Goal: Information Seeking & Learning: Check status

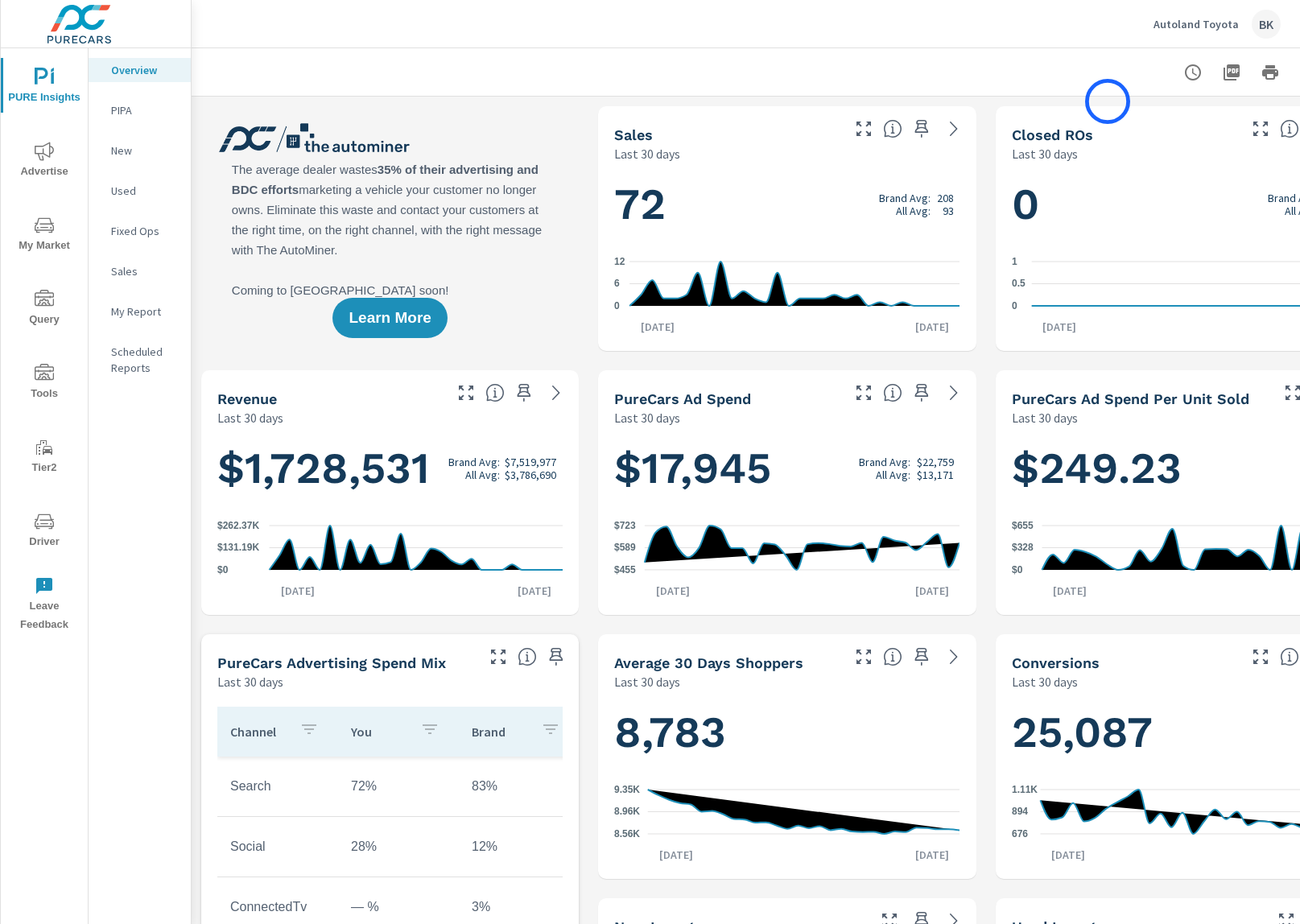
scroll to position [0, 83]
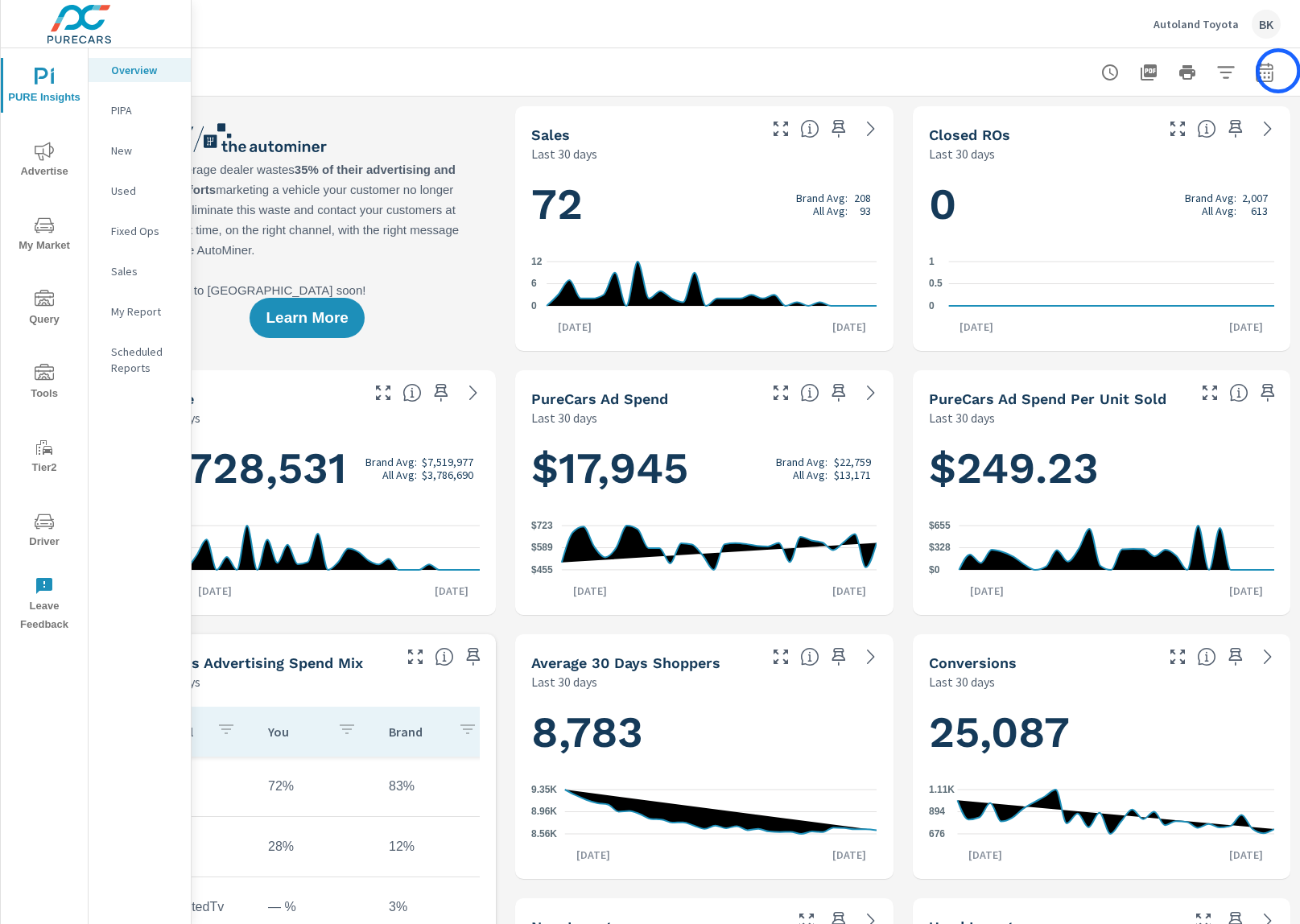
click at [1273, 74] on icon "button" at bounding box center [1264, 72] width 17 height 19
select select "Last 30 days"
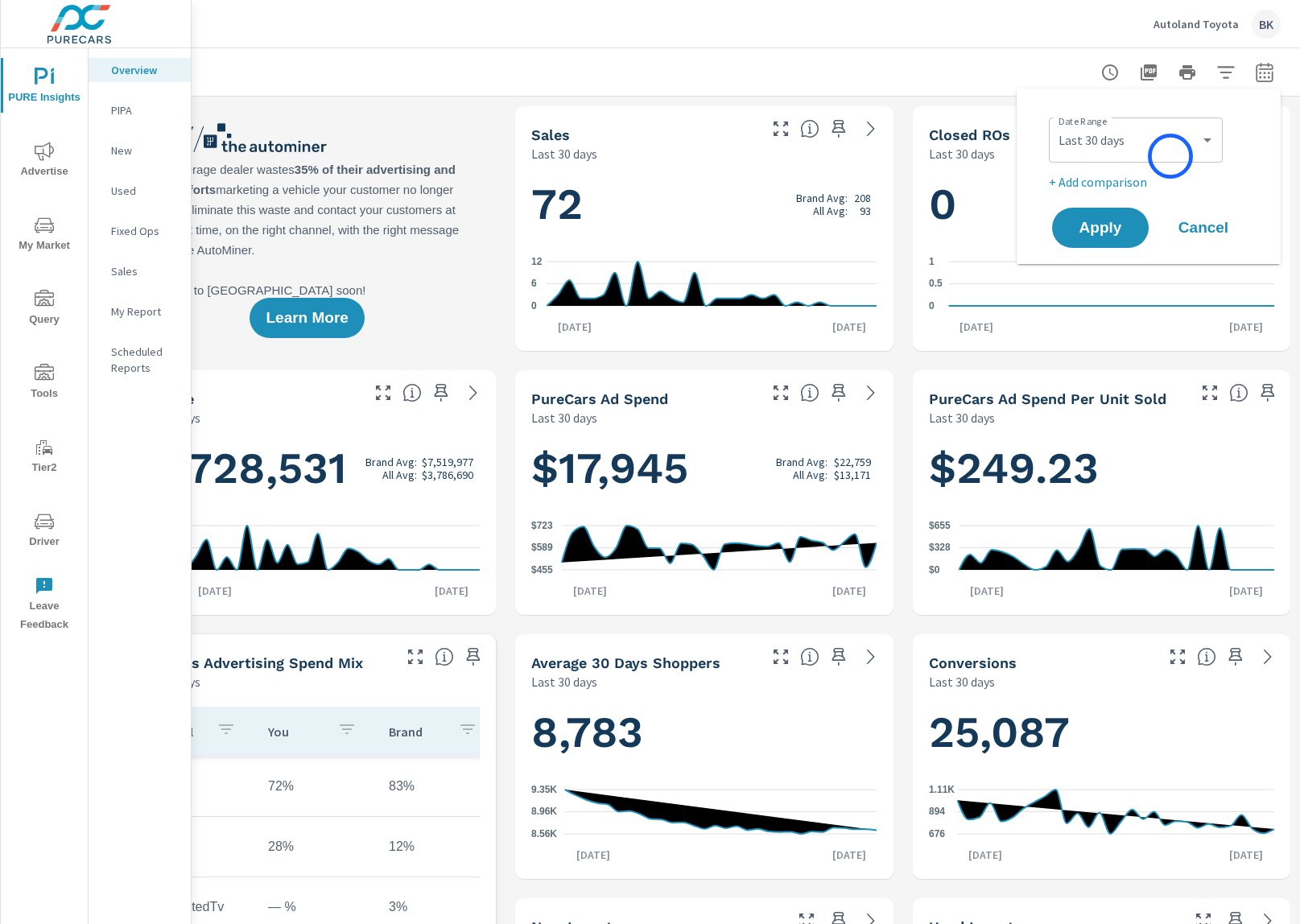
click at [1171, 156] on div "Custom Yesterday Last week Last 7 days Last 14 days Last 30 days Last 45 days L…" at bounding box center [1135, 140] width 174 height 45
click at [1170, 149] on select "Custom [DATE] Last week Last 7 days Last 14 days Last 30 days Last 45 days Last…" at bounding box center [1136, 140] width 161 height 32
click at [777, 291] on icon "0 6 12" at bounding box center [704, 283] width 346 height 70
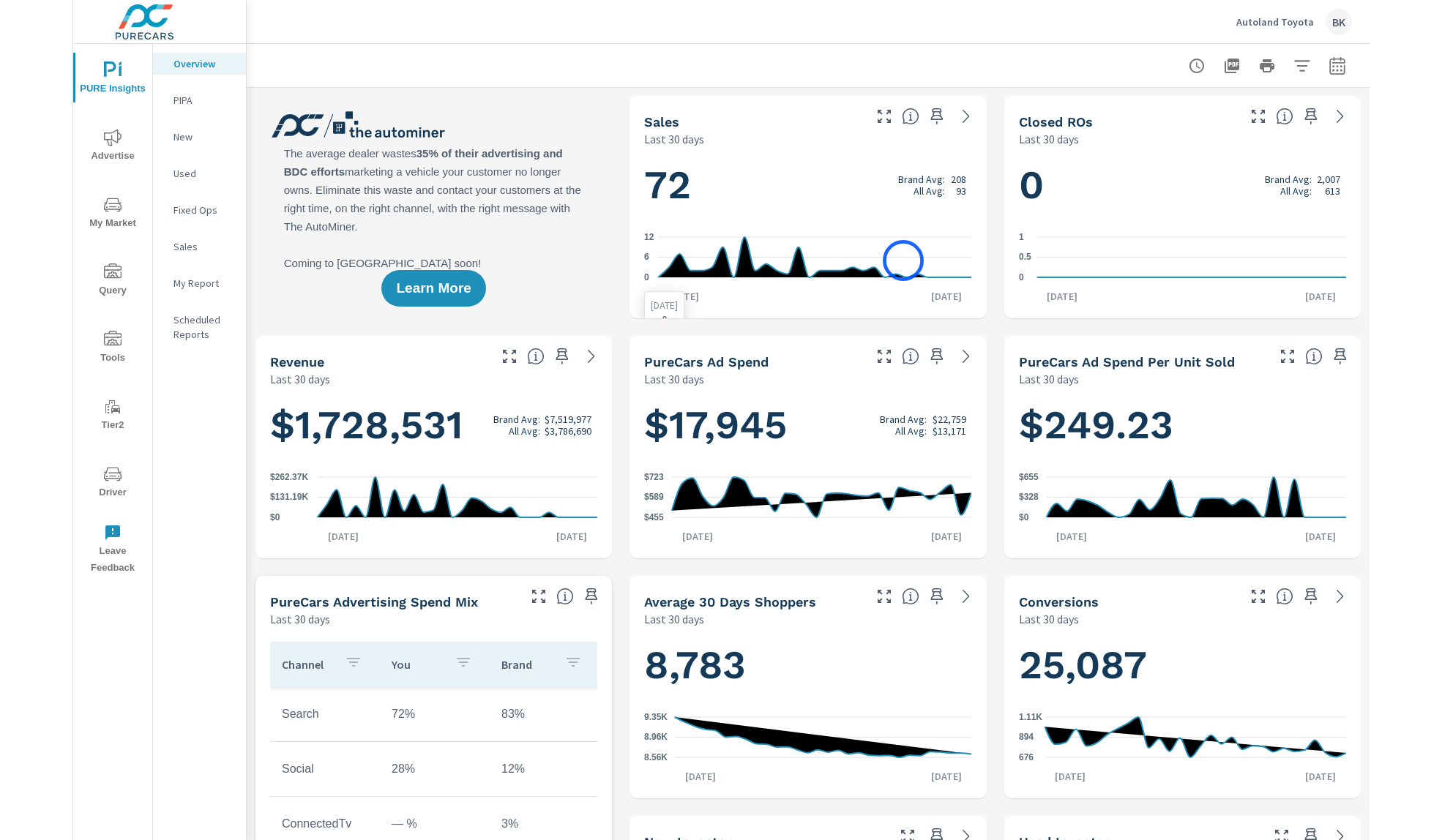
scroll to position [6, 0]
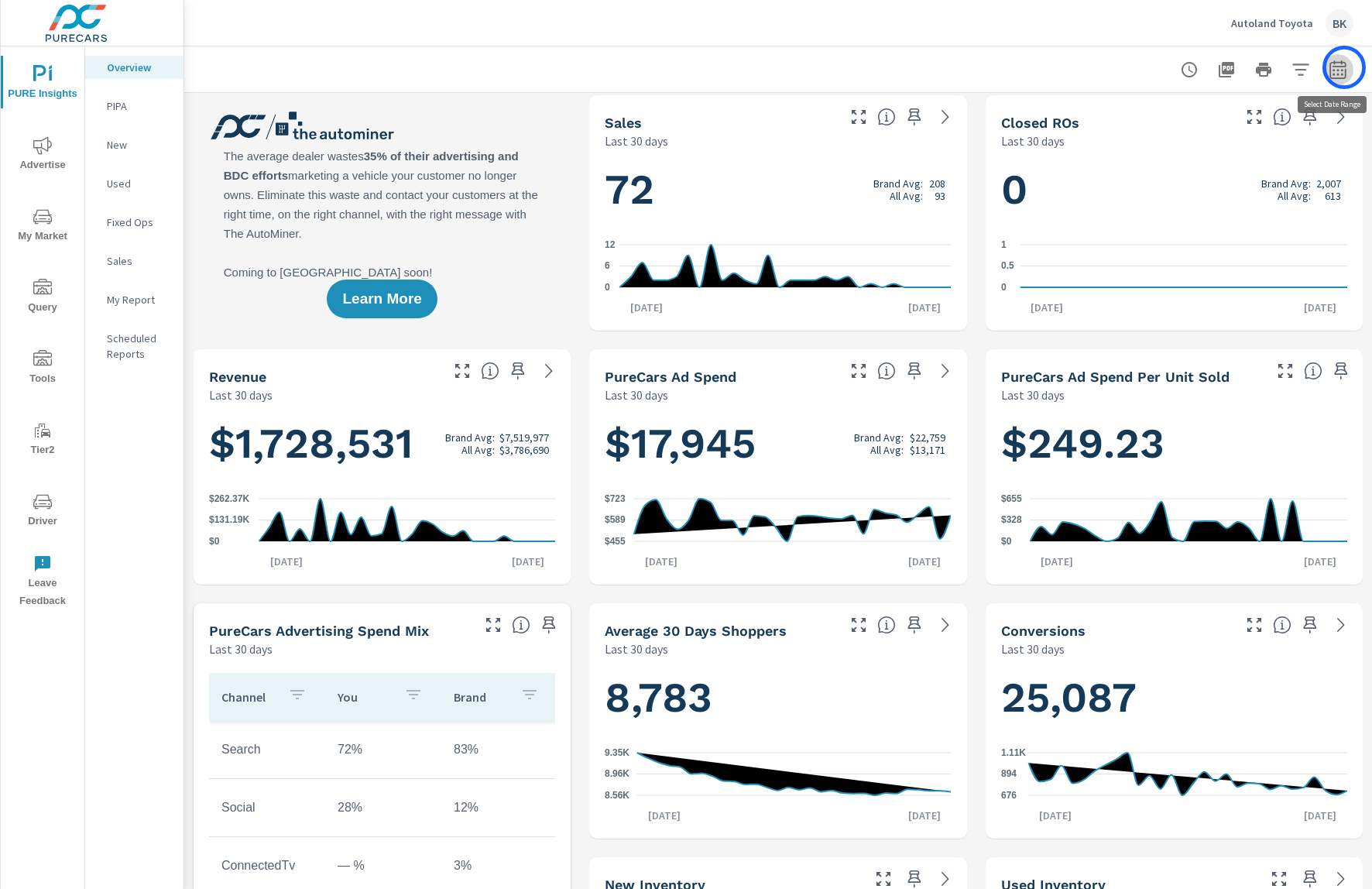
click at [1249, 68] on icon "button" at bounding box center [1338, 69] width 18 height 18
click at [1249, 70] on button "button" at bounding box center [1338, 69] width 31 height 31
click at [1249, 71] on icon "button" at bounding box center [1338, 69] width 18 height 18
click at [1249, 77] on icon "button" at bounding box center [1338, 69] width 17 height 18
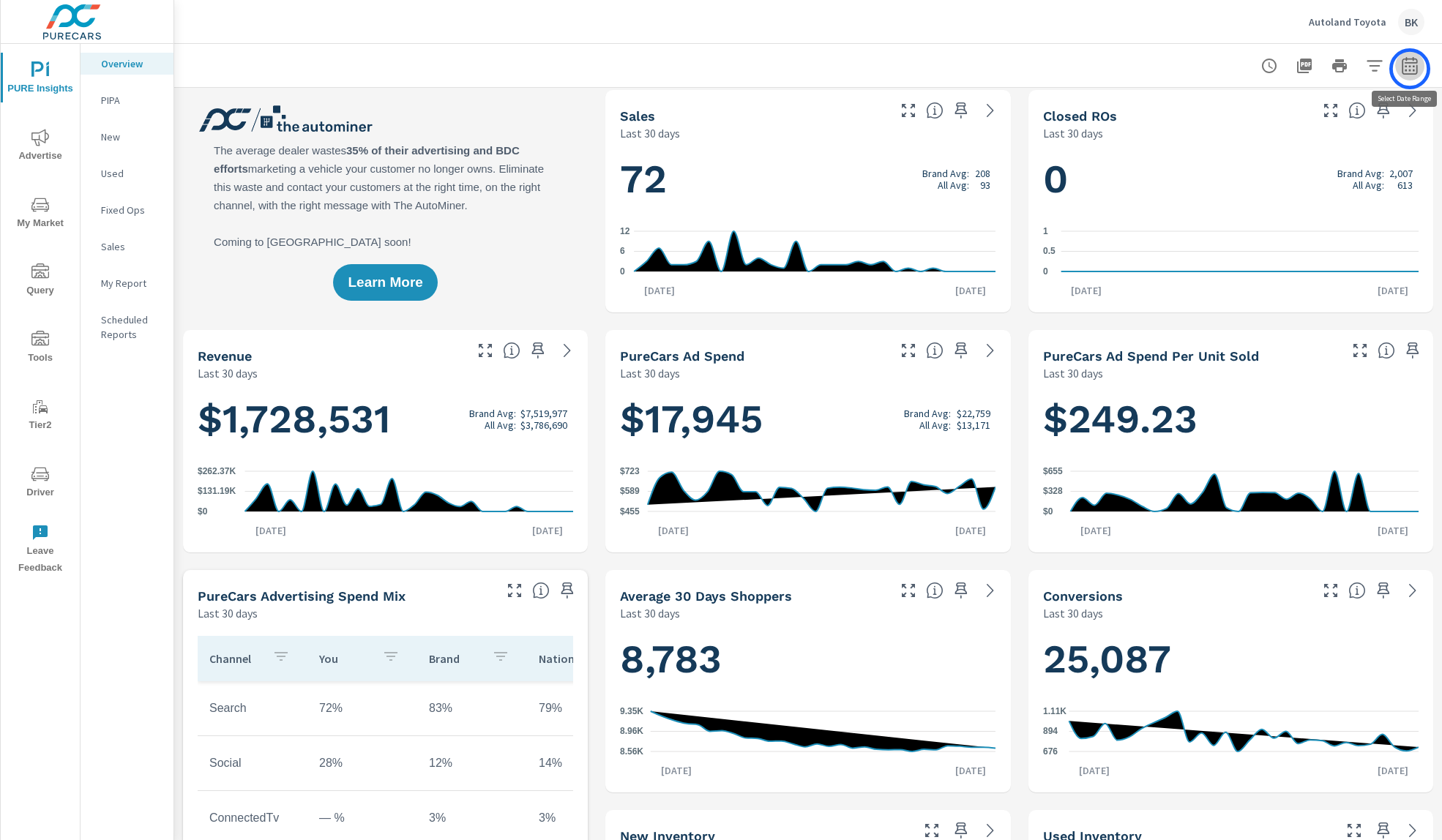
click at [1181, 69] on icon "button" at bounding box center [1410, 68] width 9 height 6
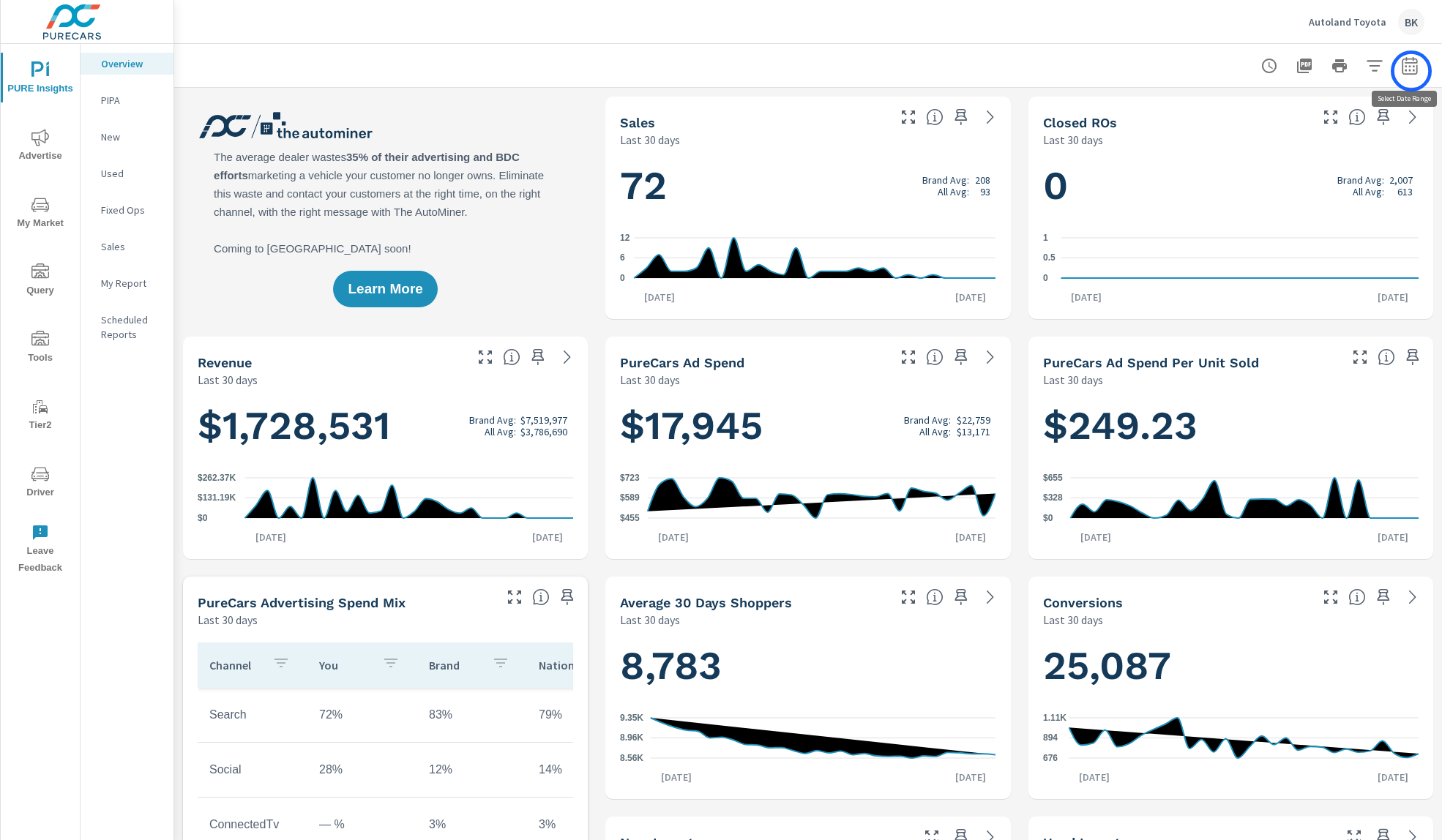
click at [1411, 71] on icon "button" at bounding box center [1410, 65] width 17 height 17
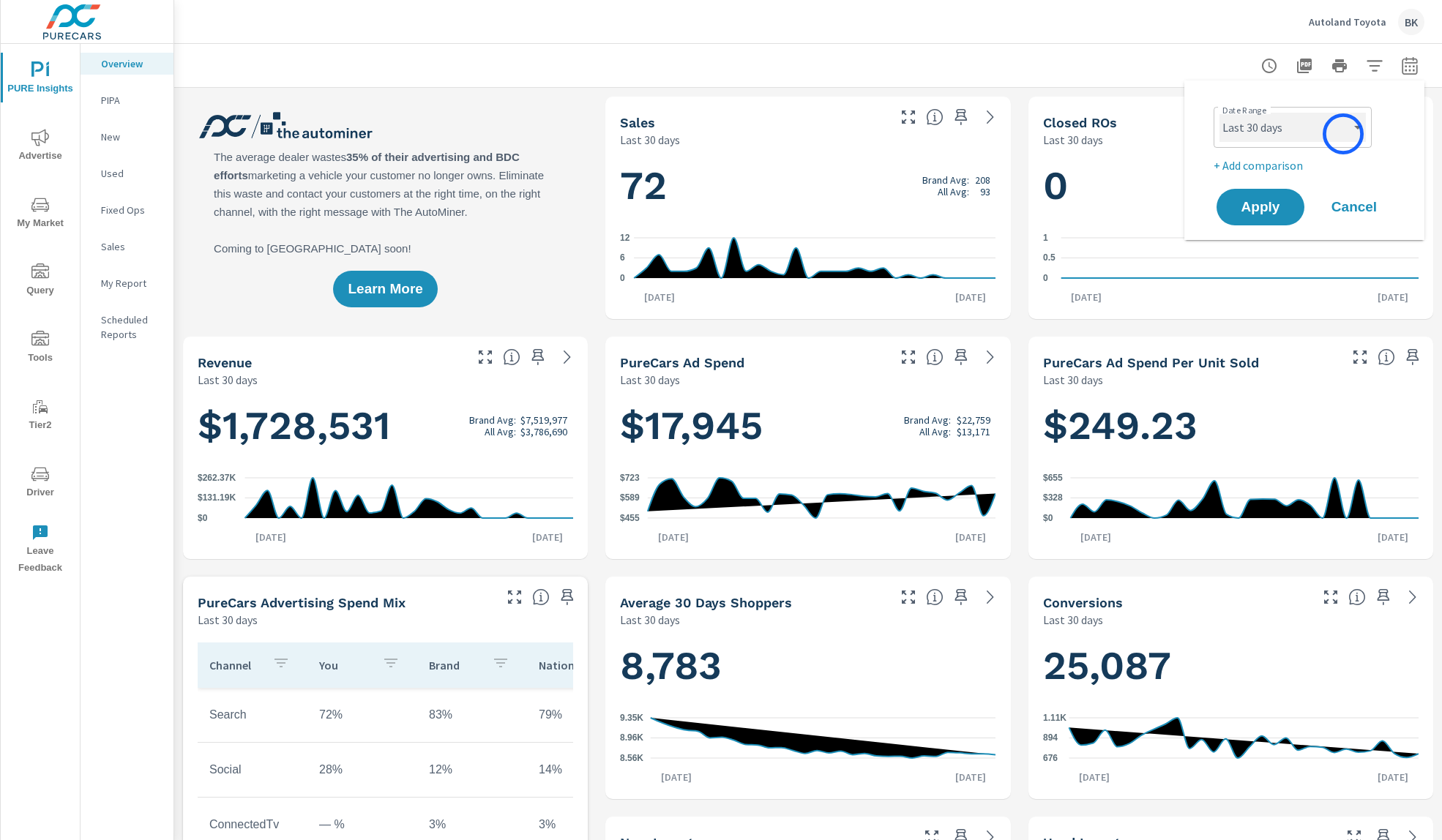
click at [1344, 134] on select "Custom [DATE] Last week Last 7 days Last 14 days Last 30 days Last 45 days Last…" at bounding box center [1293, 127] width 147 height 29
click at [1220, 113] on select "Custom [DATE] Last week Last 7 days Last 14 days Last 30 days Last 45 days Last…" at bounding box center [1293, 127] width 147 height 29
select select "custom"
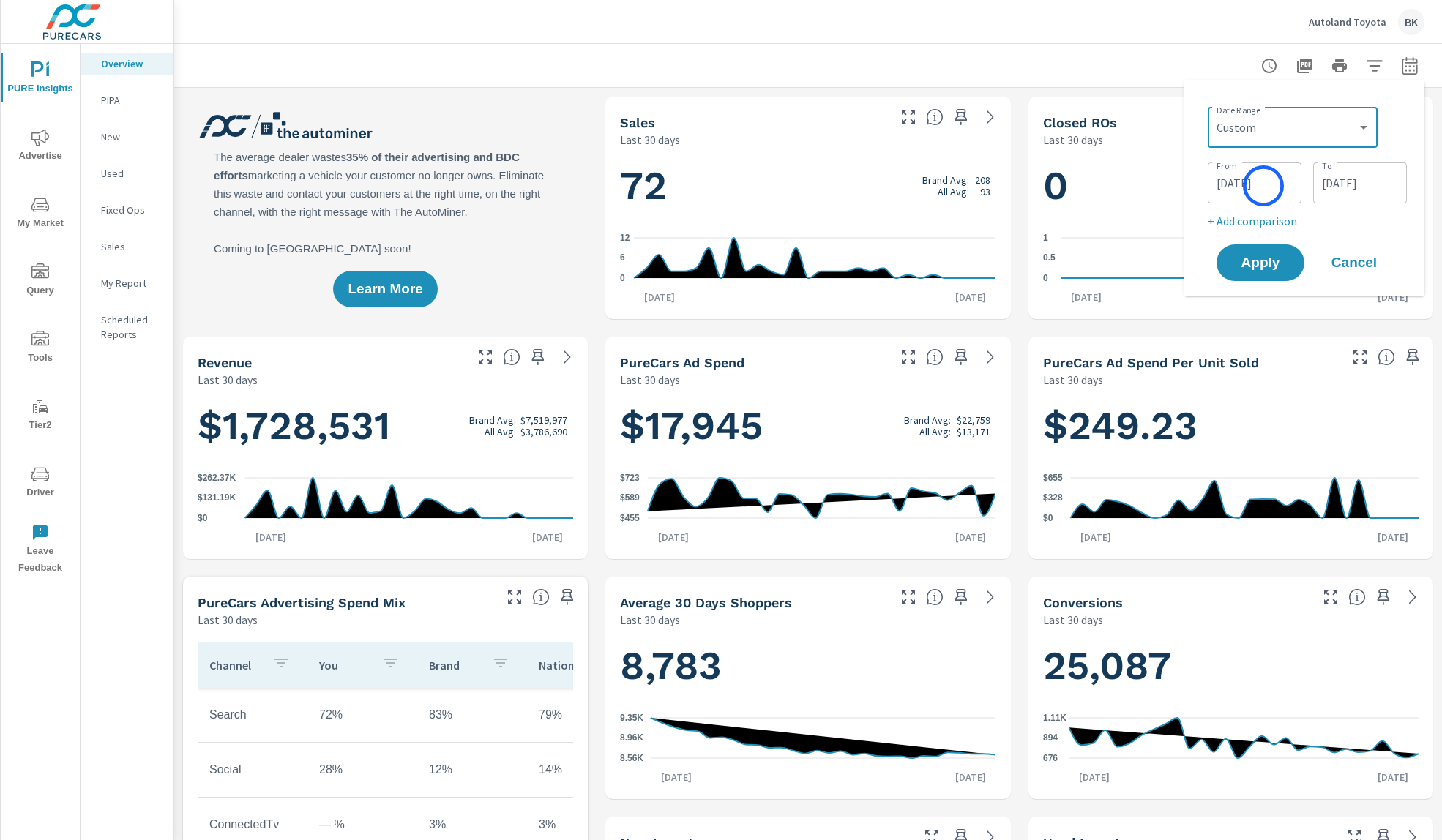
click at [1248, 188] on input "[DATE]" at bounding box center [1254, 183] width 82 height 29
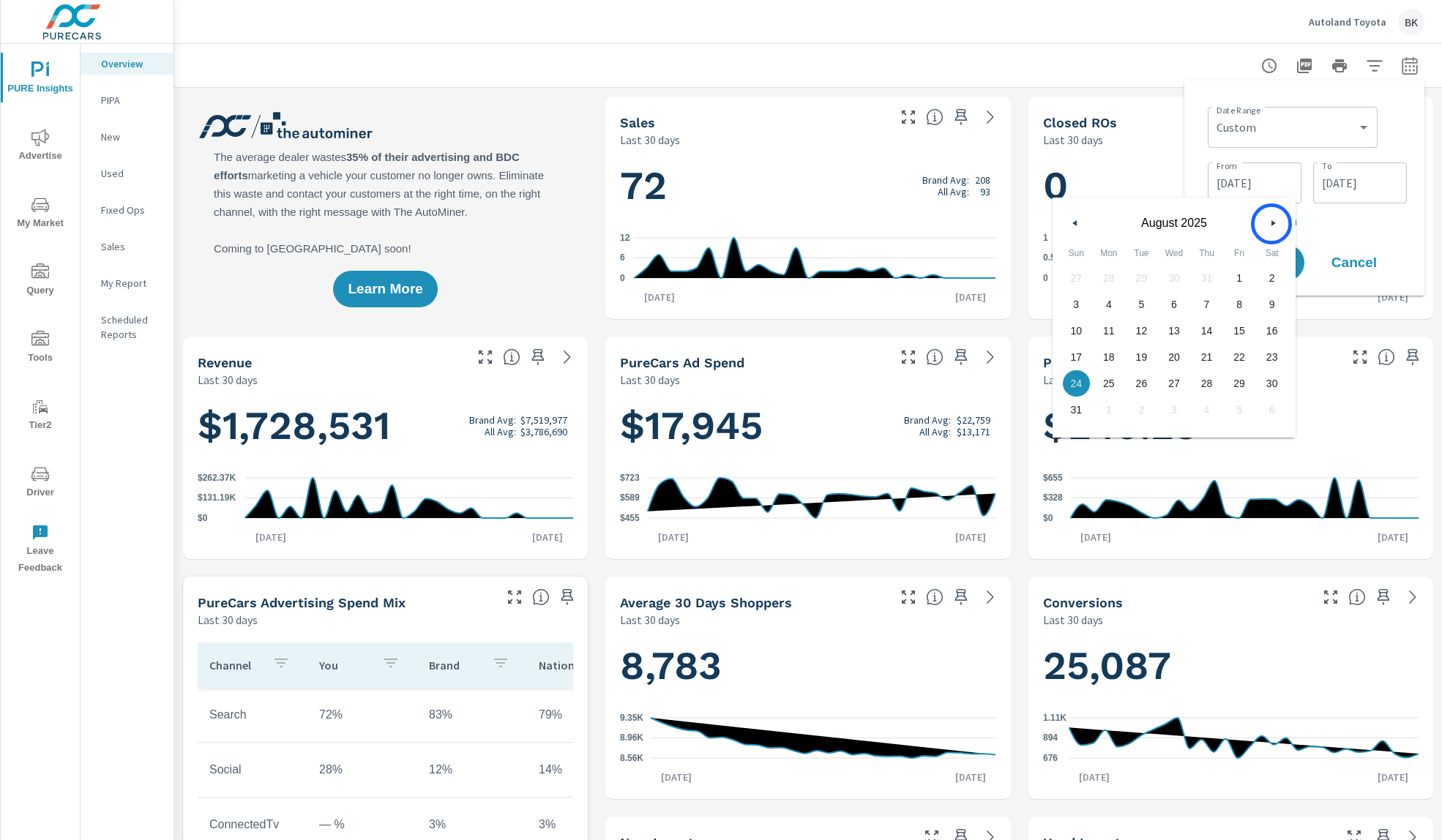
click at [1272, 224] on icon "button" at bounding box center [1275, 223] width 7 height 6
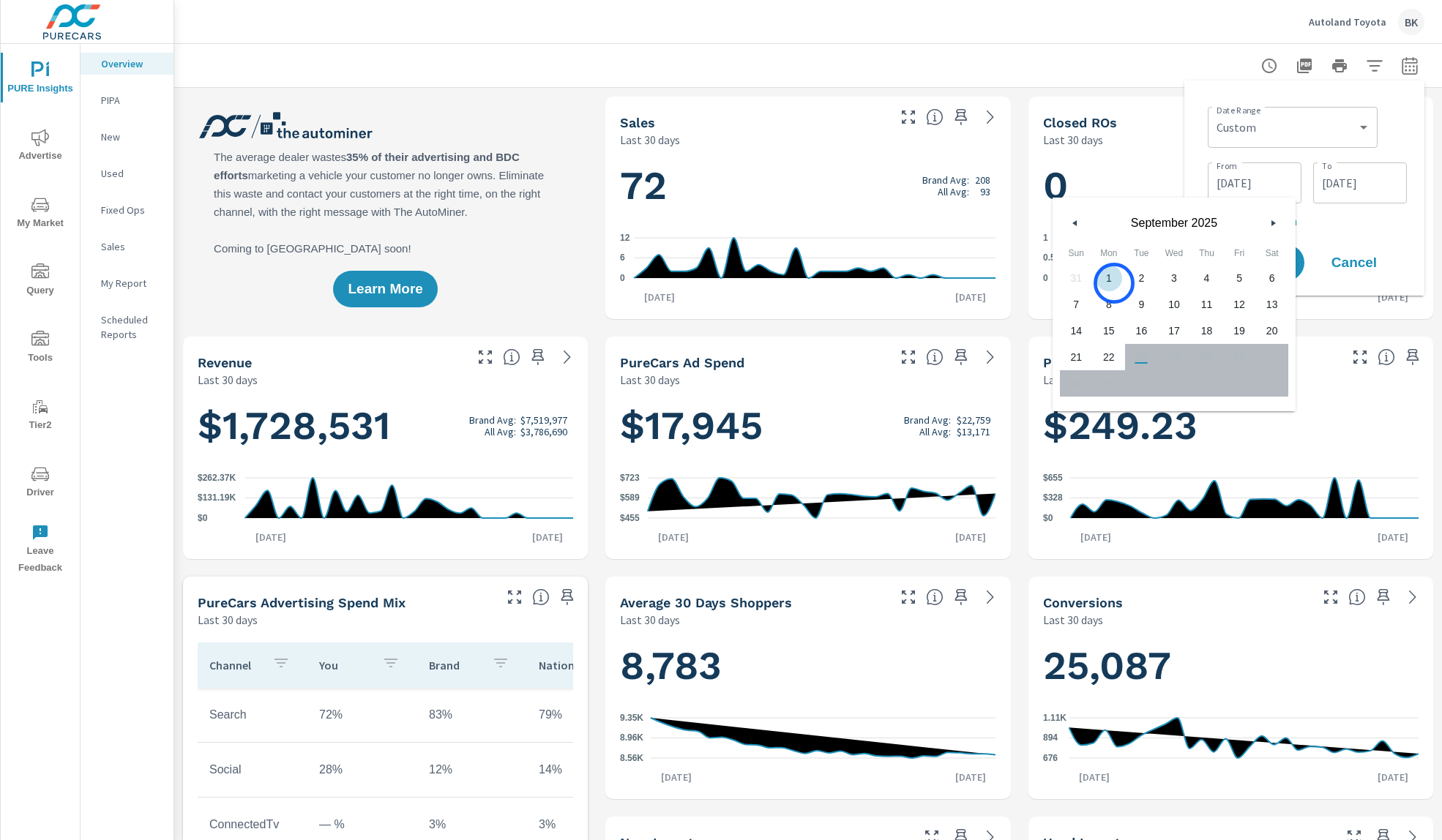
click at [1113, 283] on span "1" at bounding box center [1109, 278] width 33 height 19
type input "[DATE]"
click at [1364, 183] on input "[DATE]" at bounding box center [1360, 183] width 82 height 29
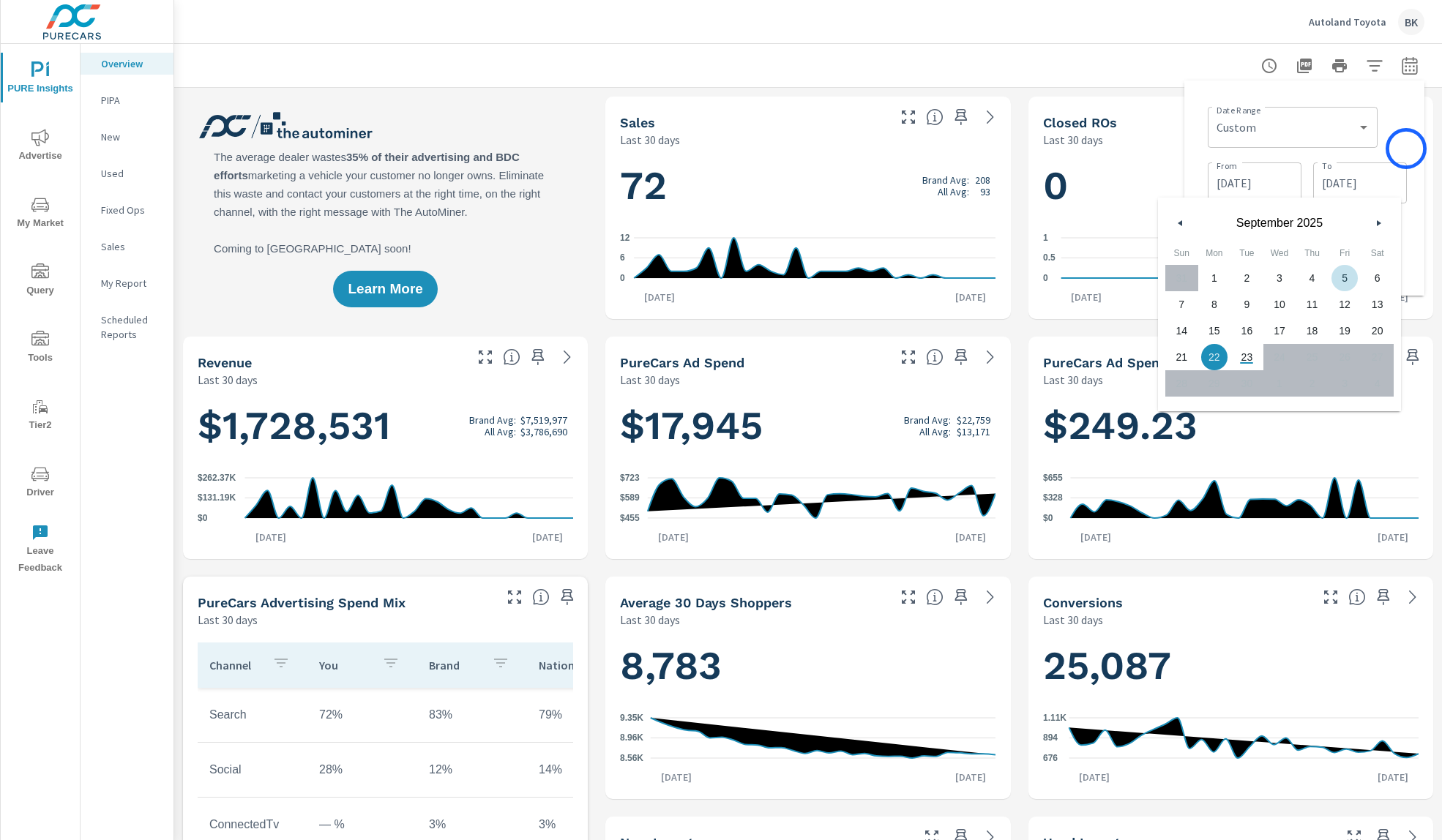
click at [1405, 146] on div "Date Range Custom Yesterday Last week Last 7 days Last 14 days Last 30 days Las…" at bounding box center [1307, 125] width 199 height 50
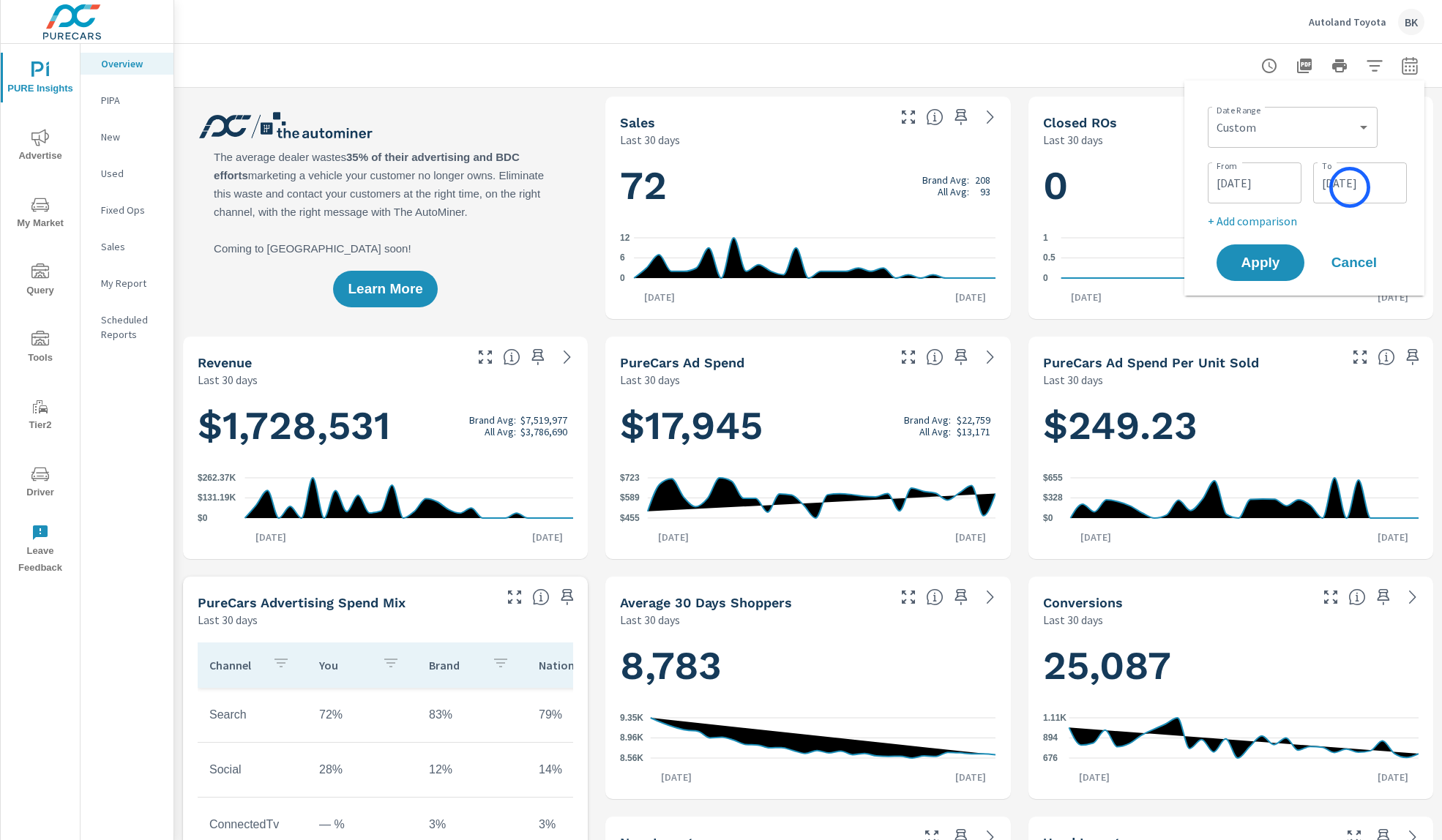
click at [1352, 189] on input "[DATE]" at bounding box center [1360, 183] width 82 height 29
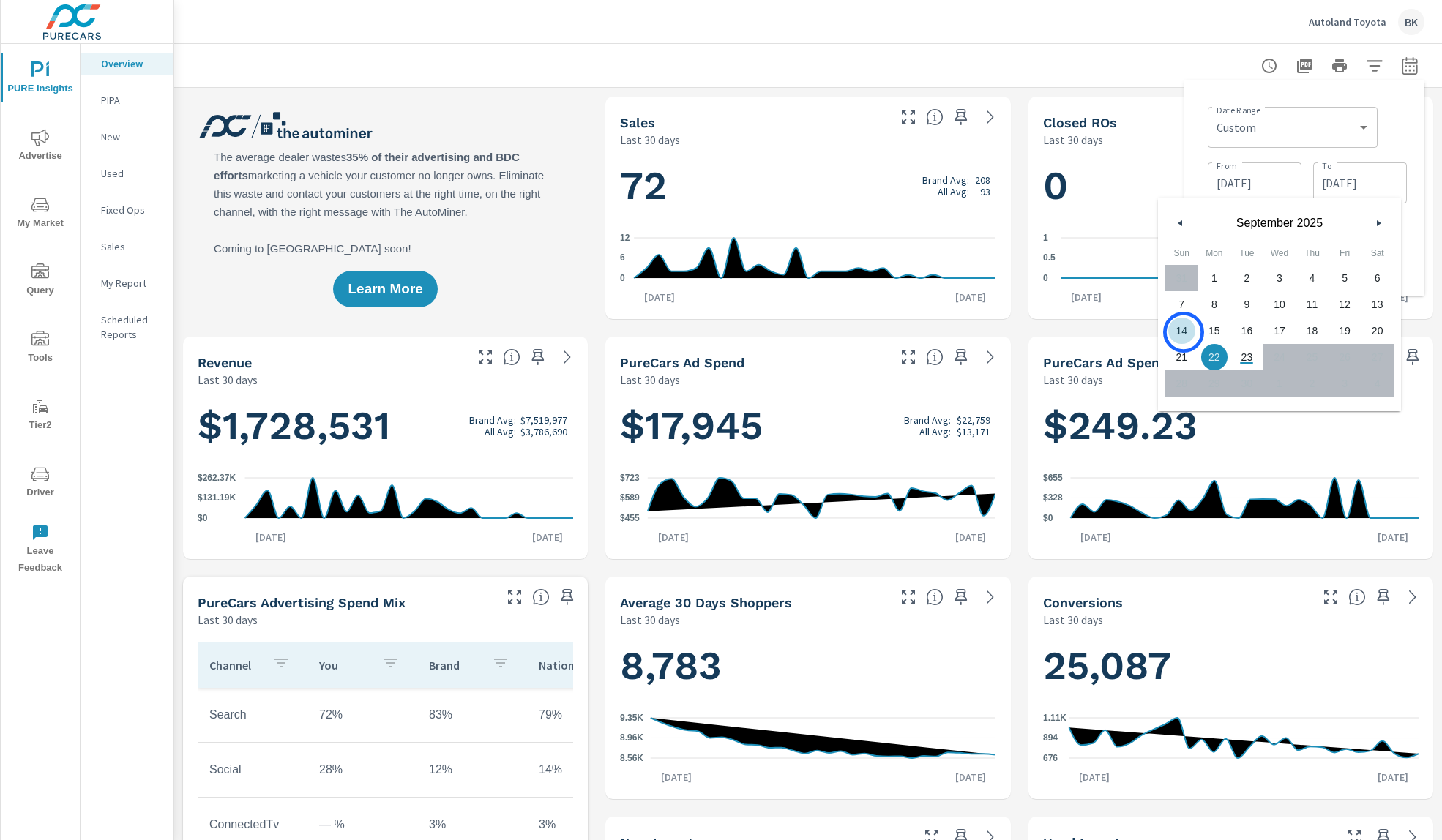
click at [1184, 333] on span "14" at bounding box center [1182, 331] width 33 height 19
type input "09/14/2025"
click at [1426, 203] on div "0 Brand Avg: 2,007 All Avg: 613 0 0.5 1 Aug 24th Sep 22nd" at bounding box center [1231, 233] width 393 height 160
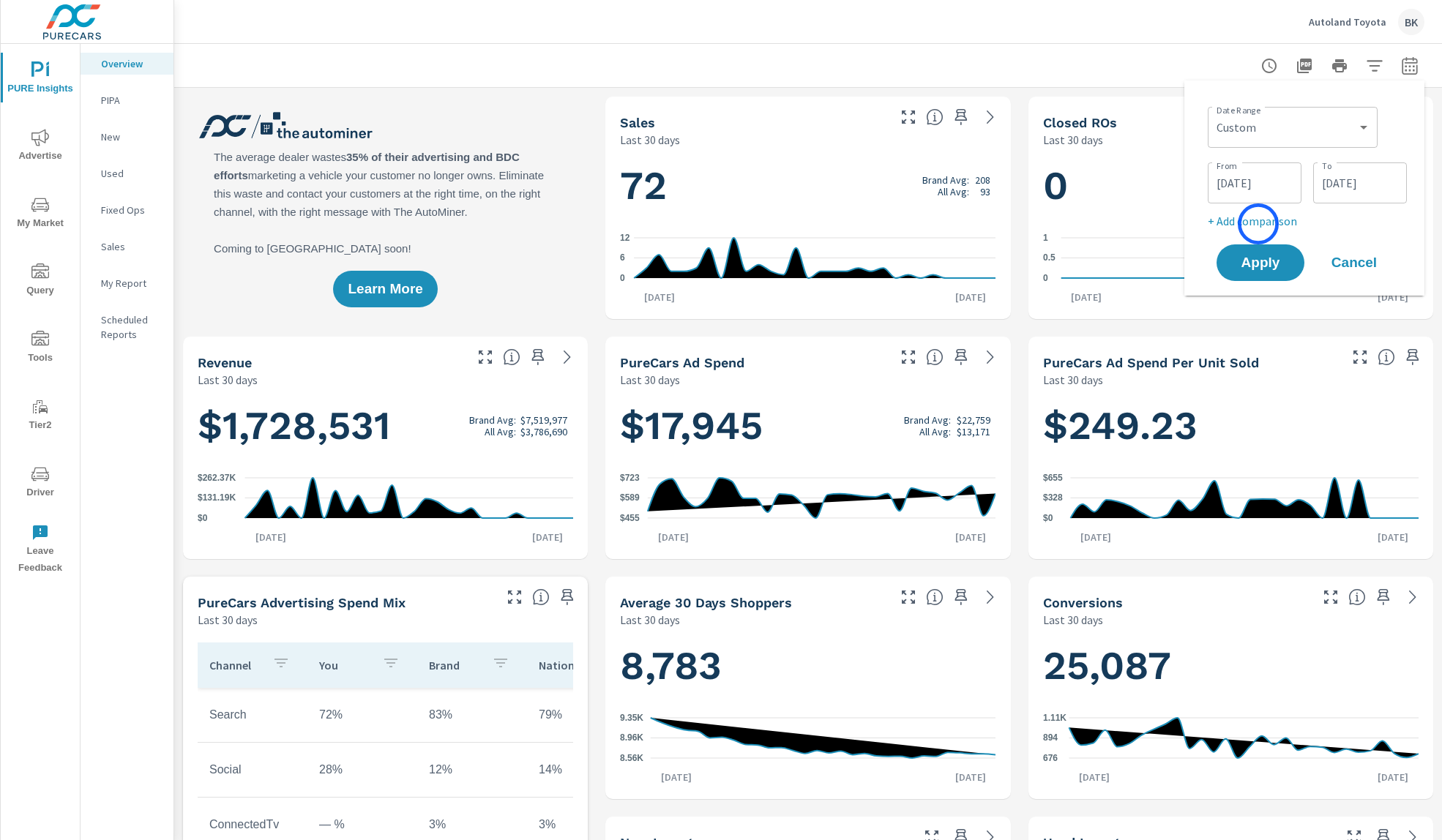
click at [1258, 224] on p "+ Add comparison" at bounding box center [1307, 221] width 199 height 17
click at [1258, 247] on select "Custom Previous period Previous month Previous year" at bounding box center [1292, 247] width 158 height 29
click at [1213, 232] on select "Custom Previous period Previous month Previous year" at bounding box center [1292, 247] width 158 height 29
select select "Previous month"
click at [1262, 307] on span "Apply" at bounding box center [1261, 304] width 60 height 14
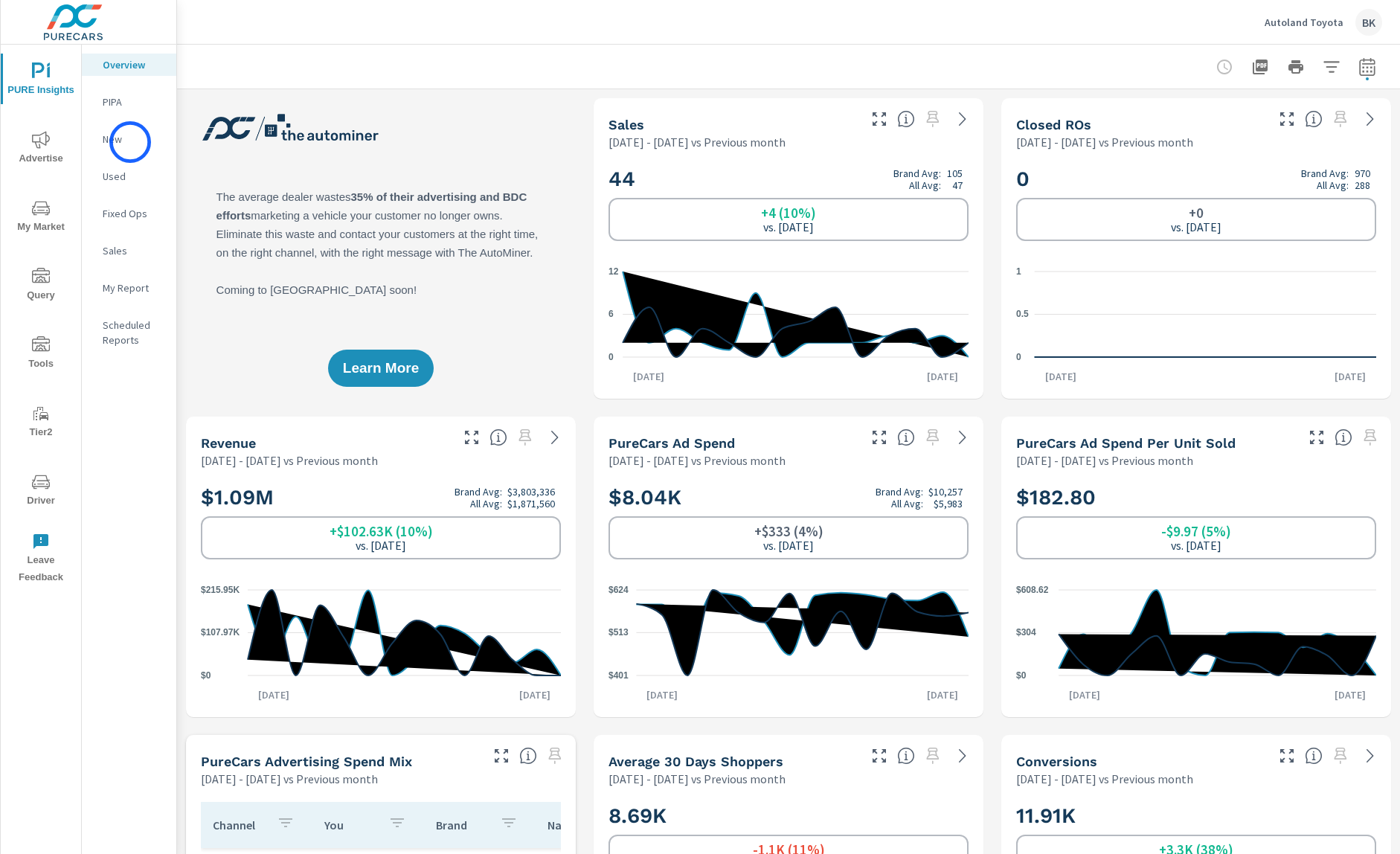
click at [131, 142] on p "New" at bounding box center [133, 139] width 62 height 15
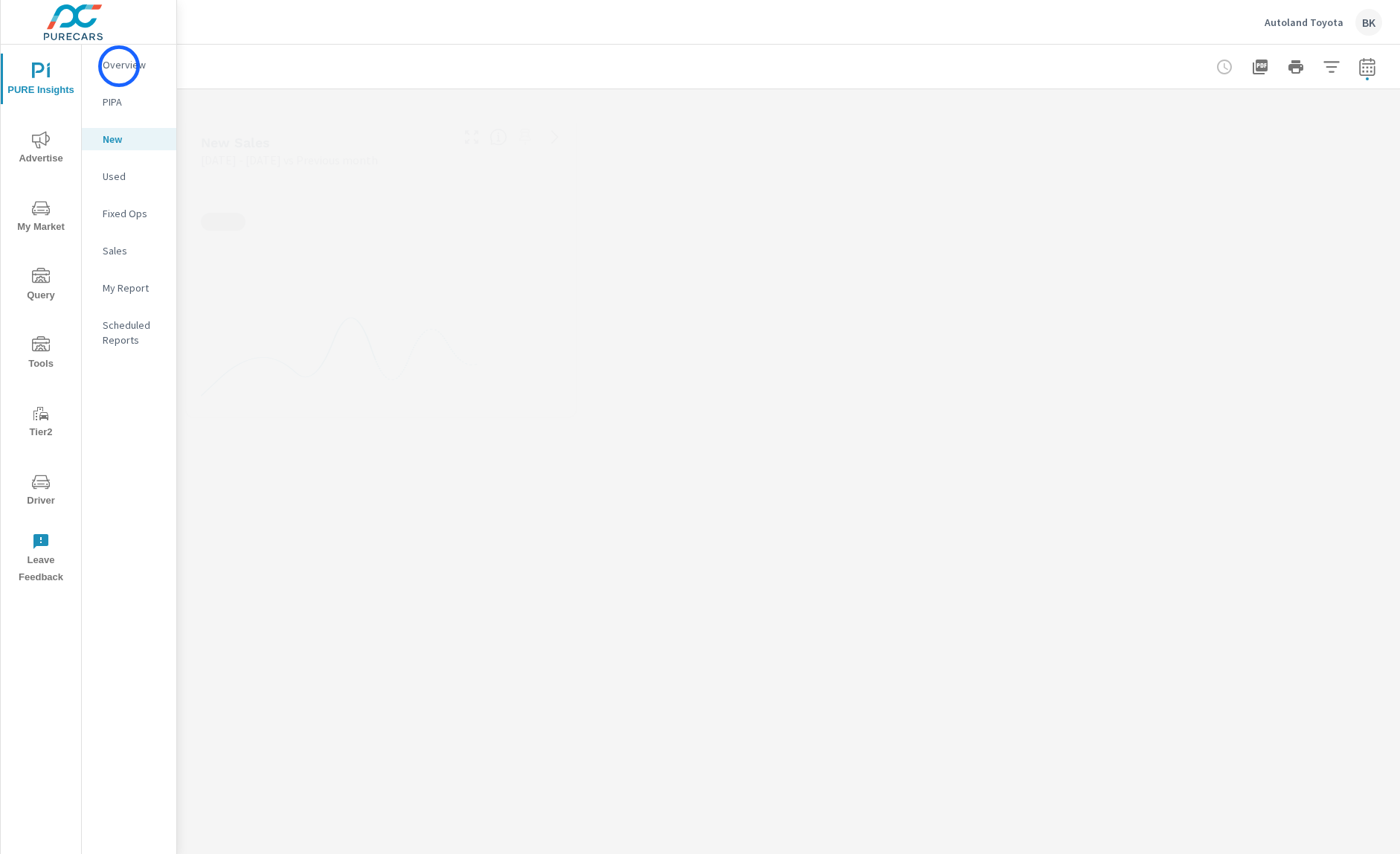
click at [119, 66] on p "Overview" at bounding box center [133, 65] width 62 height 15
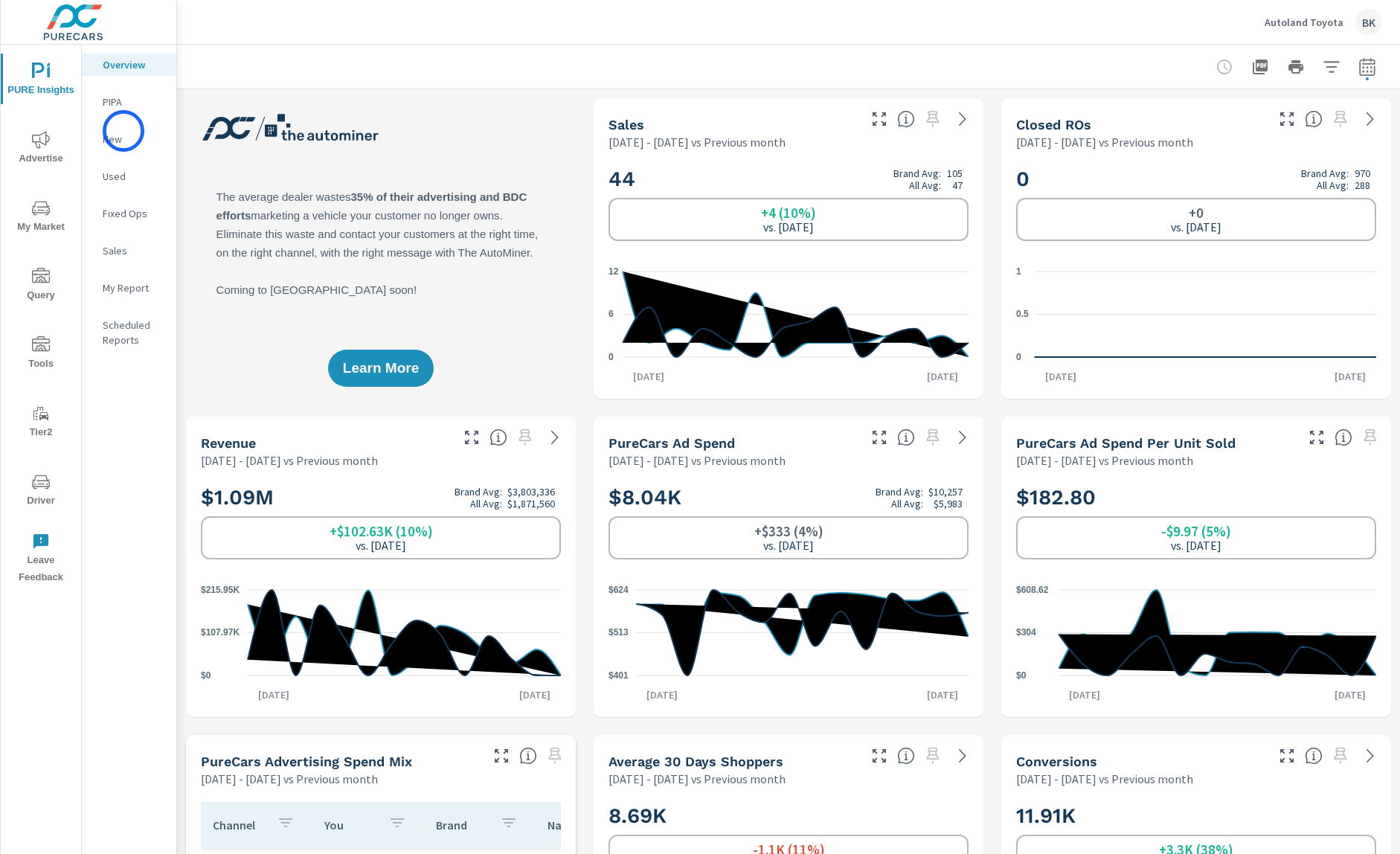
click at [123, 131] on p "New" at bounding box center [133, 139] width 62 height 15
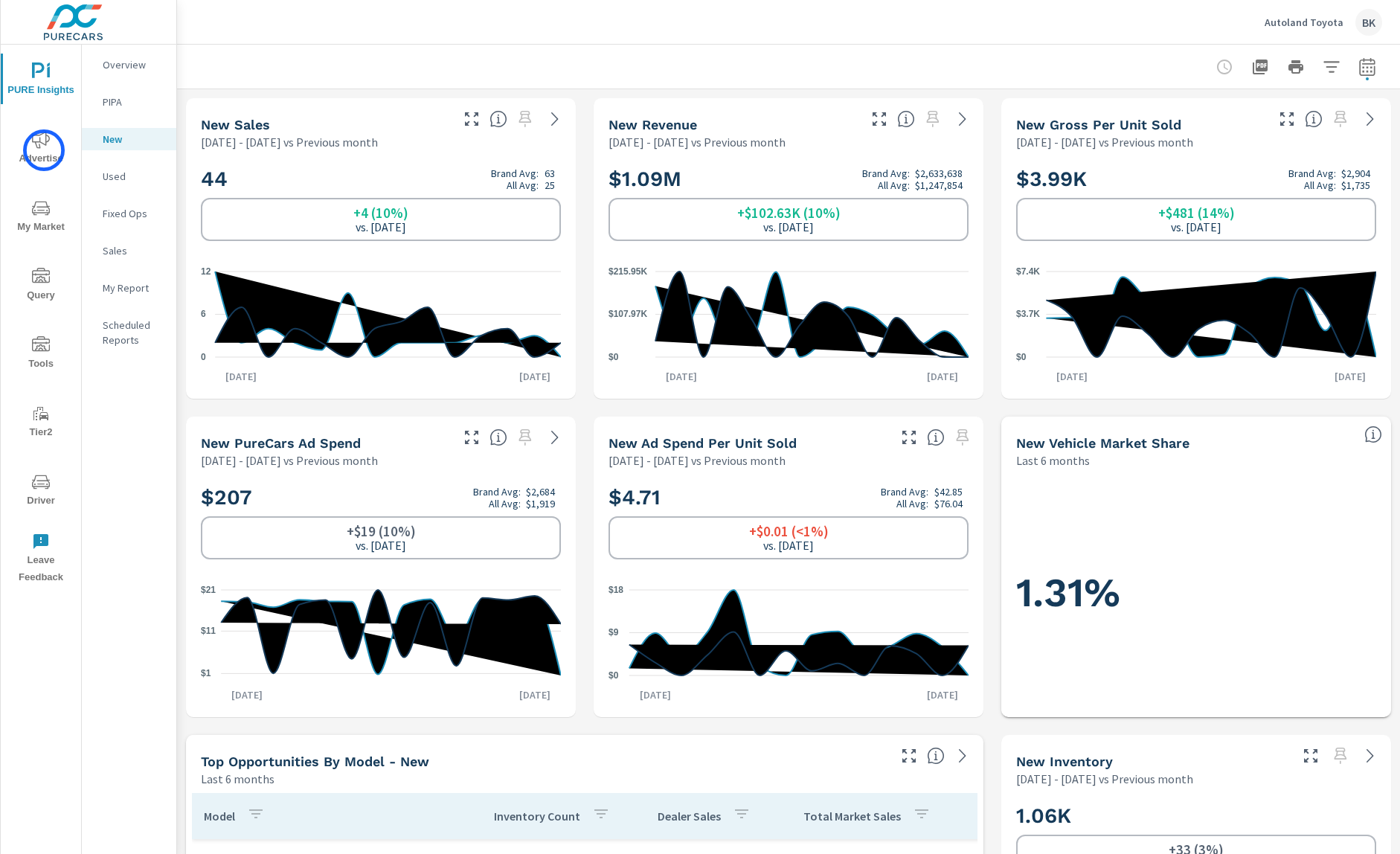
click at [44, 151] on span "Advertise" at bounding box center [41, 149] width 71 height 37
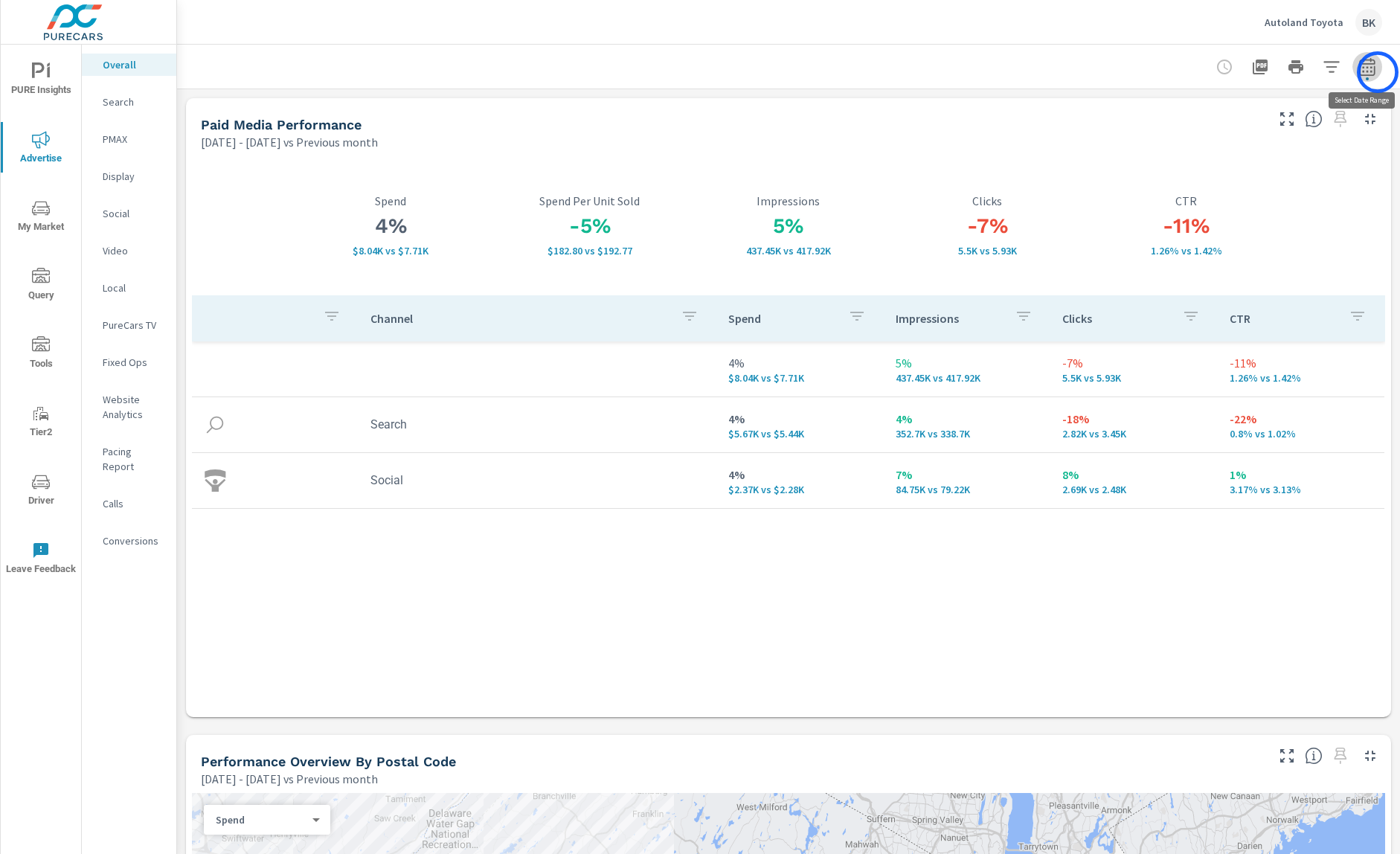
click at [1378, 72] on button "button" at bounding box center [1367, 66] width 30 height 30
select select "Previous month"
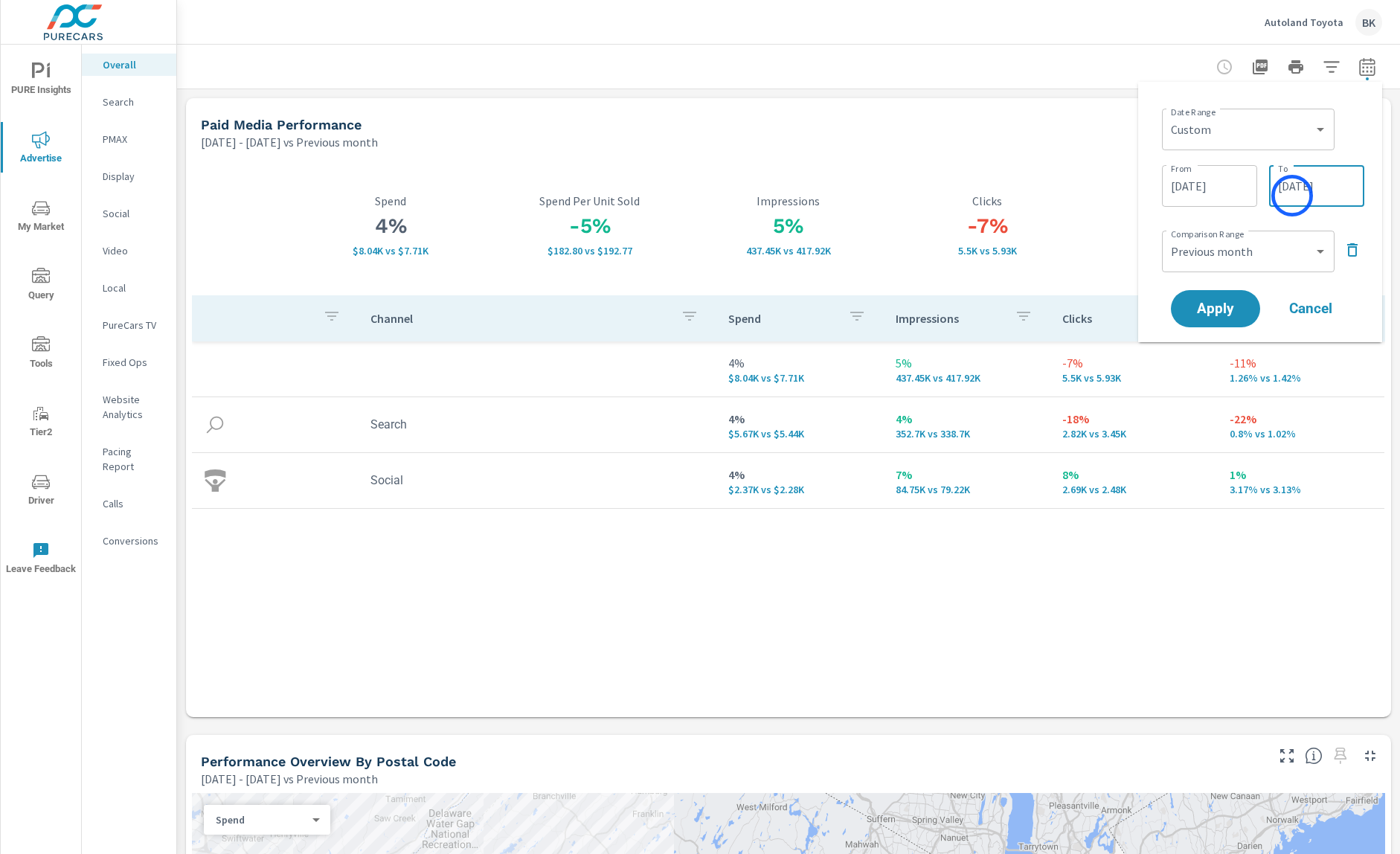
click at [1293, 195] on input "09/14/2025" at bounding box center [1317, 186] width 83 height 30
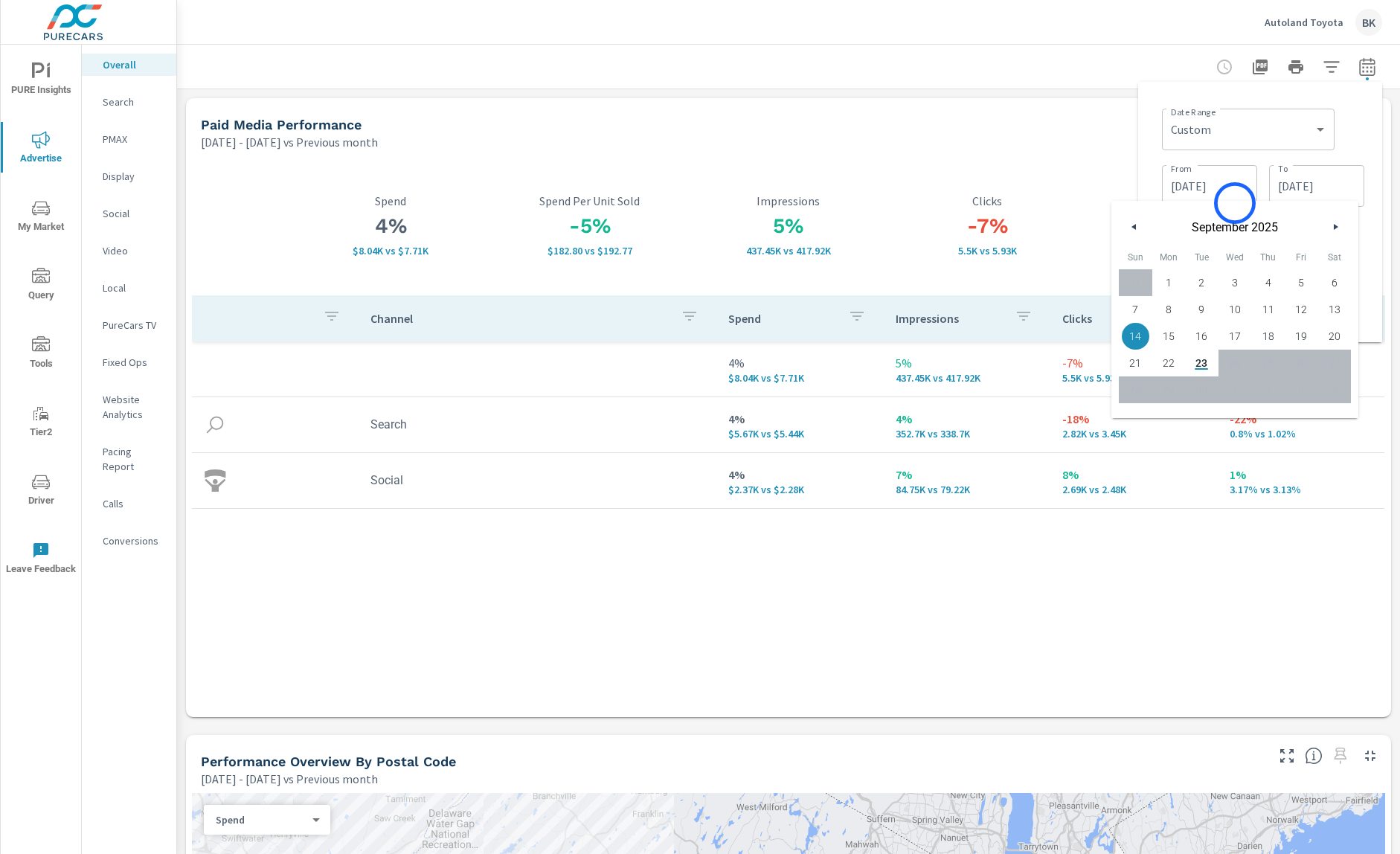
click at [1232, 203] on div "September 2025" at bounding box center [1235, 224] width 247 height 45
click at [1295, 190] on input "09/14/2025" at bounding box center [1317, 186] width 83 height 30
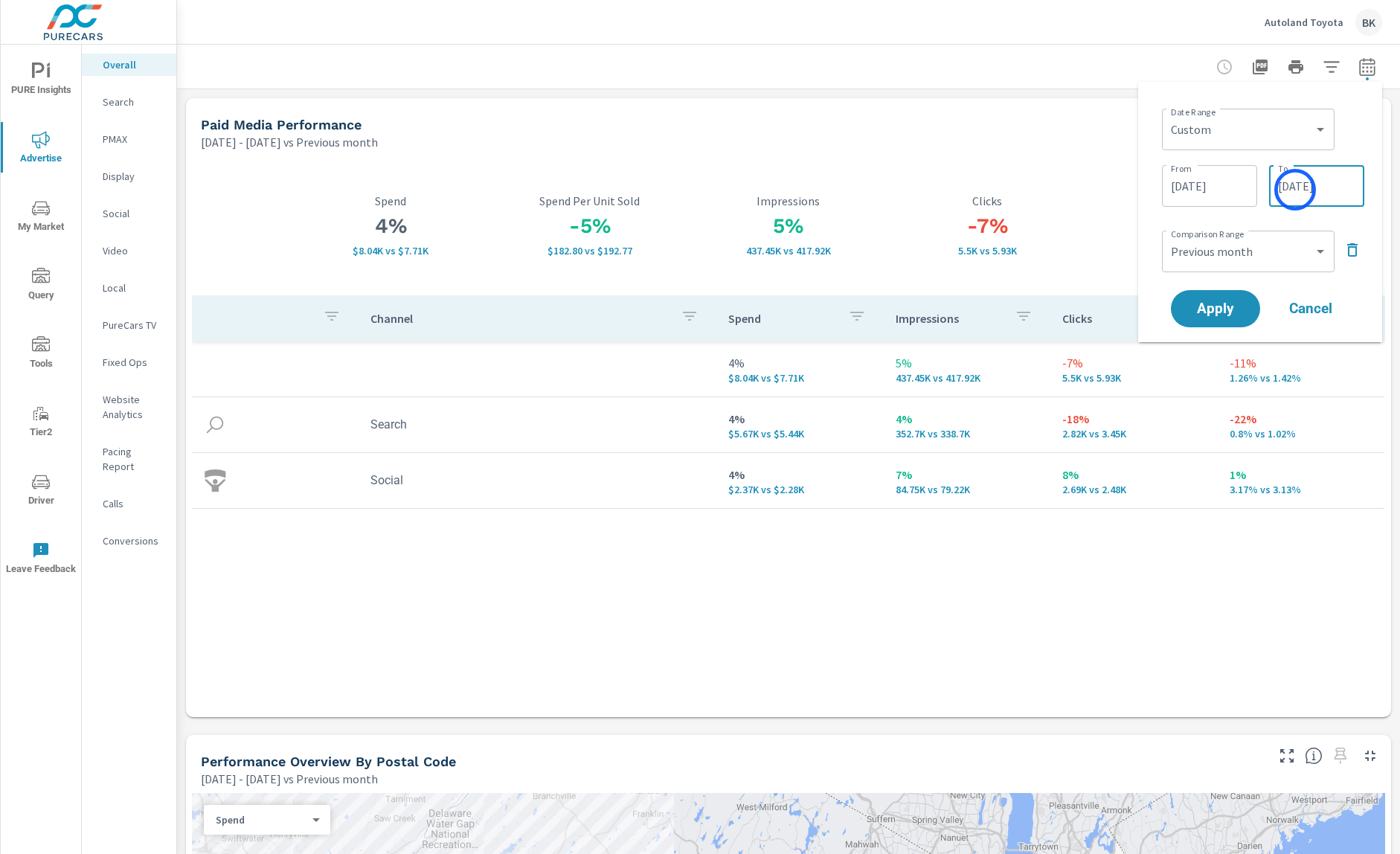
click at [1295, 190] on input "09/14/2025" at bounding box center [1317, 186] width 83 height 30
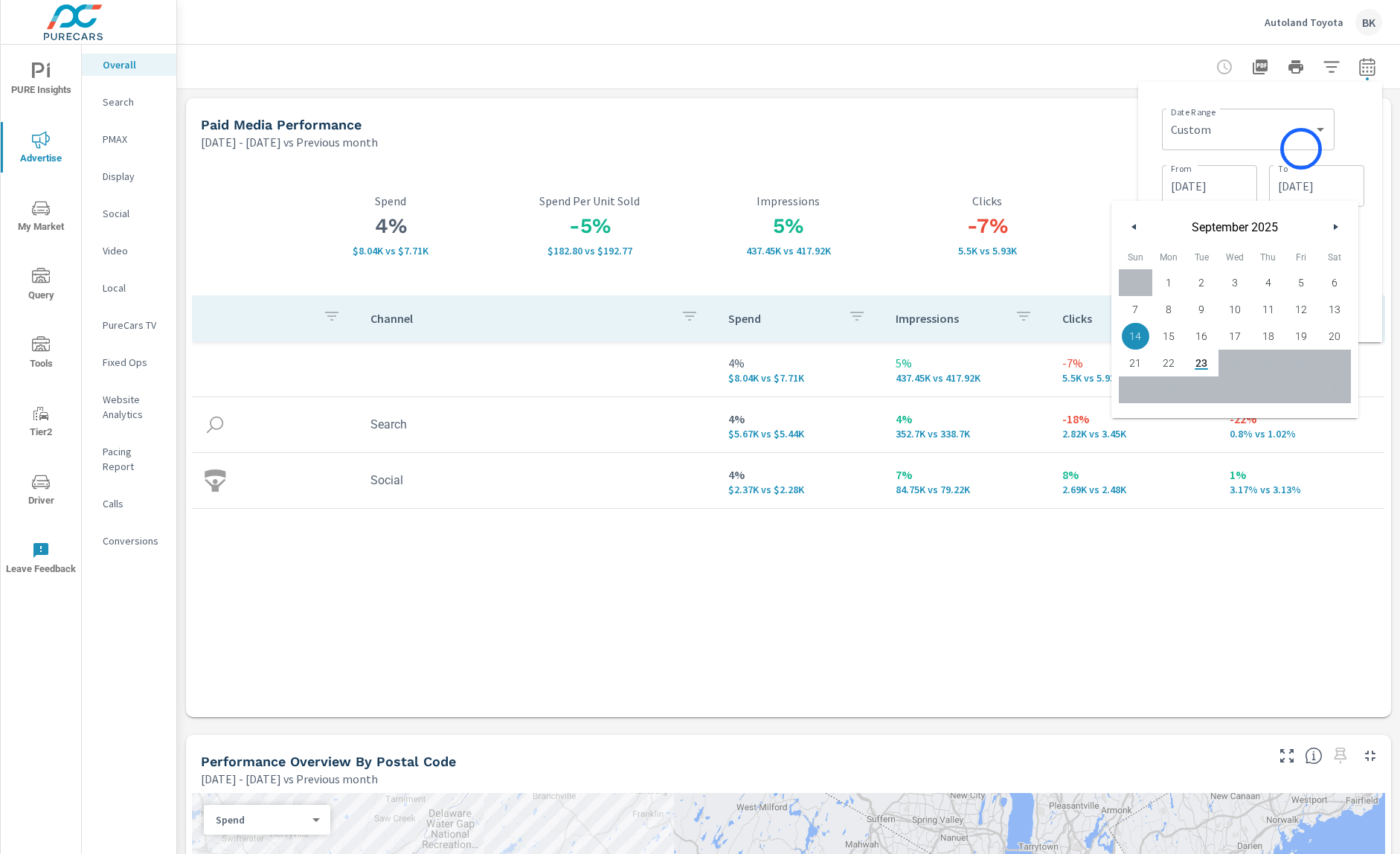
click at [1301, 149] on div "Custom Yesterday Last week Last 7 days Last 14 days Last 30 days Last 45 days L…" at bounding box center [1249, 130] width 173 height 42
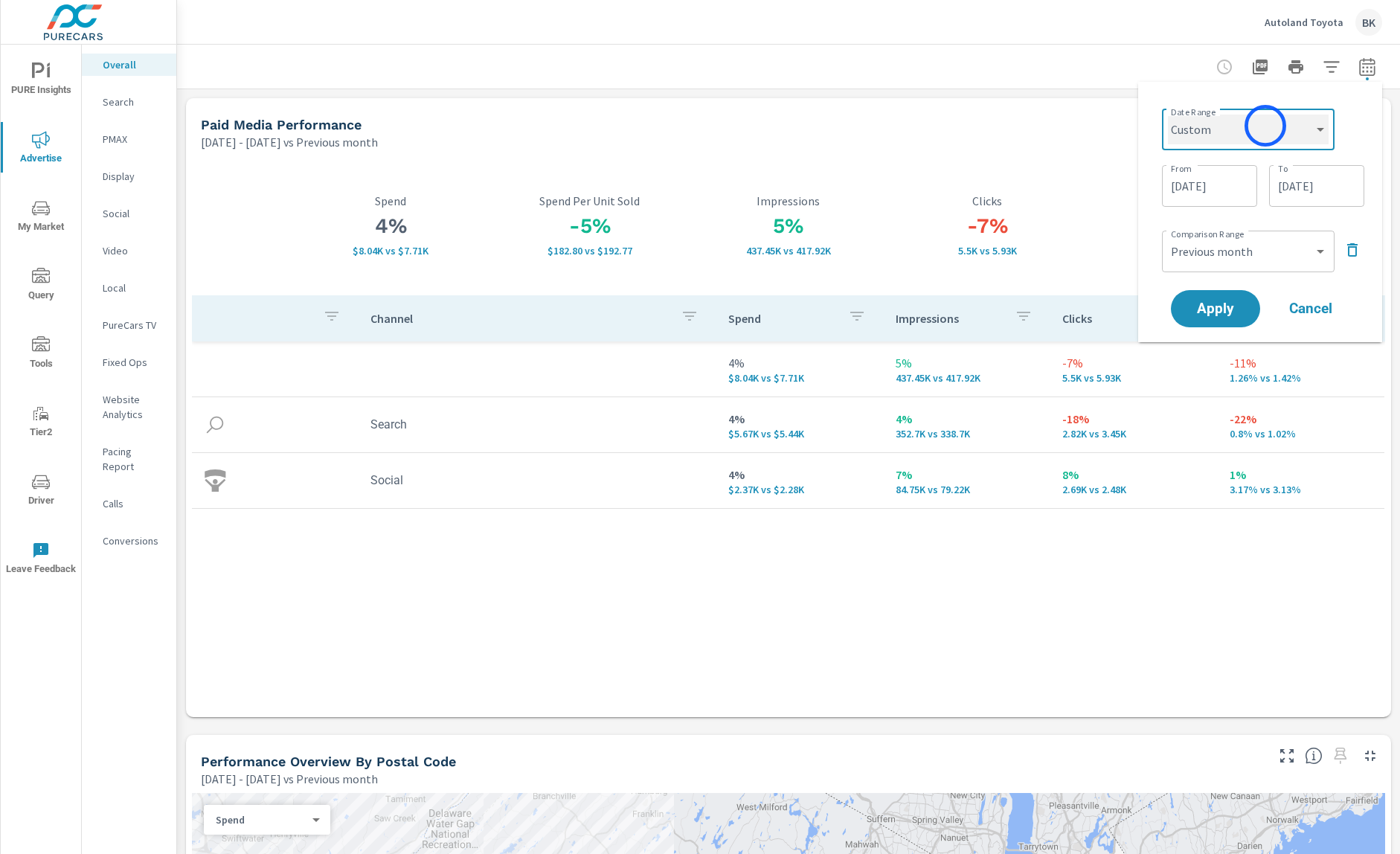
click at [1265, 126] on select "Custom [DATE] Last week Last 7 days Last 14 days Last 30 days Last 45 days Last…" at bounding box center [1248, 129] width 161 height 30
click at [1168, 115] on select "Custom [DATE] Last week Last 7 days Last 14 days Last 30 days Last 45 days Last…" at bounding box center [1248, 129] width 161 height 30
select select "Month to date"
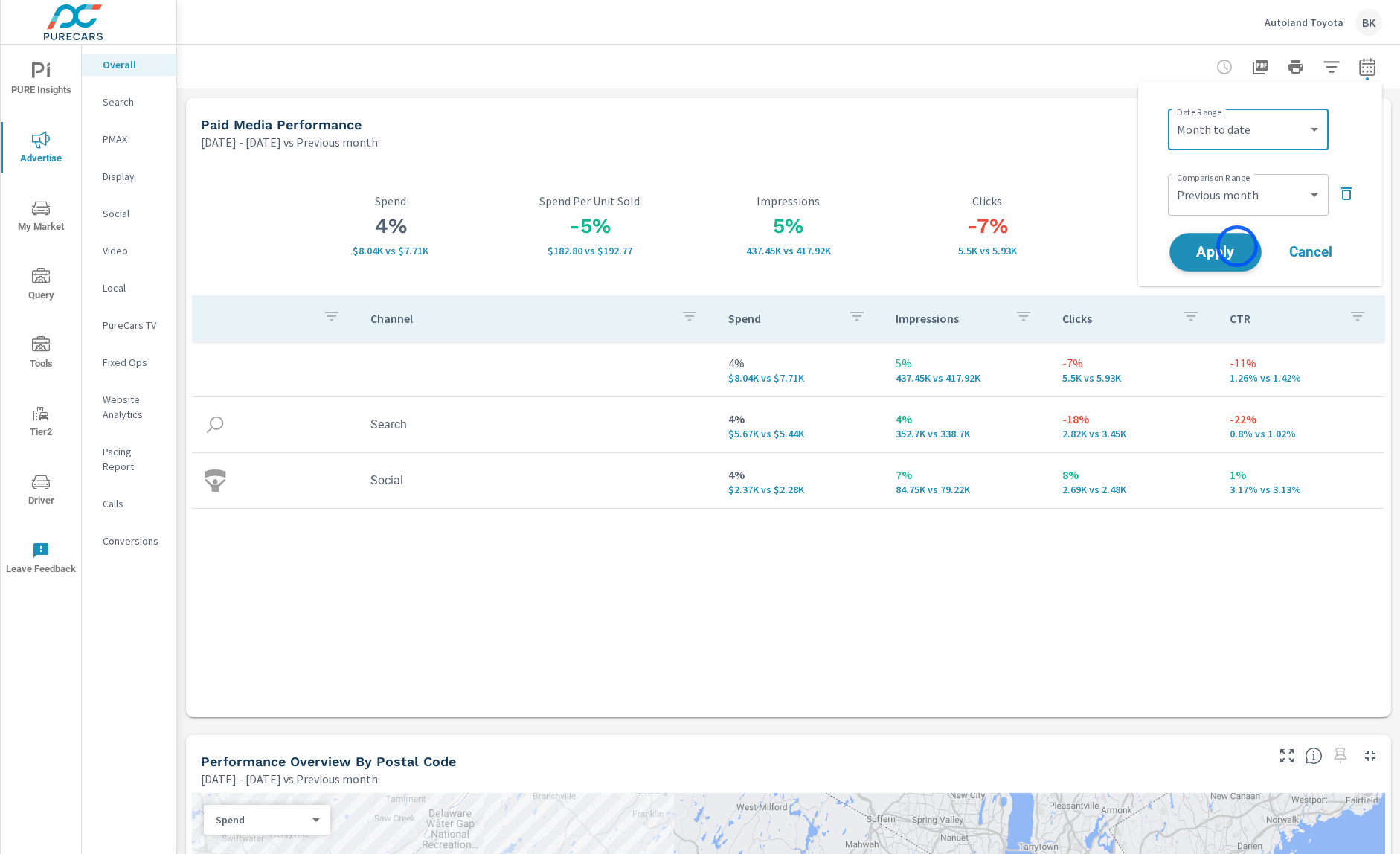
click at [1237, 246] on span "Apply" at bounding box center [1216, 253] width 61 height 14
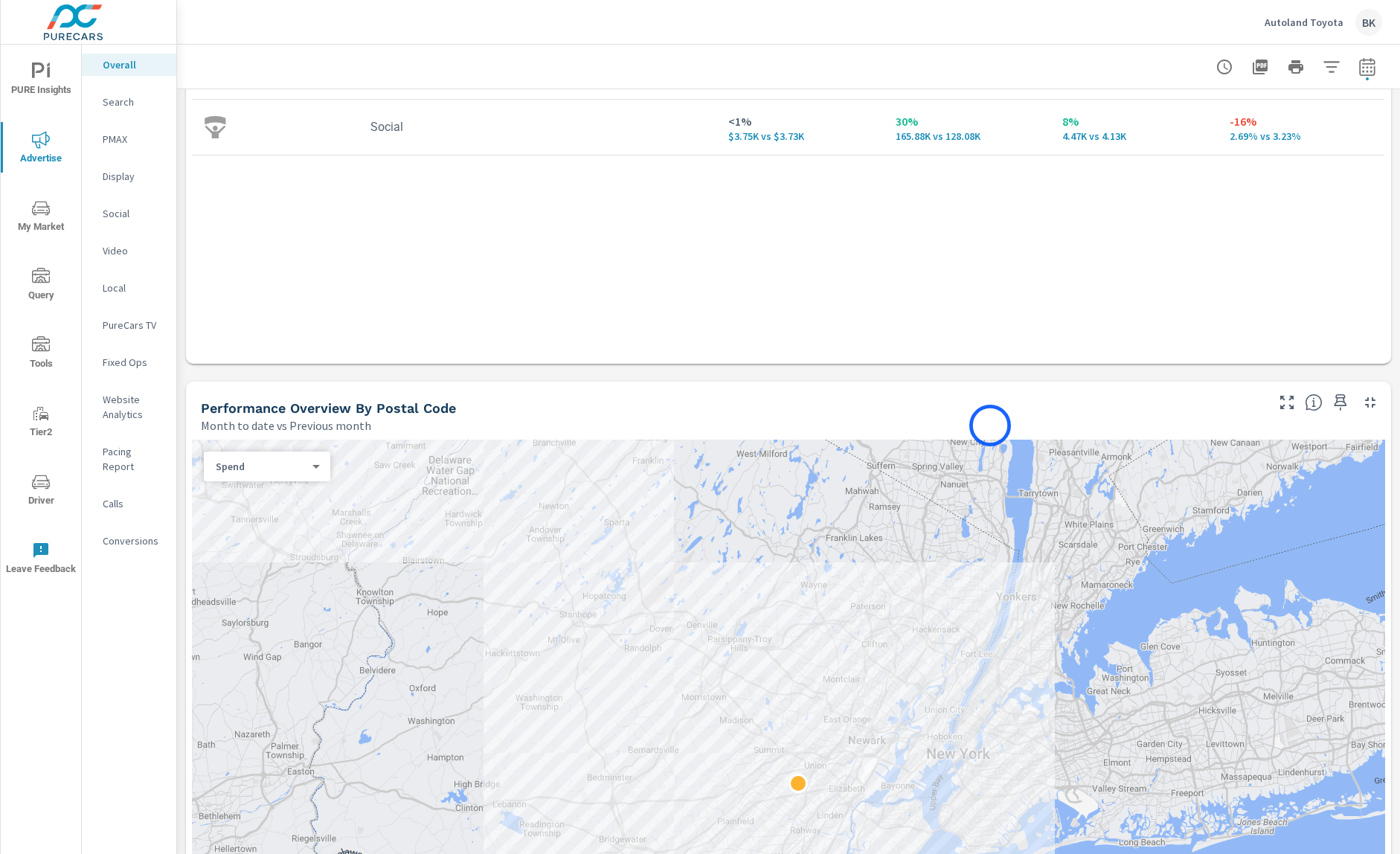
scroll to position [615, 0]
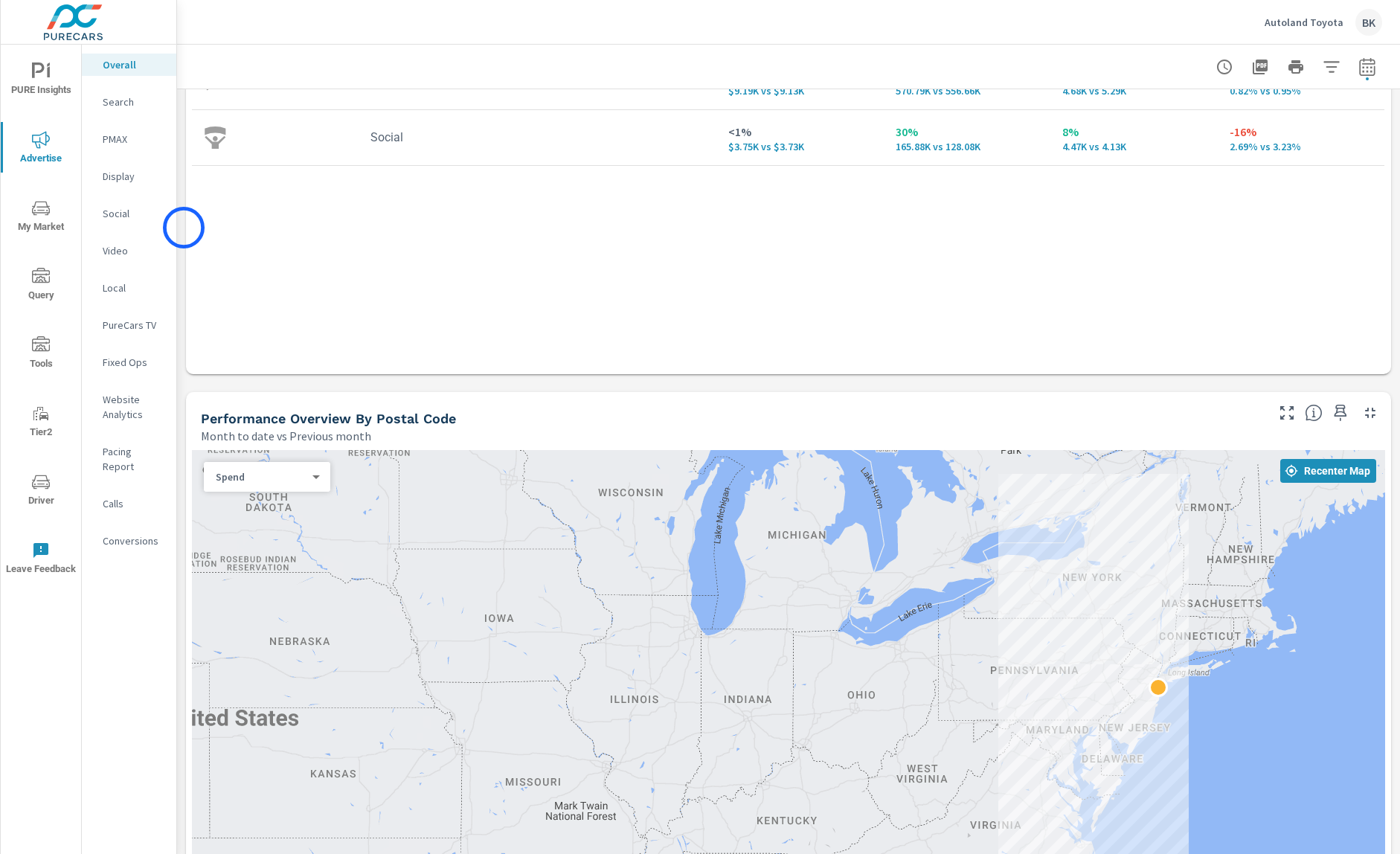
scroll to position [173, 0]
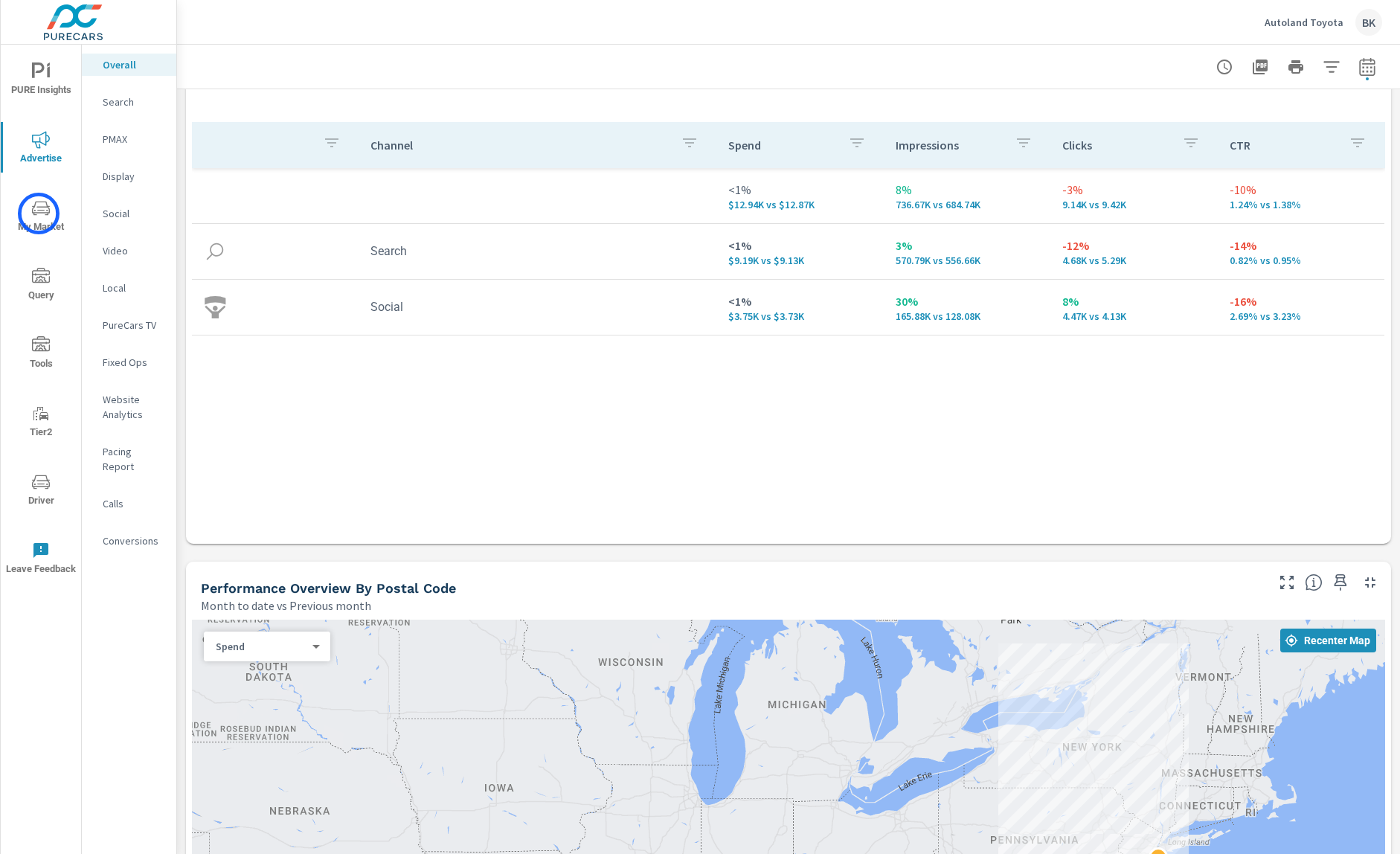
click at [38, 214] on icon "nav menu" at bounding box center [41, 208] width 18 height 18
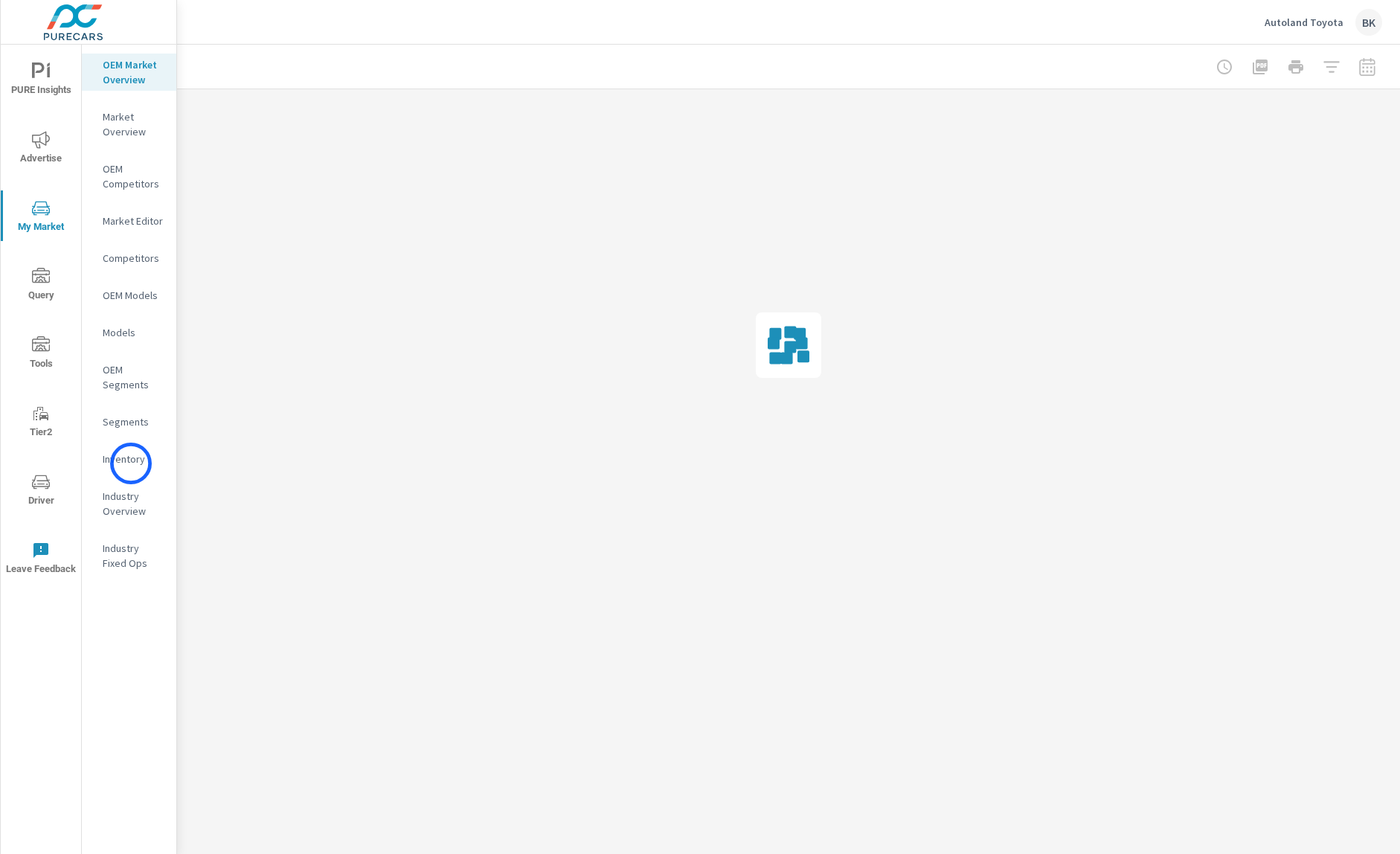
click at [131, 464] on p "Inventory" at bounding box center [133, 459] width 62 height 15
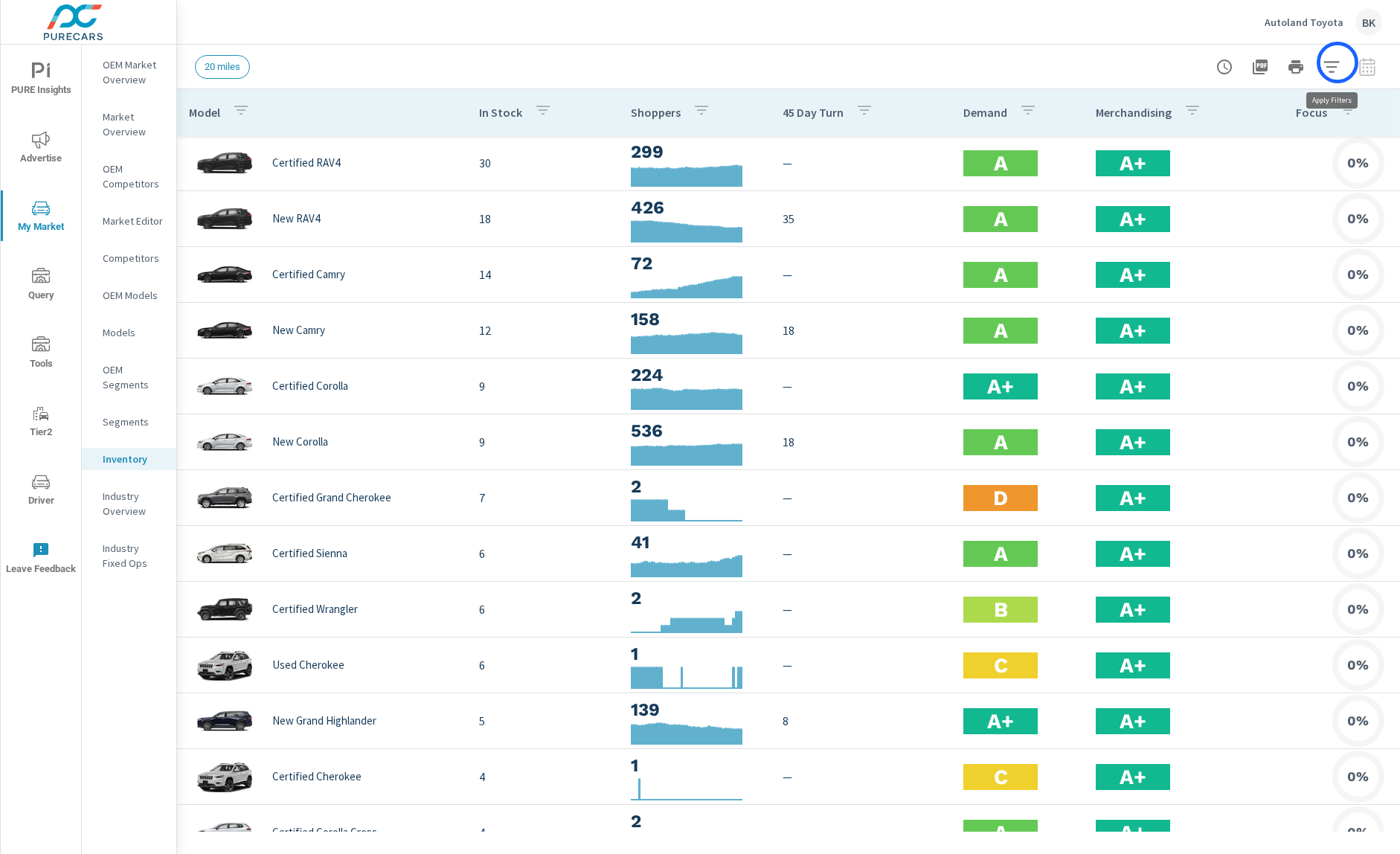
click at [1338, 62] on icon "button" at bounding box center [1332, 66] width 18 height 18
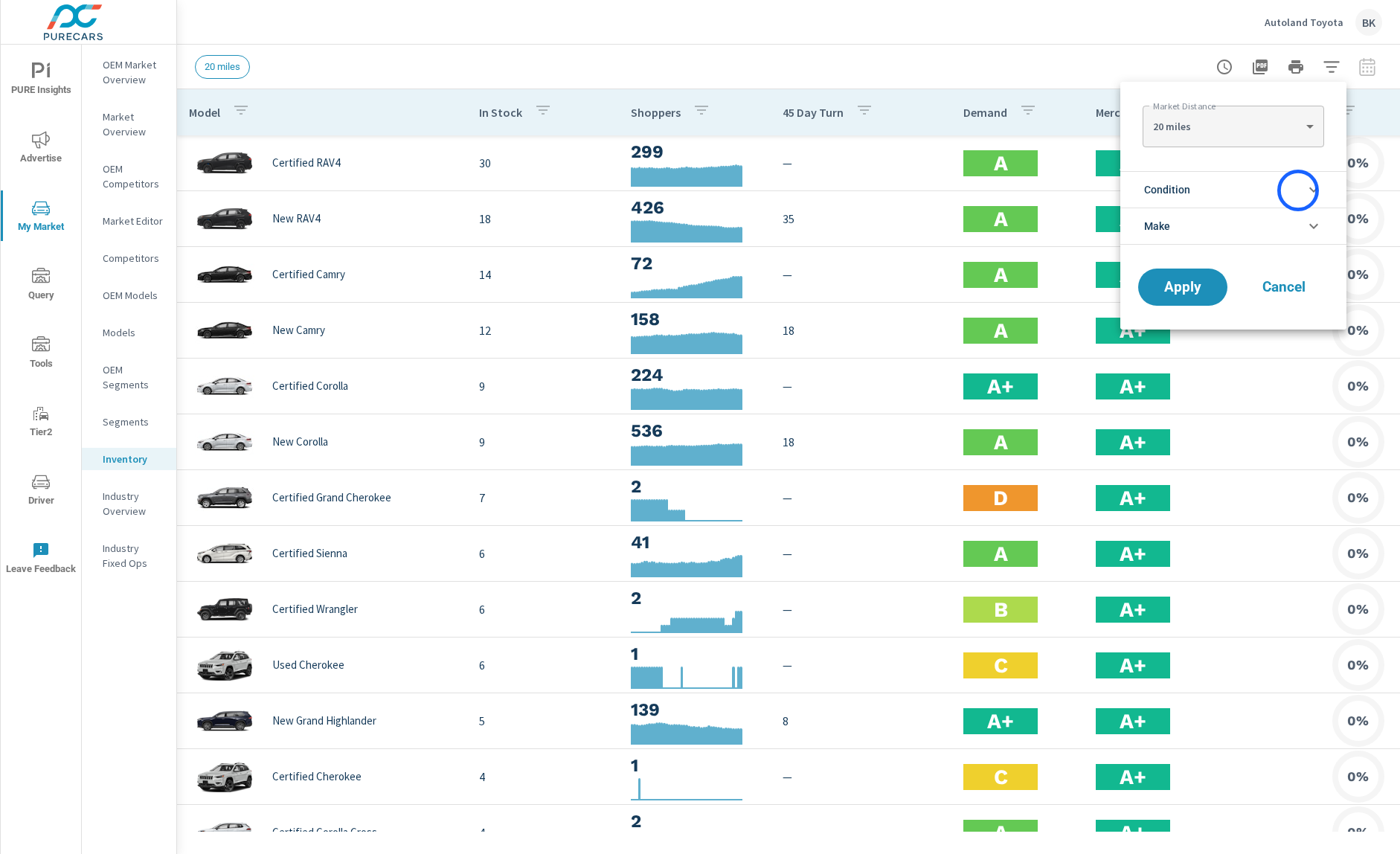
click at [1298, 191] on li "Condition" at bounding box center [1233, 190] width 226 height 37
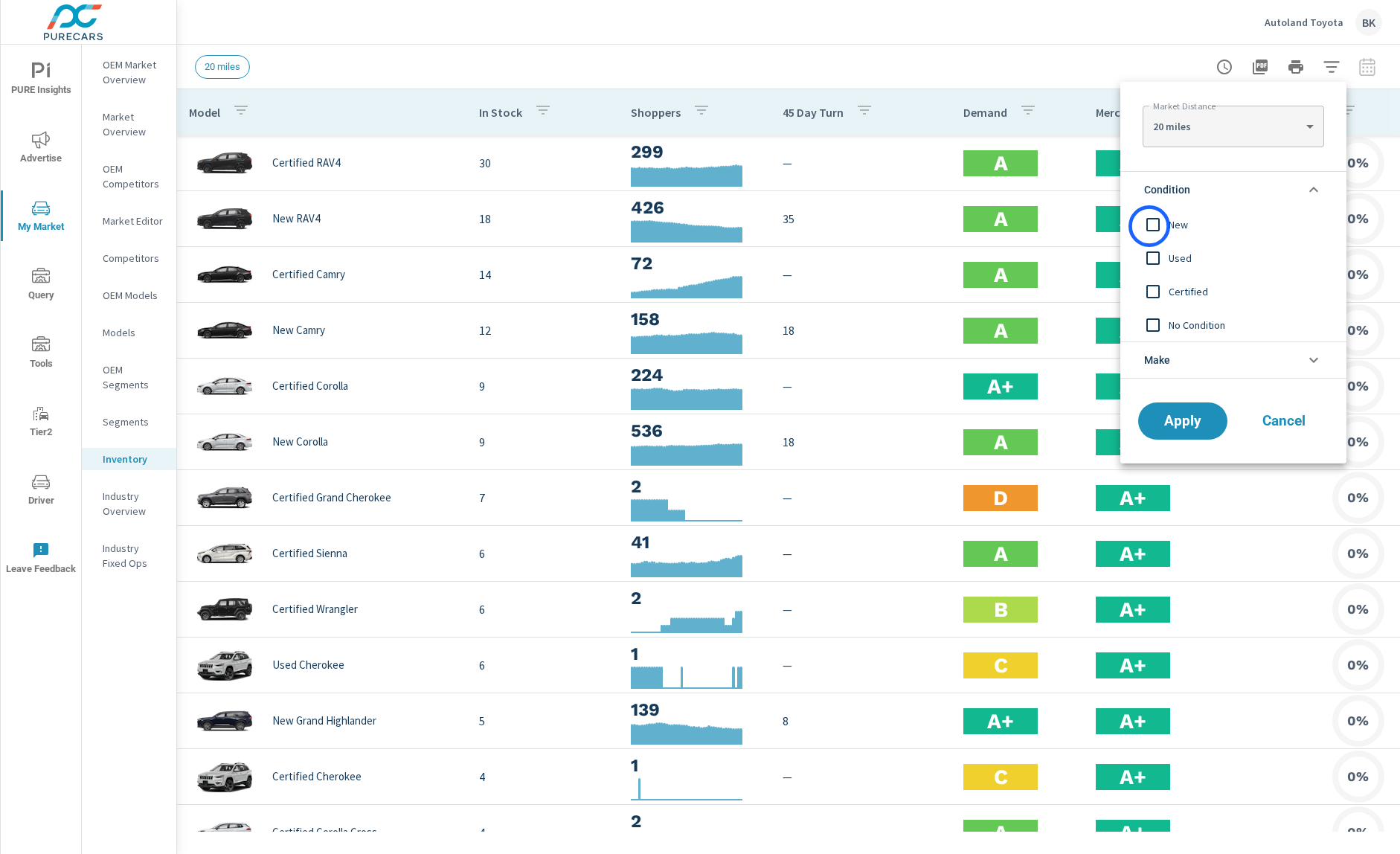
click at [1149, 226] on input "filter options" at bounding box center [1153, 224] width 31 height 31
click at [1193, 425] on span "Apply" at bounding box center [1183, 421] width 61 height 14
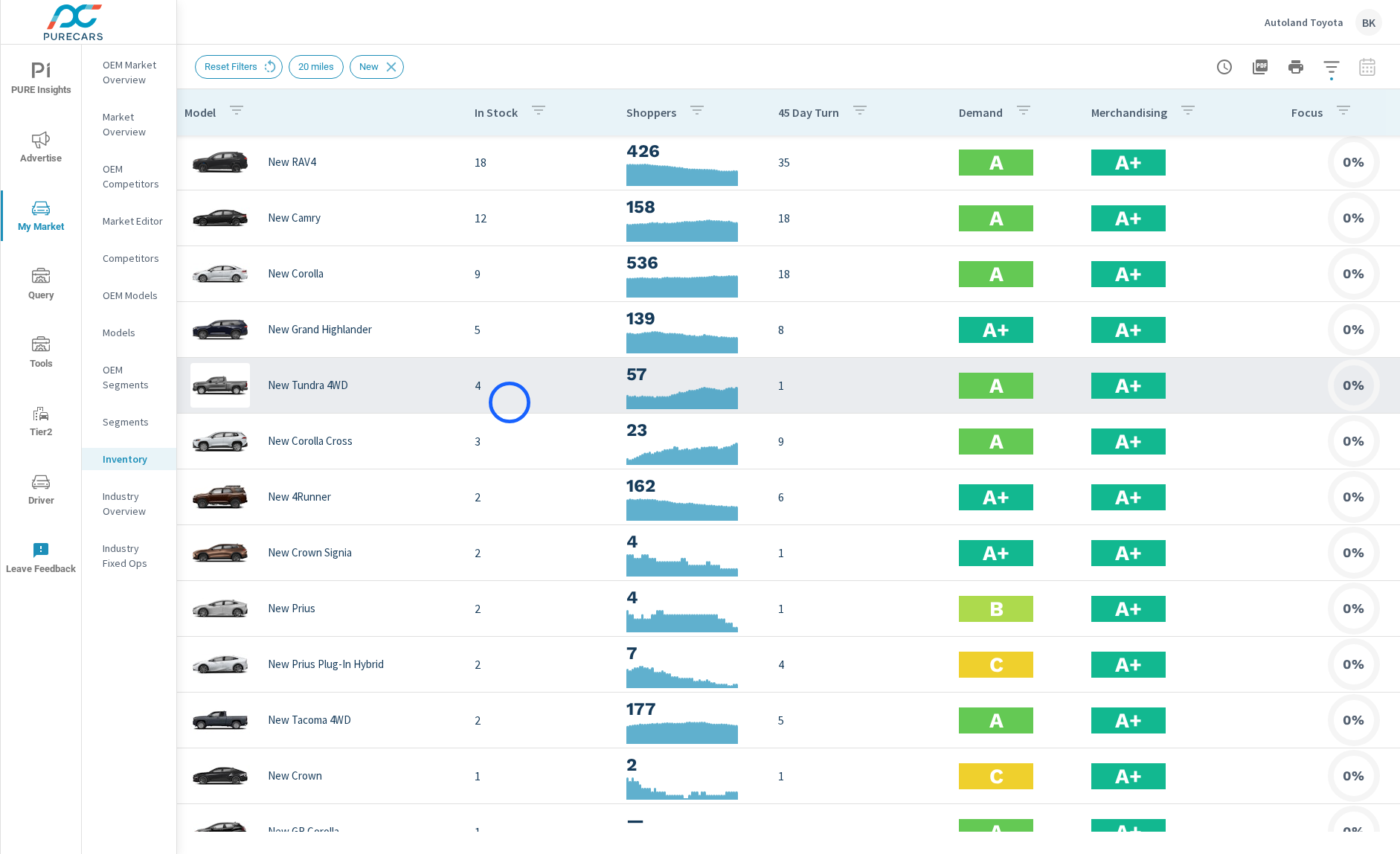
scroll to position [0, 5]
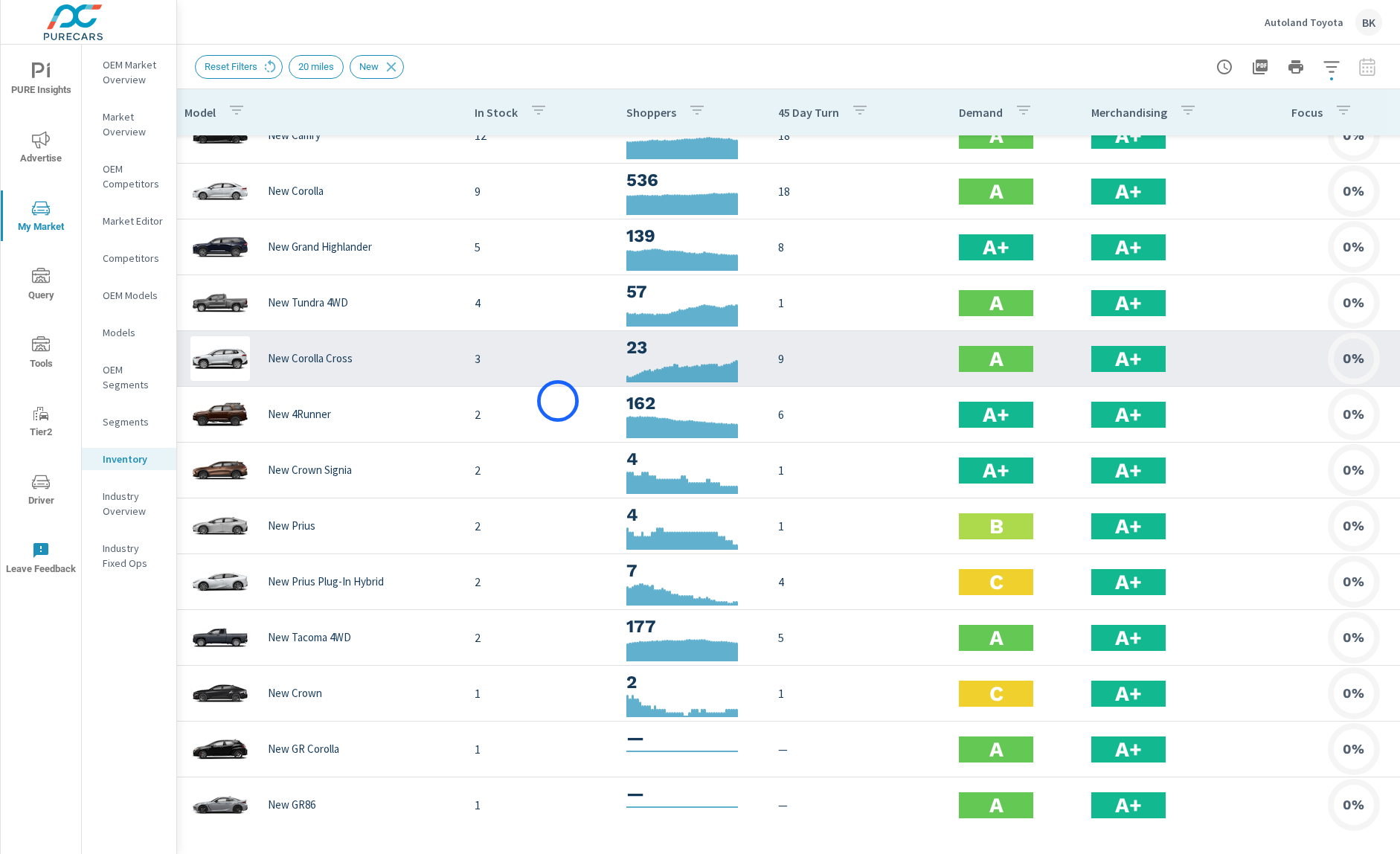
scroll to position [95, 5]
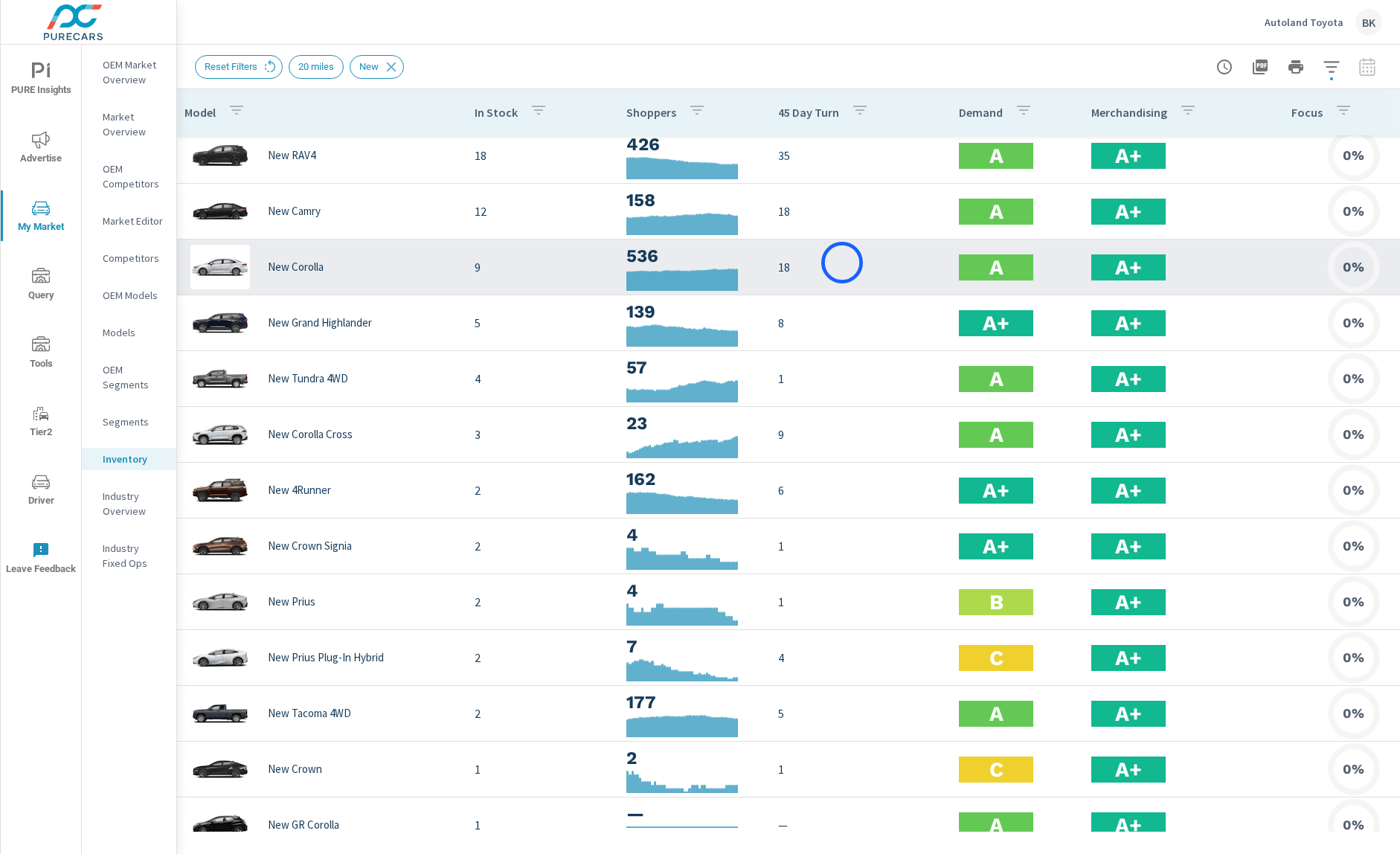
scroll to position [0, 5]
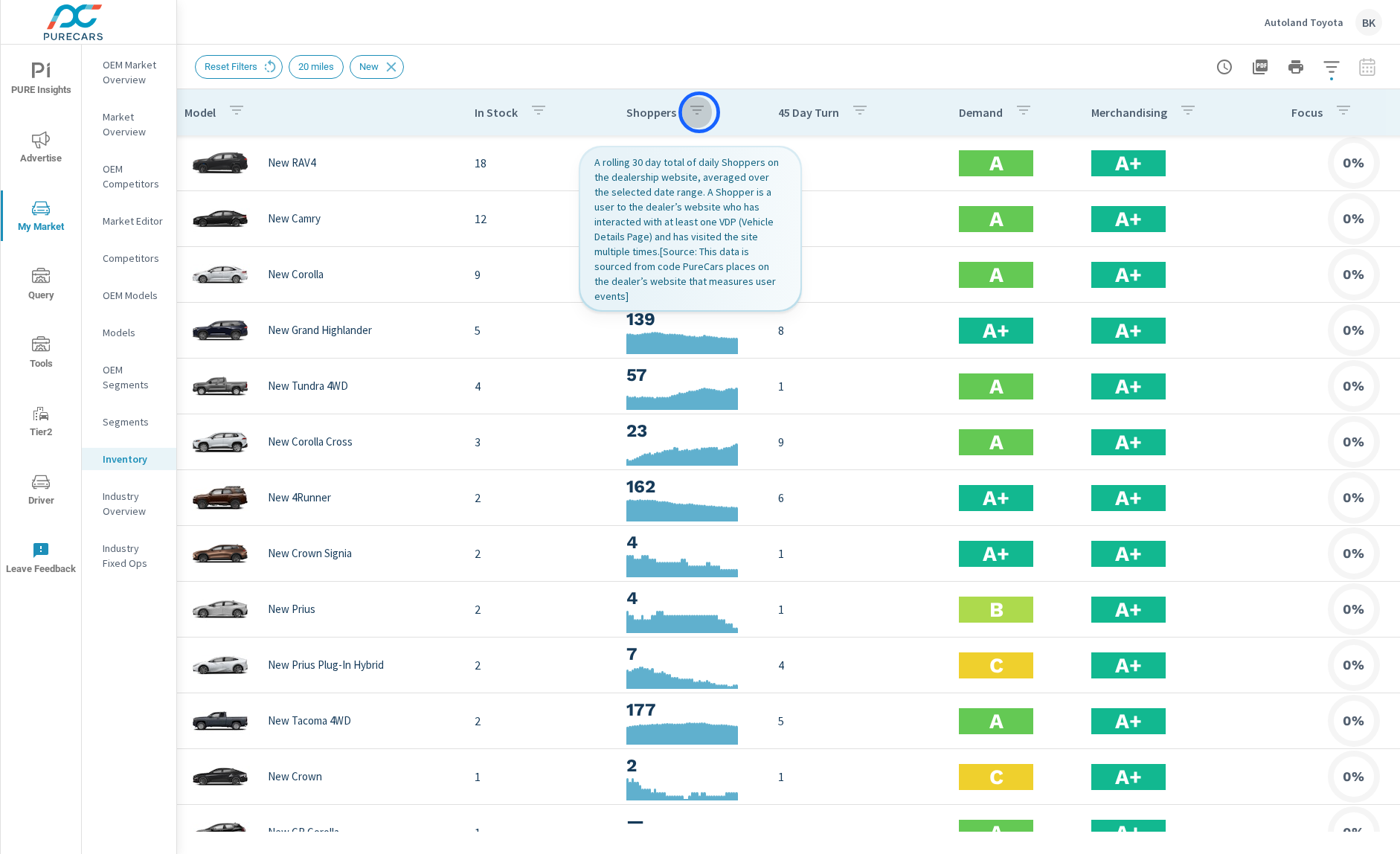
click at [699, 112] on icon "button" at bounding box center [697, 110] width 18 height 18
click at [717, 114] on div at bounding box center [700, 427] width 1400 height 854
click at [692, 113] on icon "button" at bounding box center [697, 110] width 18 height 18
click at [644, 142] on p "Shoppers" at bounding box center [698, 149] width 171 height 15
click at [569, 502] on div at bounding box center [700, 427] width 1400 height 854
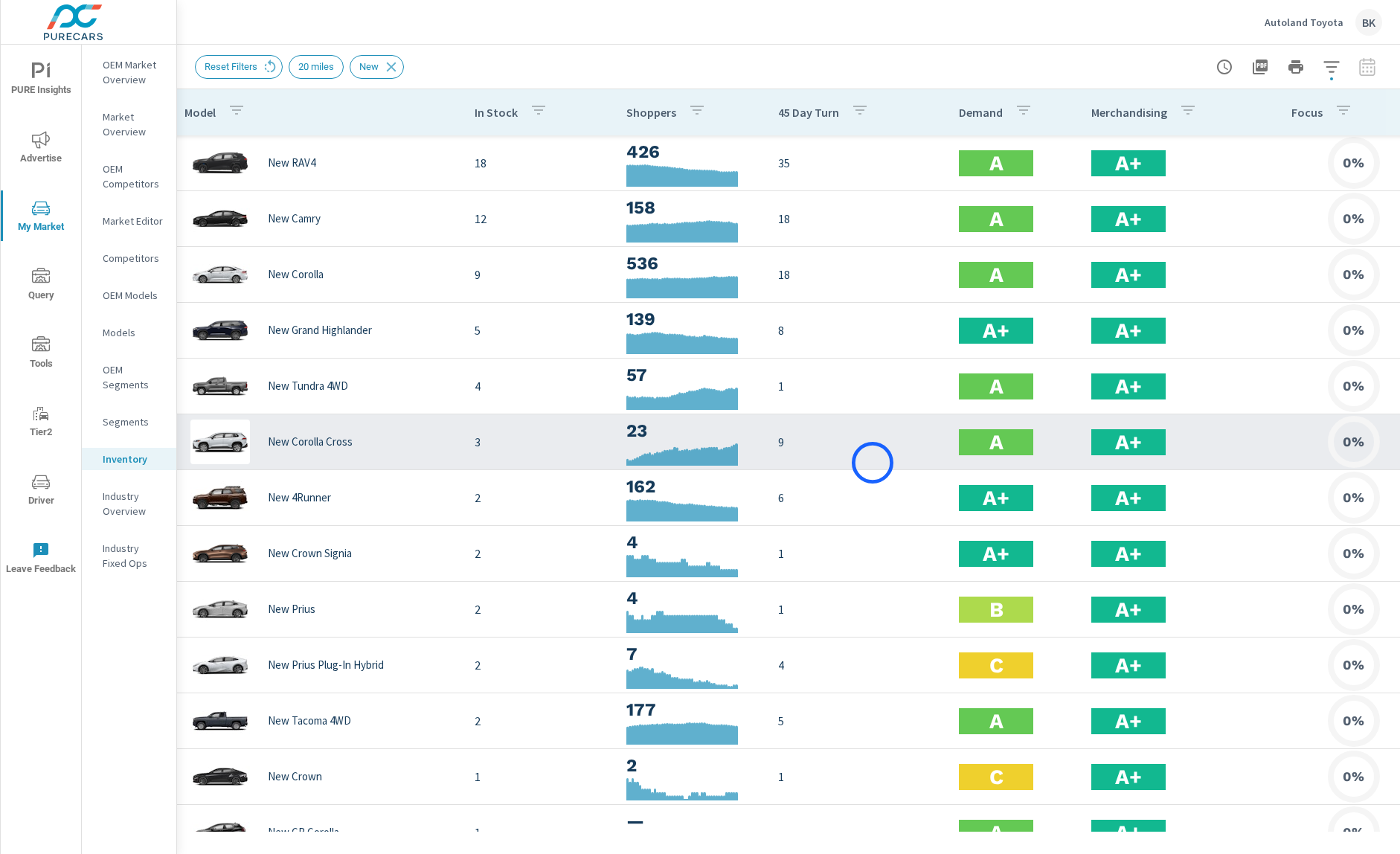
click at [873, 462] on tr "New Corolla Cross 3 23 9 A A+ 0%" at bounding box center [800, 442] width 1254 height 56
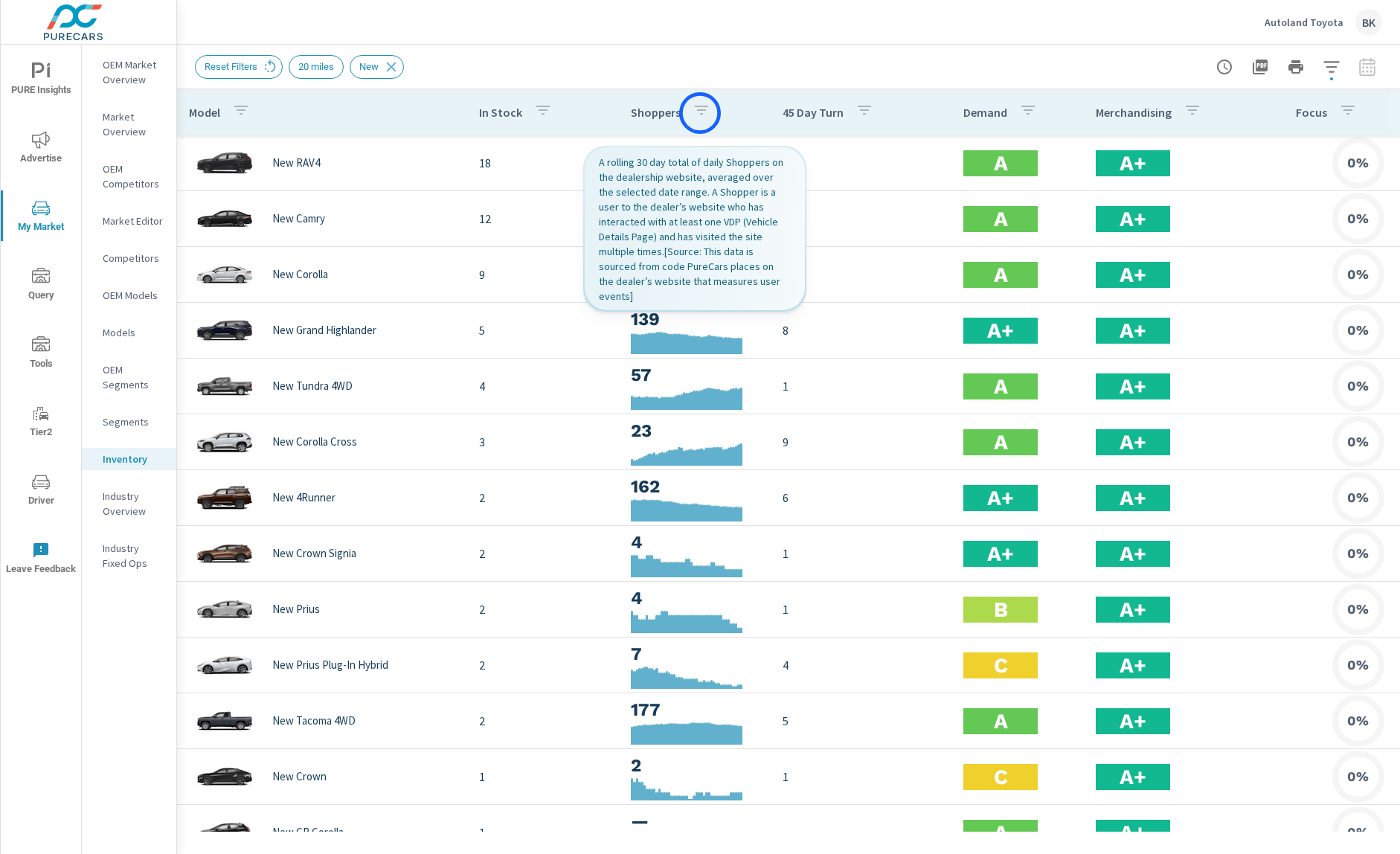
click at [700, 113] on icon "button" at bounding box center [702, 110] width 14 height 9
click at [581, 79] on div at bounding box center [700, 427] width 1400 height 854
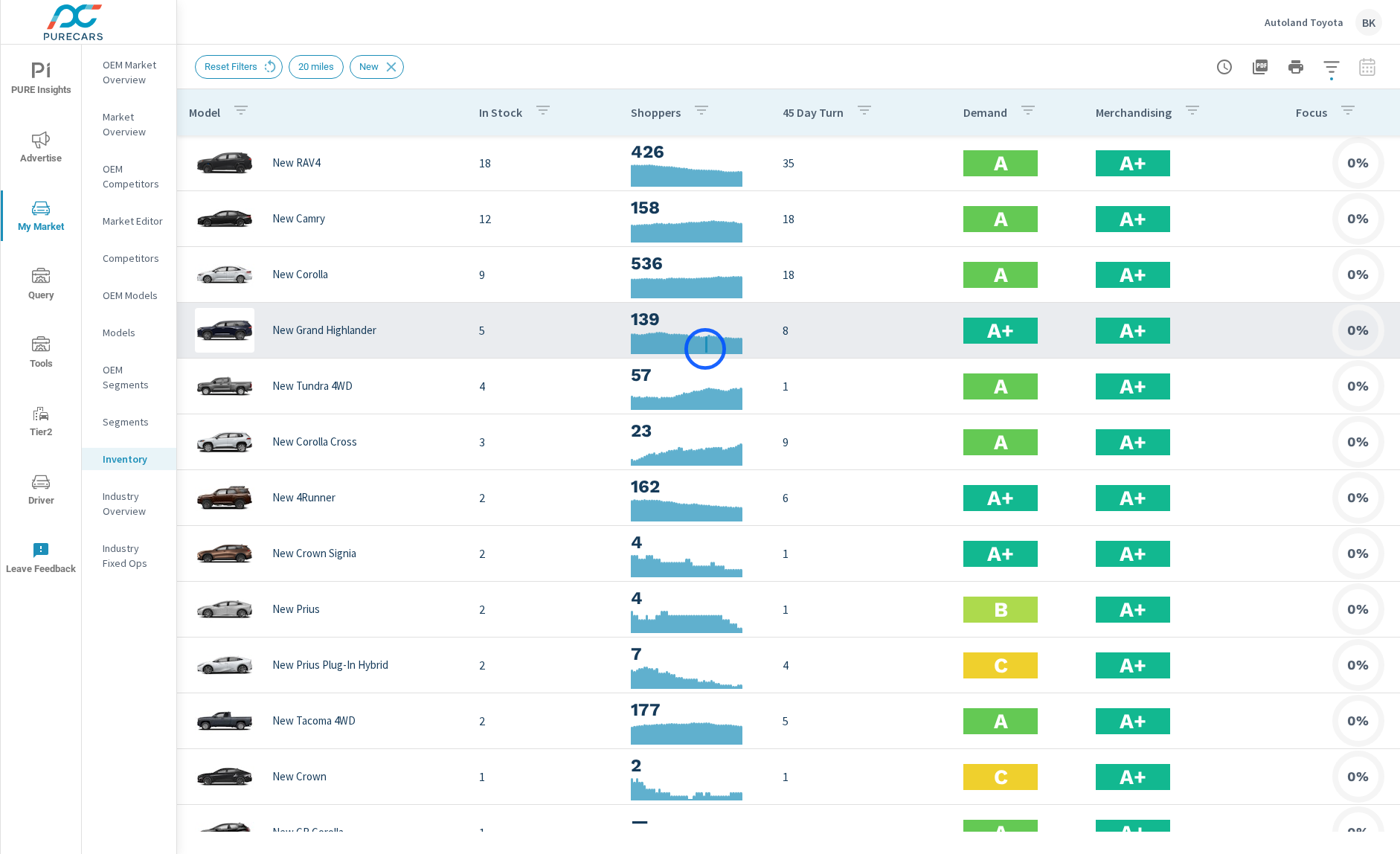
scroll to position [58, 0]
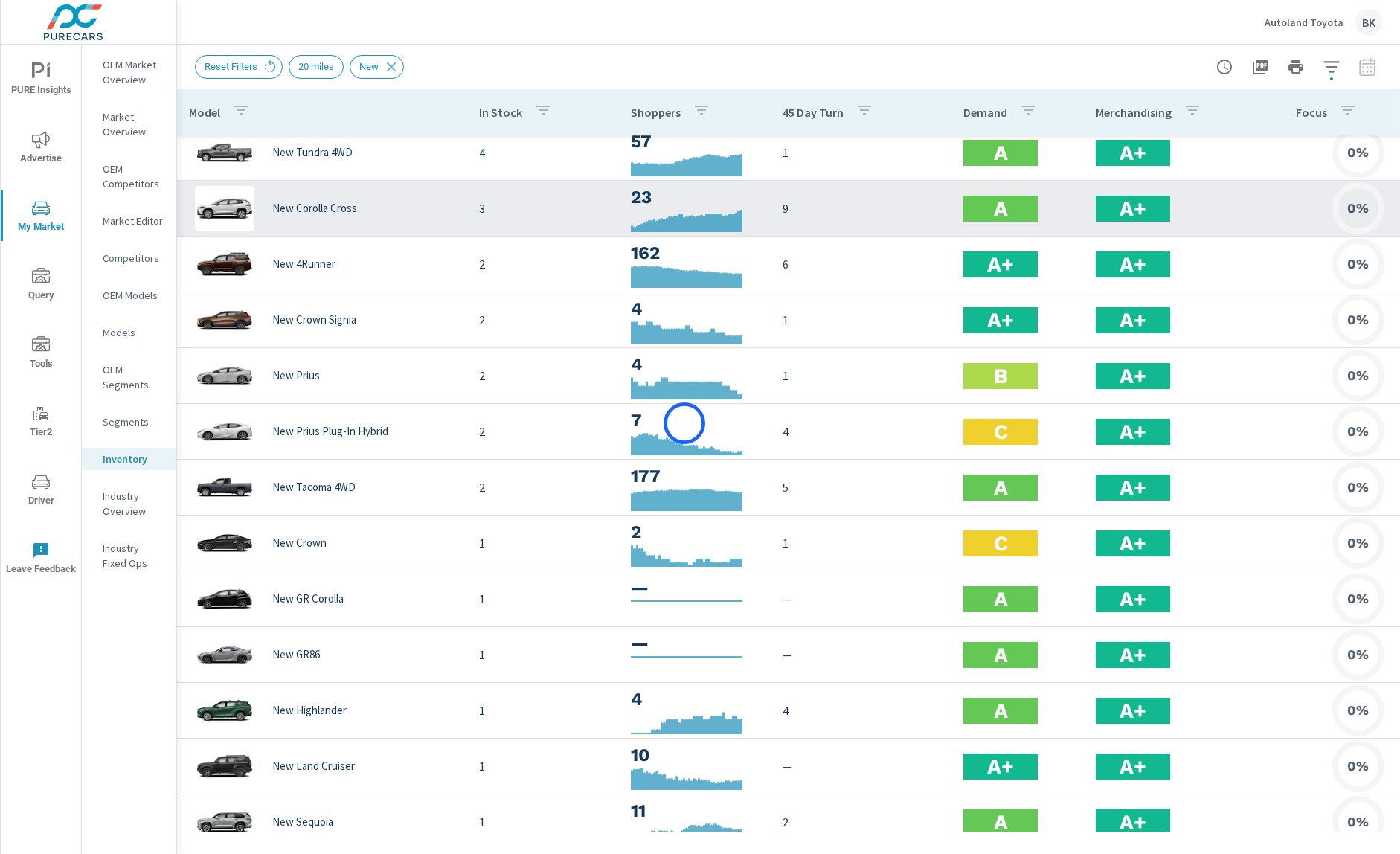
scroll to position [318, 0]
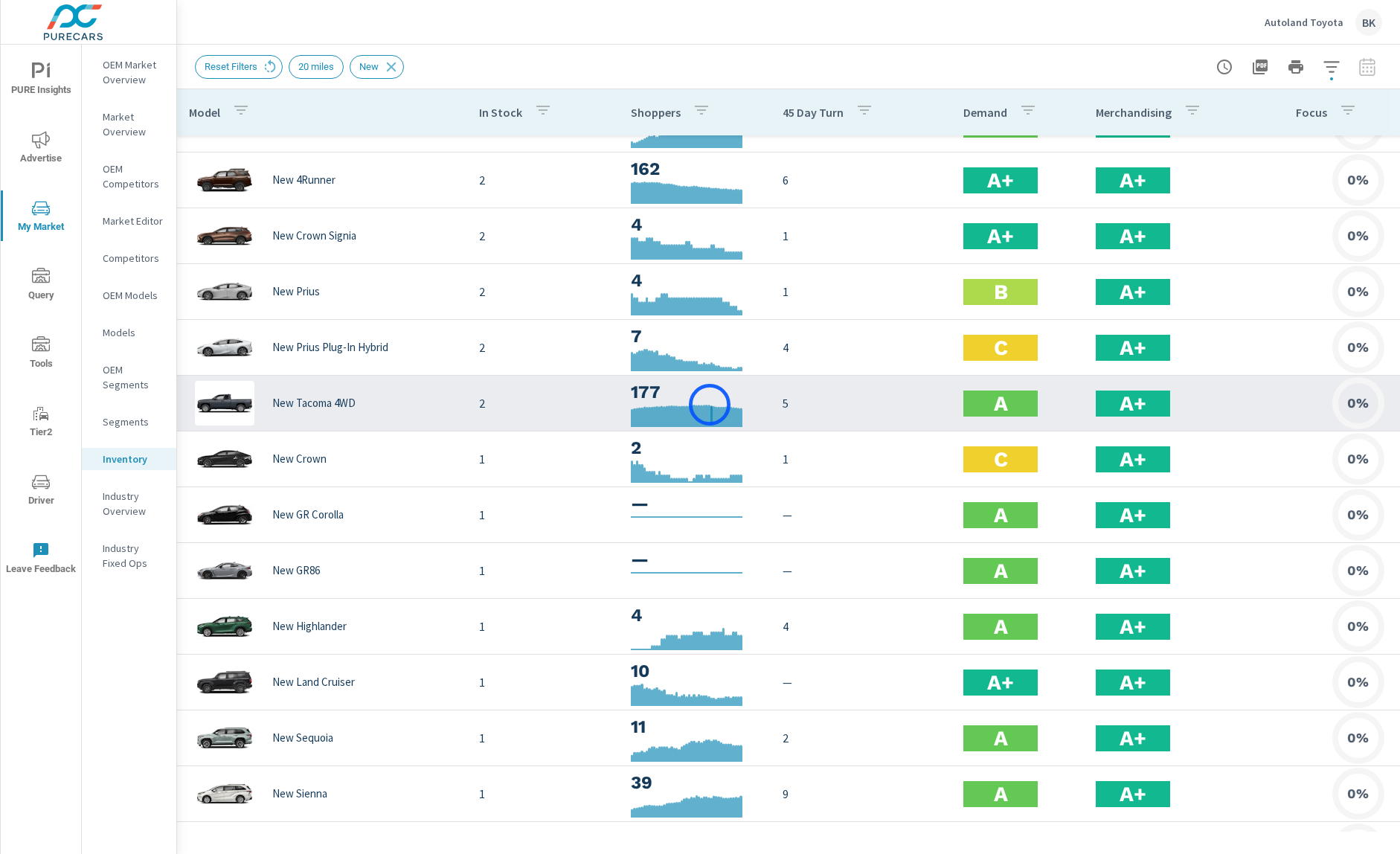
scroll to position [166, 0]
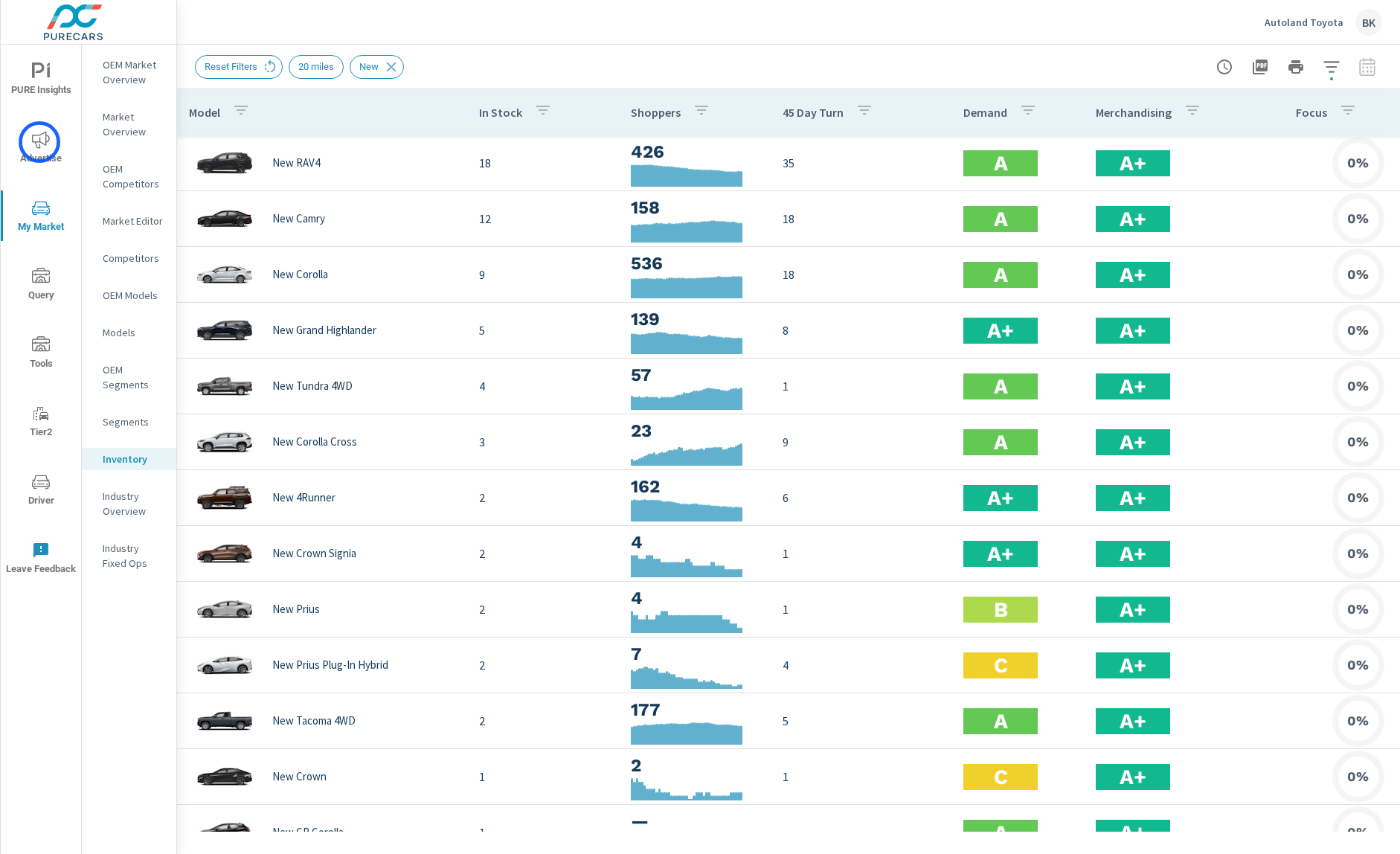
click at [39, 142] on icon "nav menu" at bounding box center [41, 139] width 18 height 18
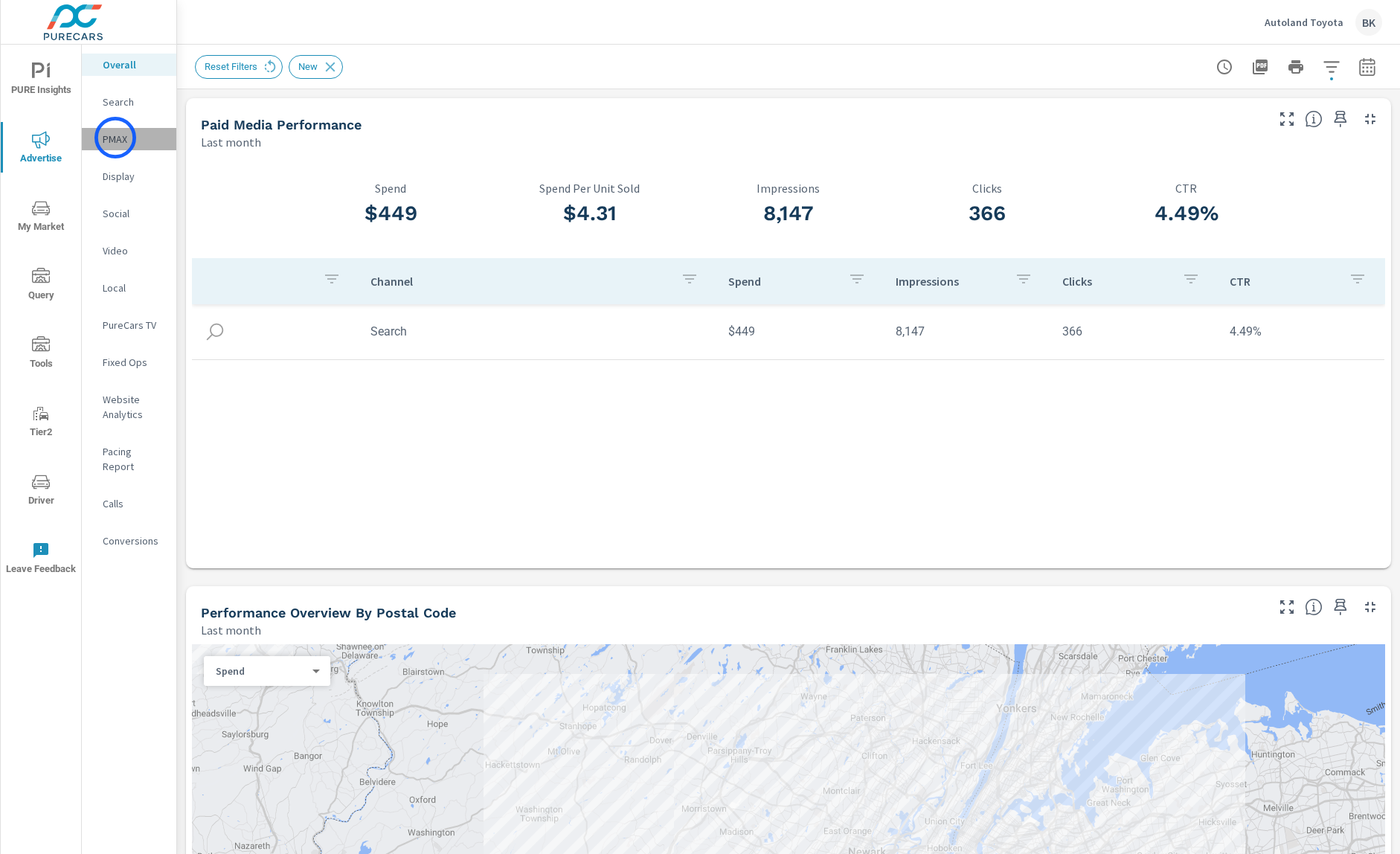
click at [115, 138] on p "PMAX" at bounding box center [133, 139] width 62 height 15
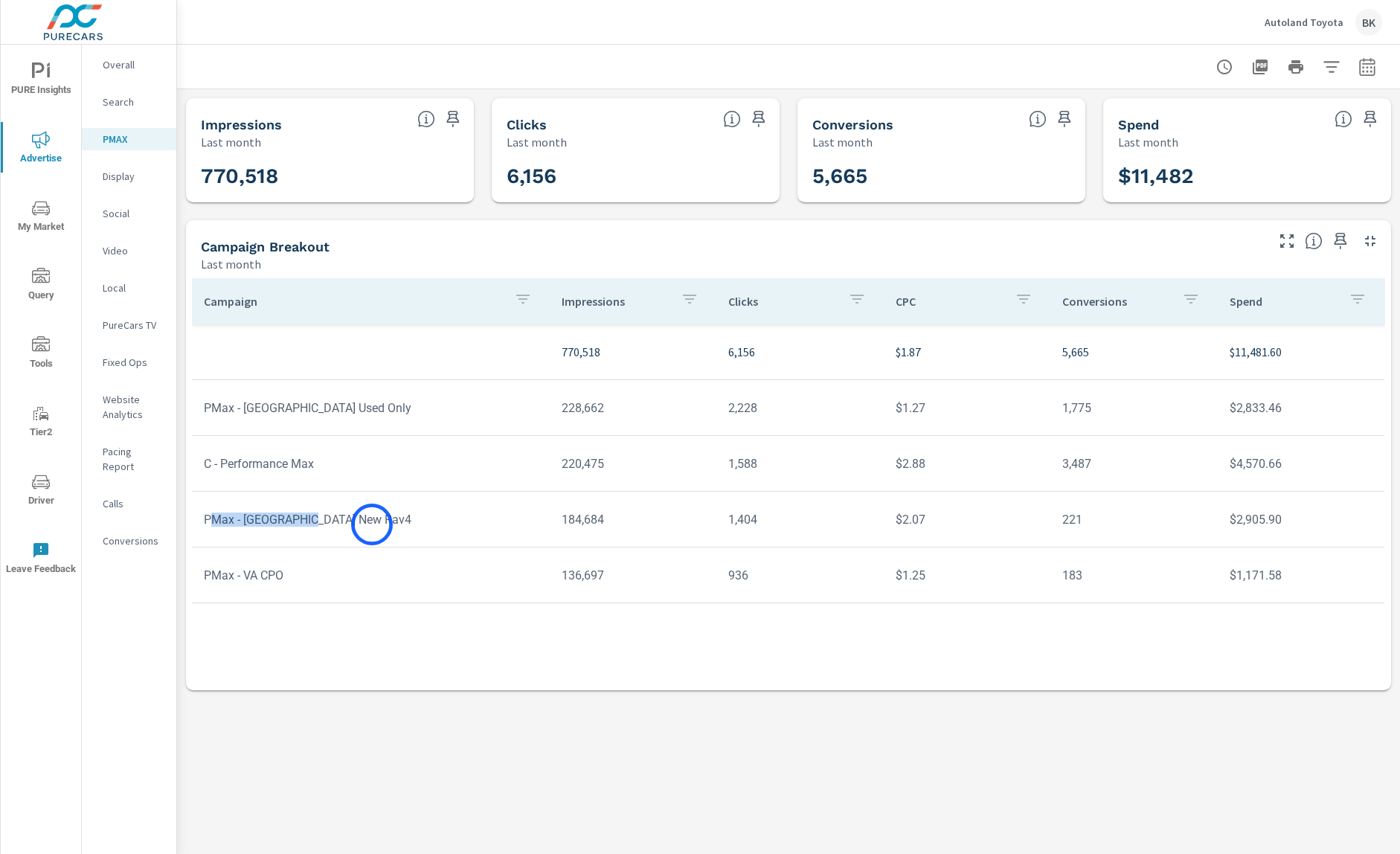
drag, startPoint x: 207, startPoint y: 526, endPoint x: 372, endPoint y: 525, distance: 165.0
click at [372, 525] on td "PMax - VA New Rav4" at bounding box center [371, 519] width 358 height 38
click at [1274, 18] on p "Autoland Toyota" at bounding box center [1304, 22] width 78 height 14
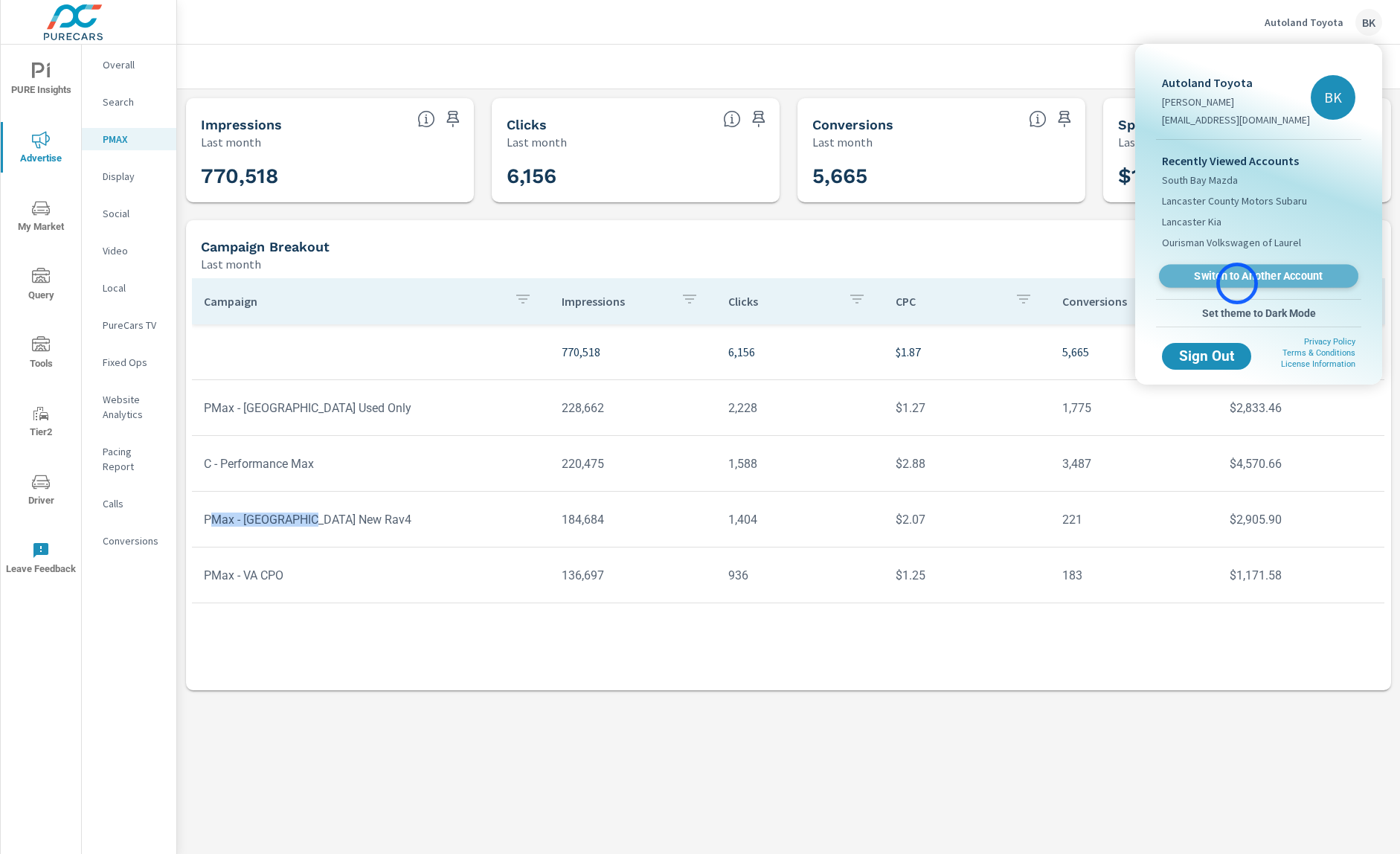
click at [1237, 284] on link "Switch to Another Account" at bounding box center [1258, 276] width 199 height 23
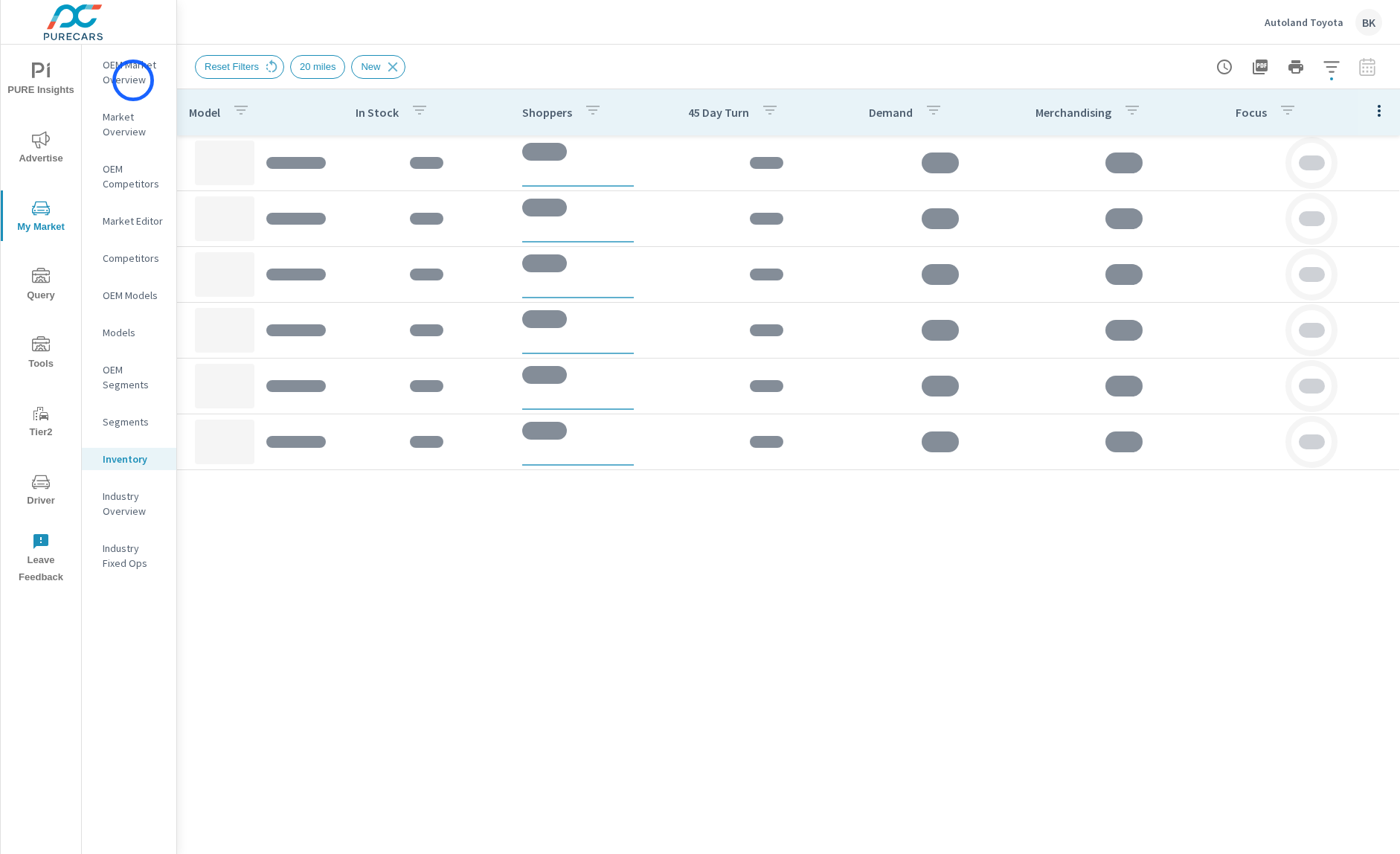
click at [133, 80] on p "OEM Market Overview" at bounding box center [133, 72] width 62 height 30
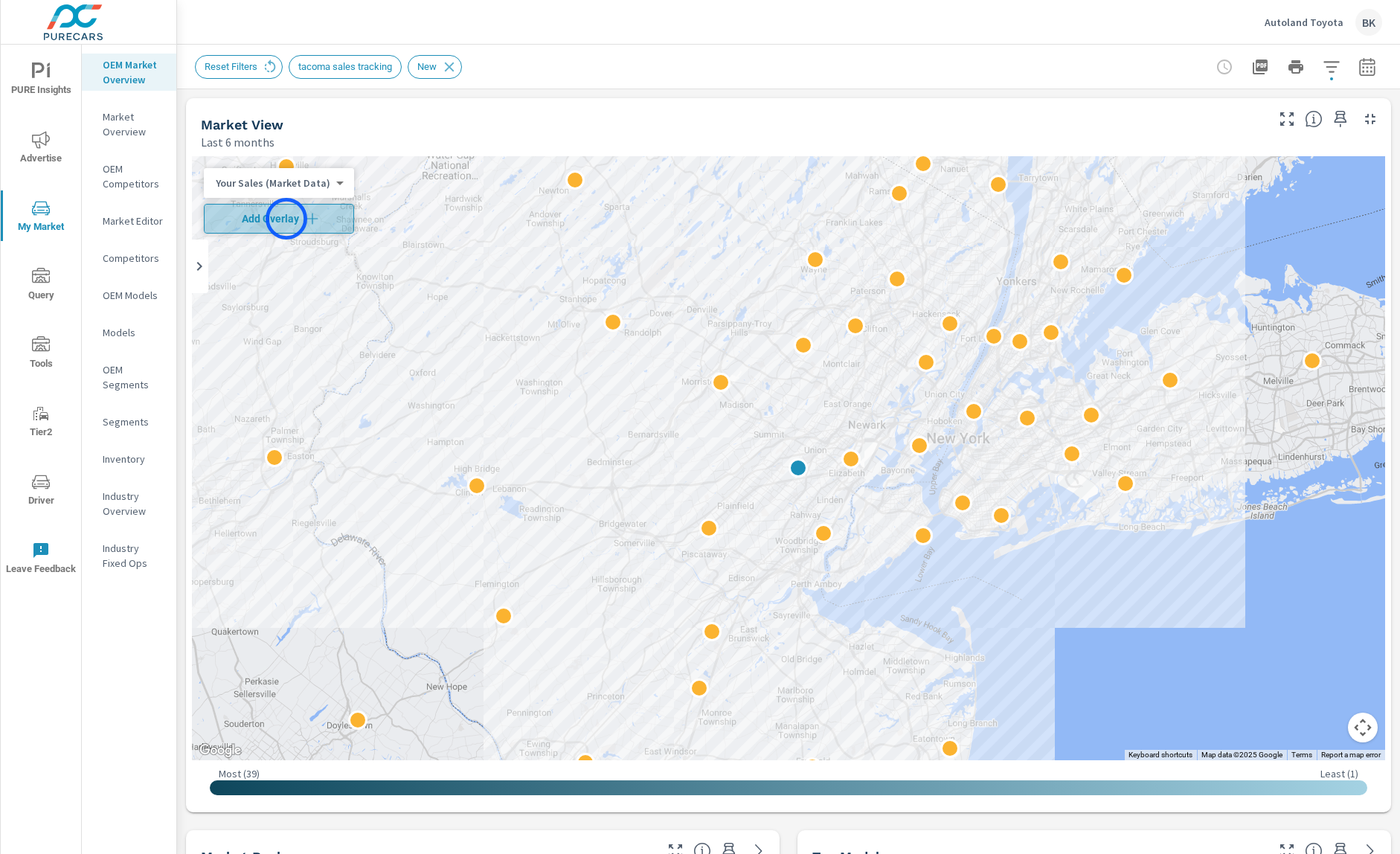
click at [287, 219] on span "Add Overlay" at bounding box center [279, 219] width 137 height 15
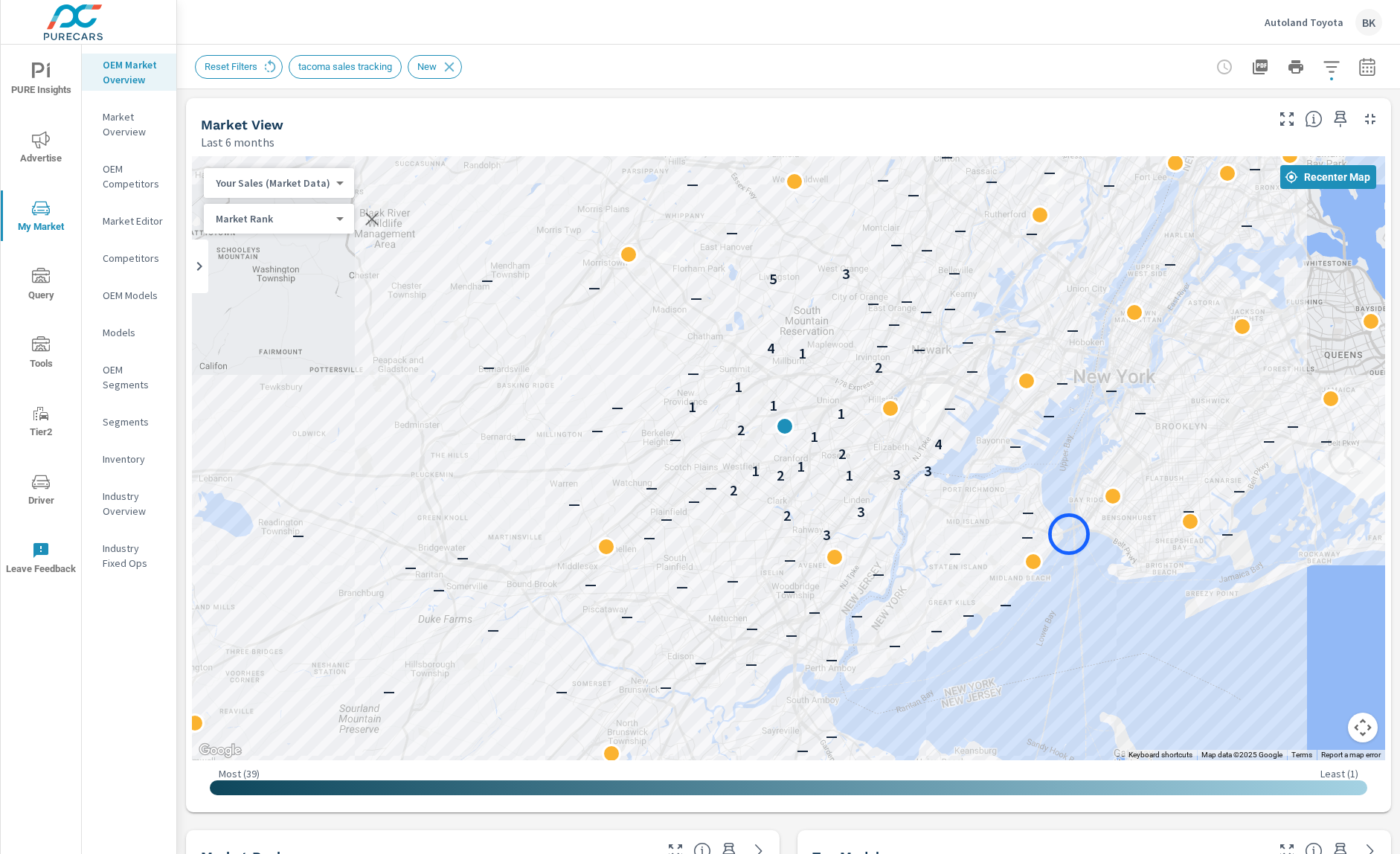
drag, startPoint x: 754, startPoint y: 425, endPoint x: 1067, endPoint y: 535, distance: 331.8
click at [1069, 534] on div "— — — — — — — — — — — — — — — — — — — — — — — — — — — — — — — — — — — — — — — —…" at bounding box center [789, 458] width 1193 height 604
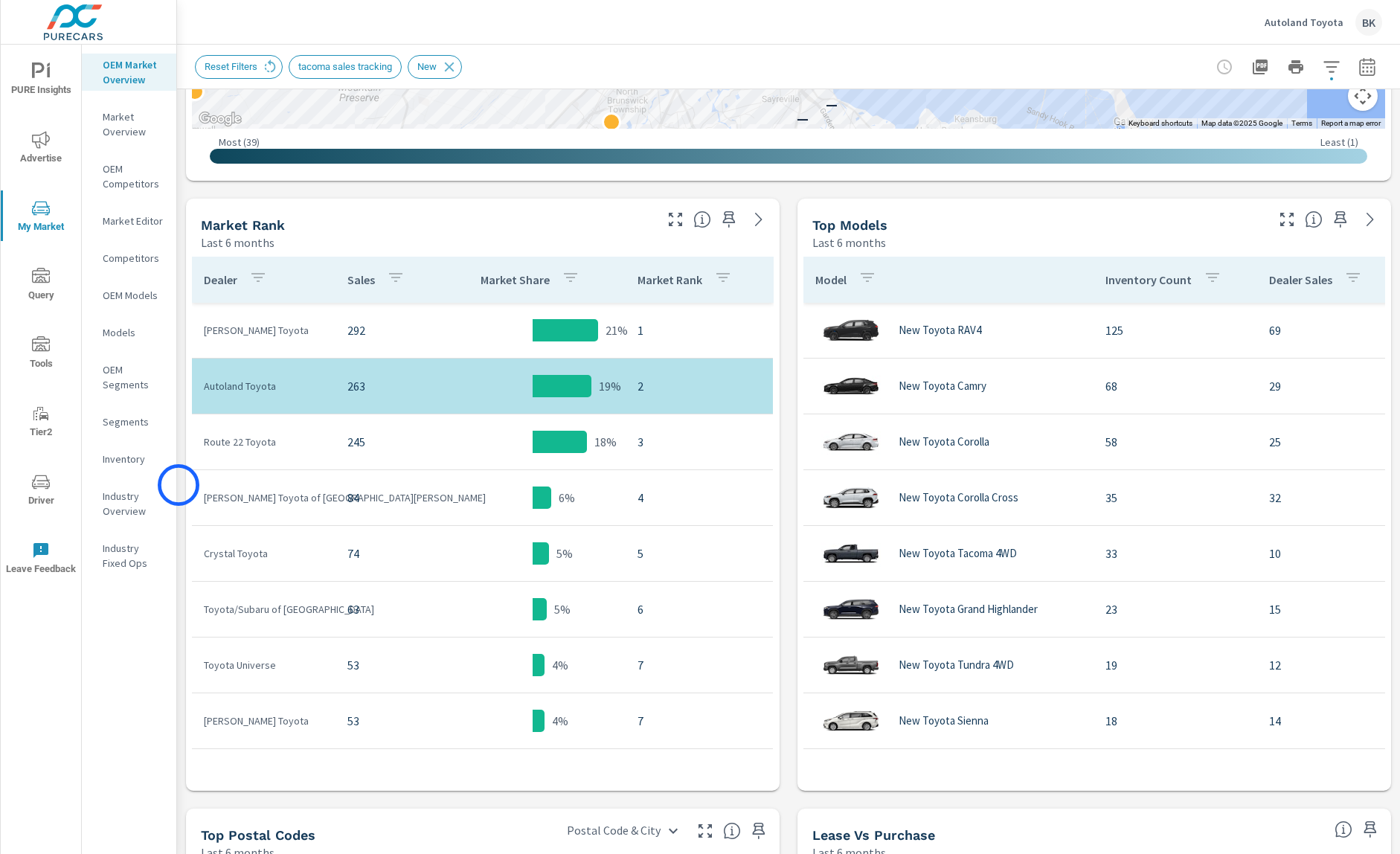
scroll to position [648, 0]
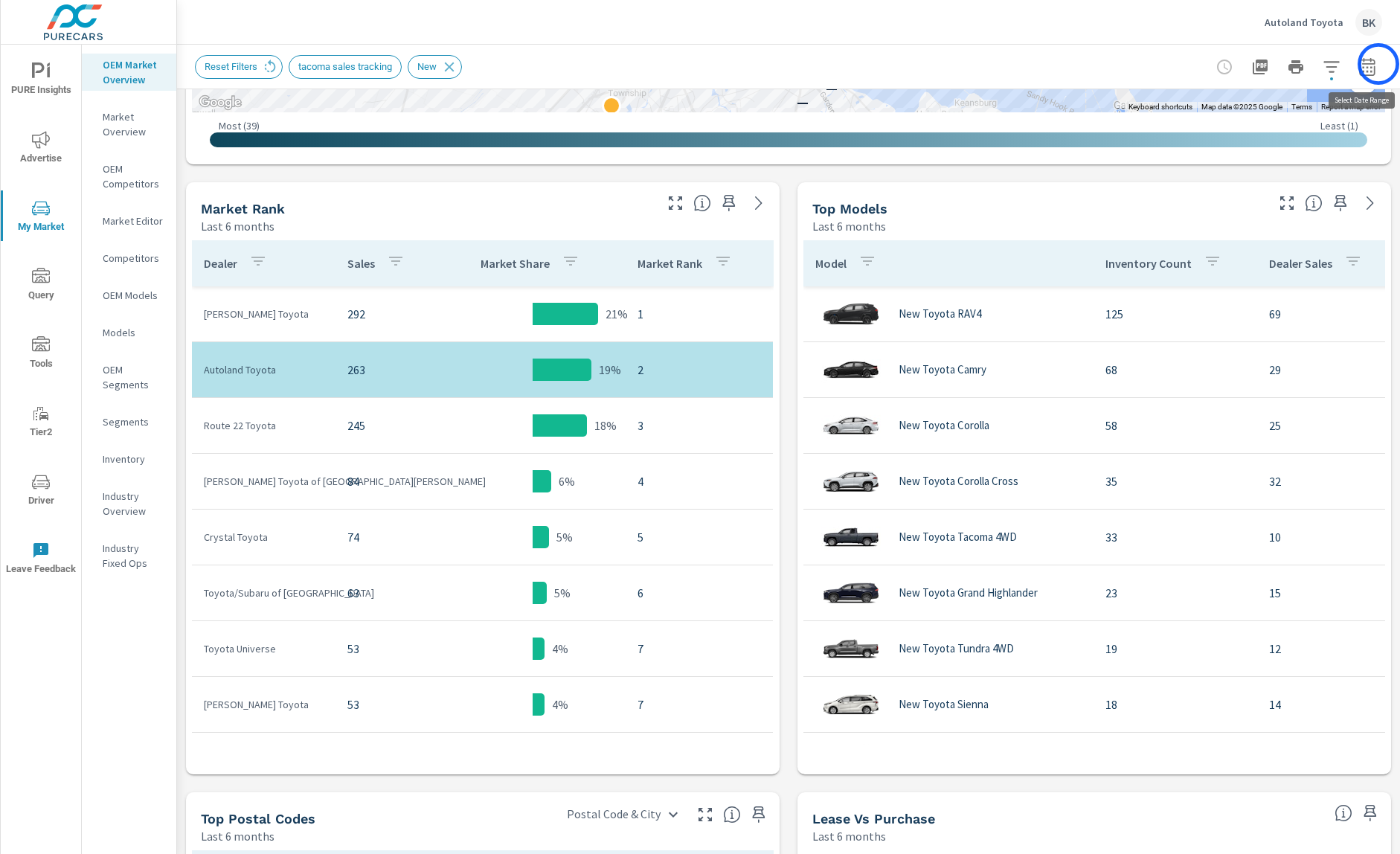
click at [1378, 65] on button "button" at bounding box center [1367, 66] width 30 height 30
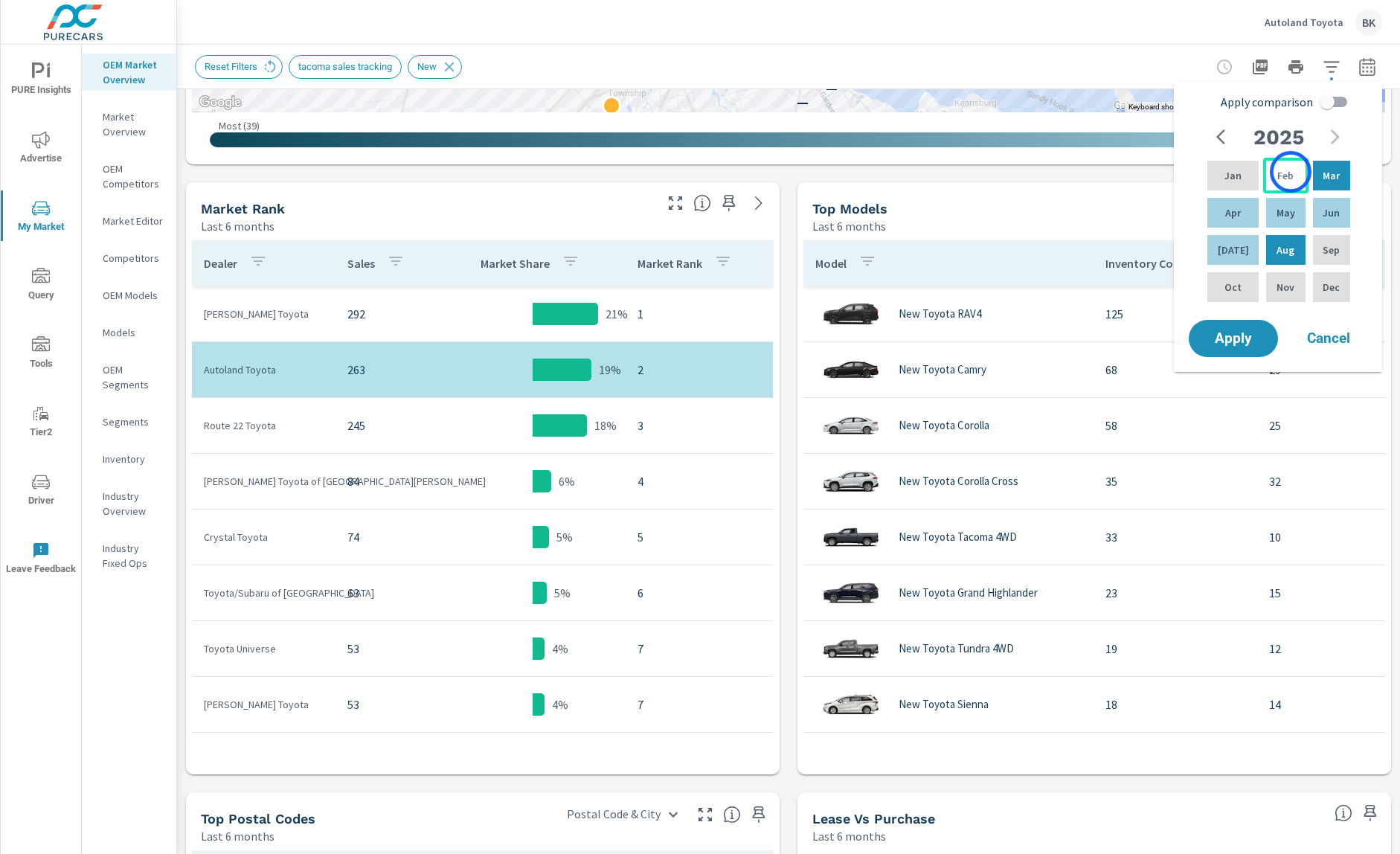
click at [1291, 172] on div "Feb" at bounding box center [1285, 175] width 45 height 36
click at [1241, 256] on div "[DATE]" at bounding box center [1233, 250] width 58 height 36
click at [1342, 99] on input "Apply comparison" at bounding box center [1327, 102] width 85 height 28
checkbox input "true"
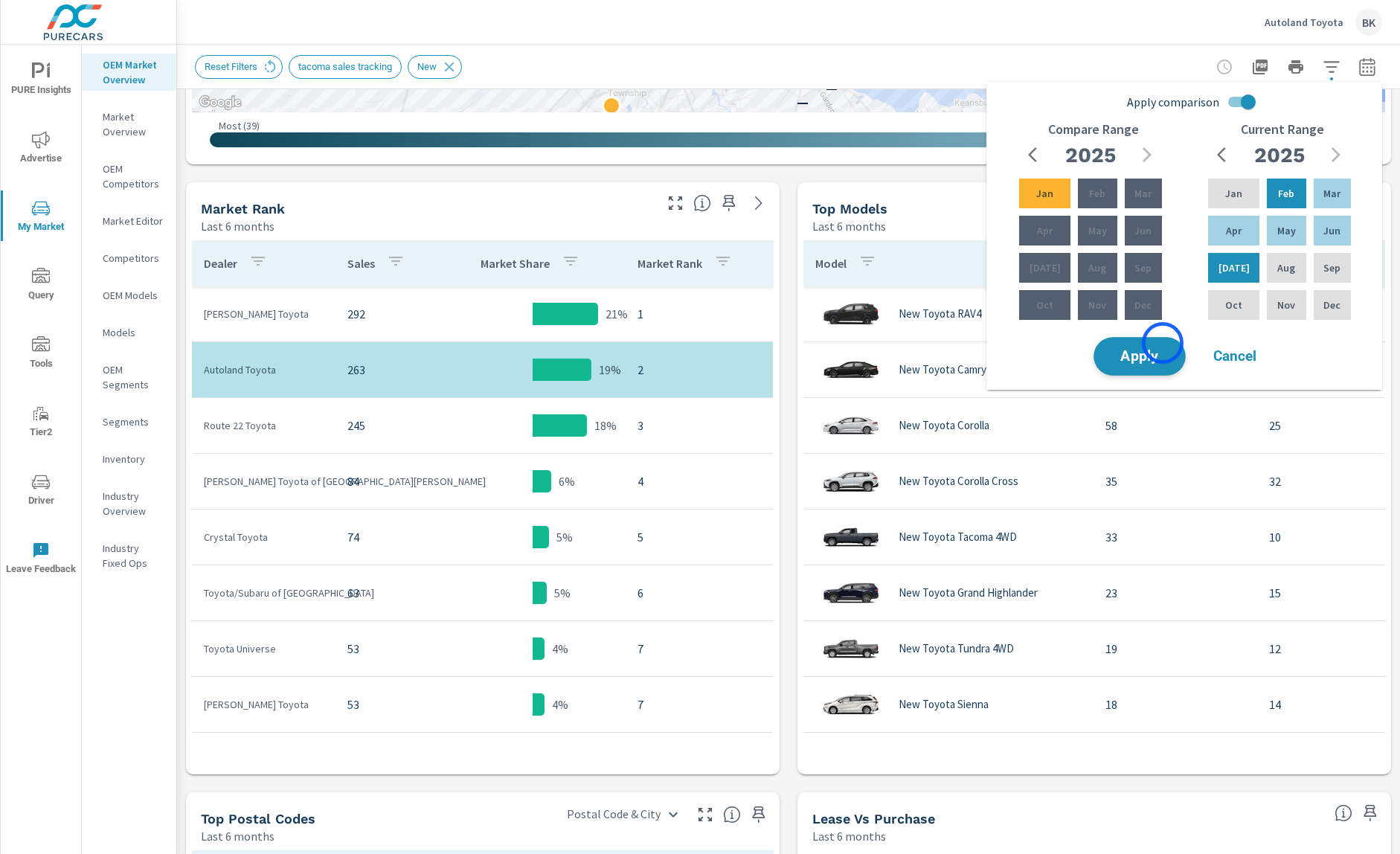
click at [1158, 352] on span "Apply" at bounding box center [1140, 357] width 61 height 14
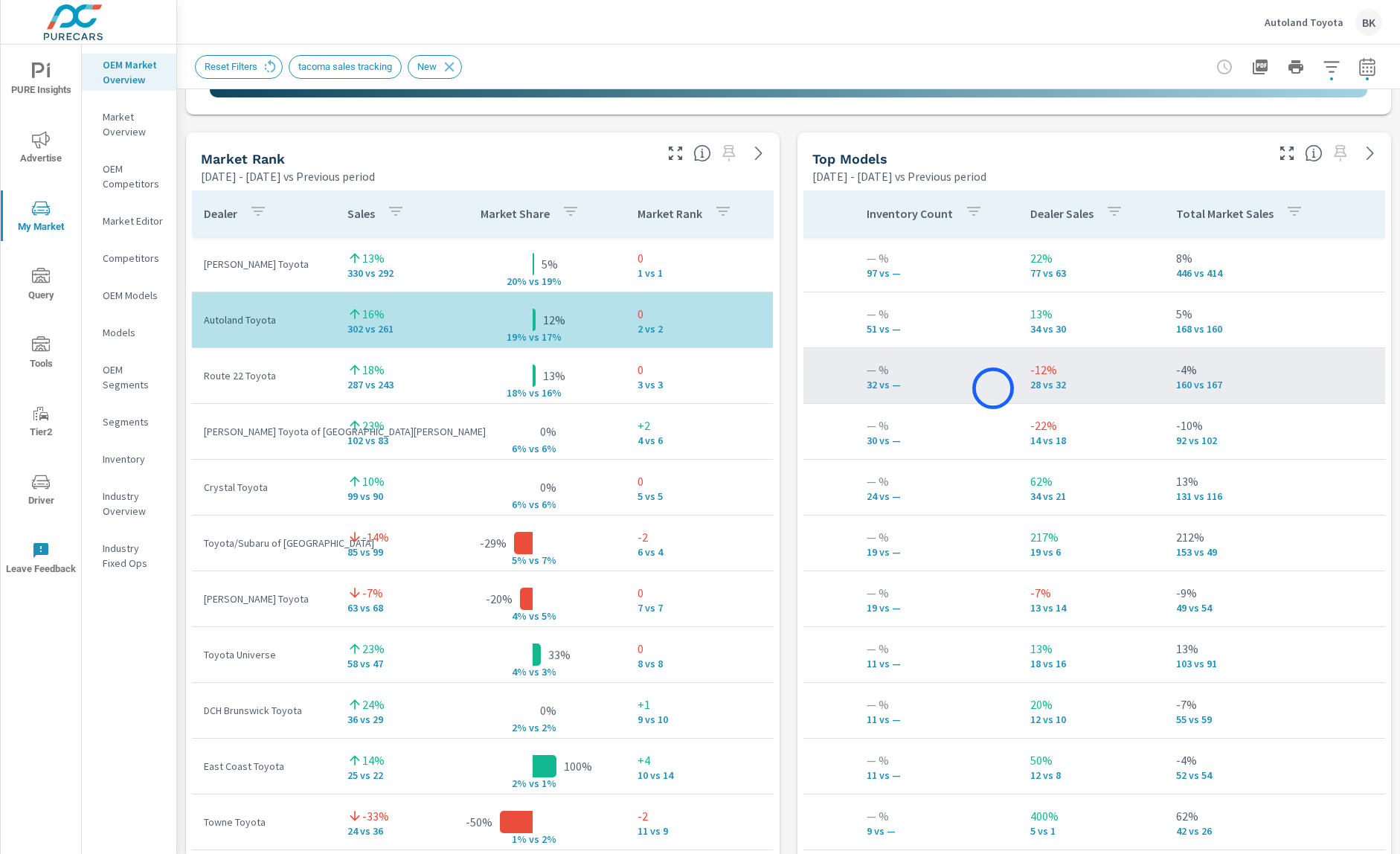
scroll to position [0, 241]
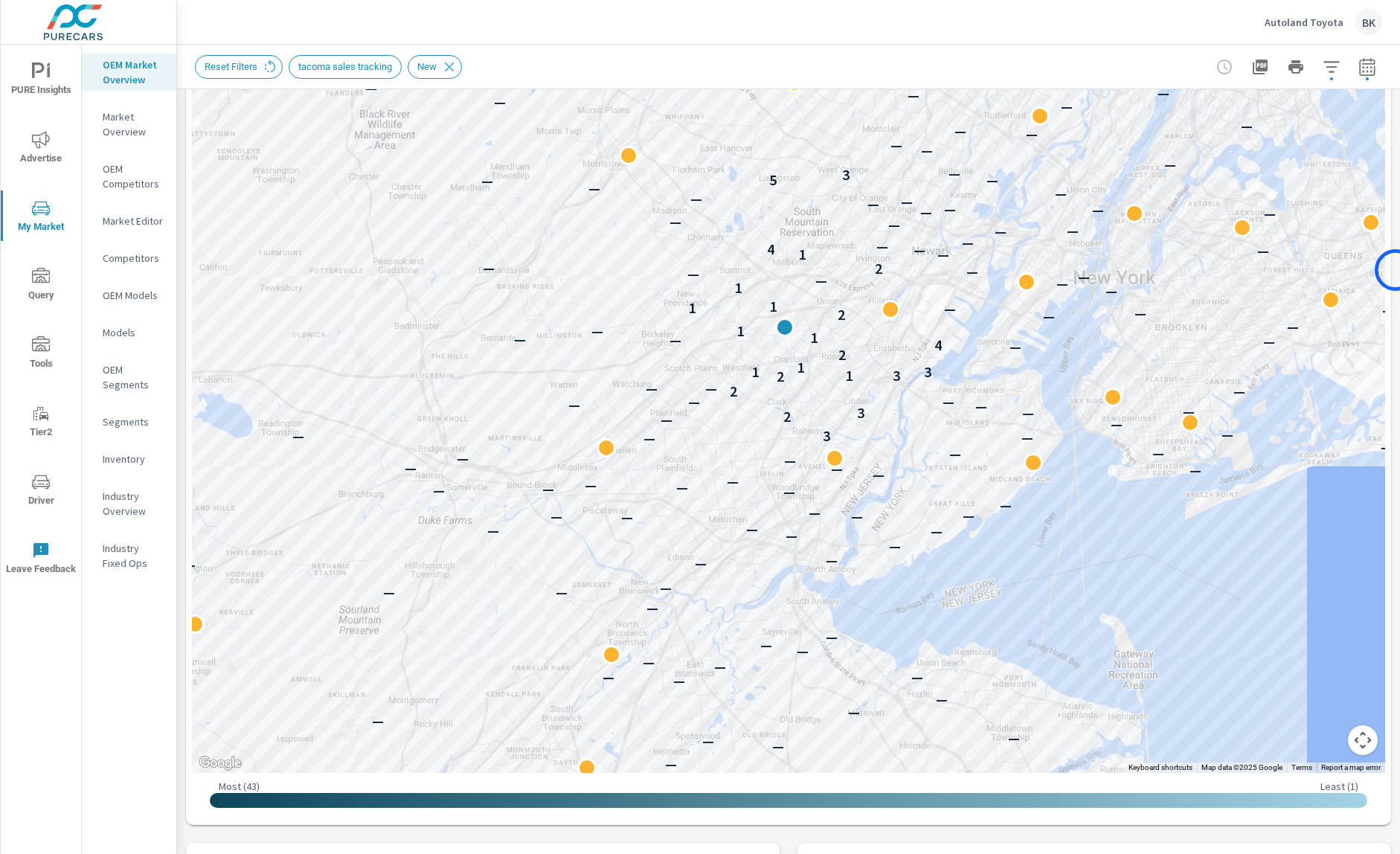
scroll to position [160, 0]
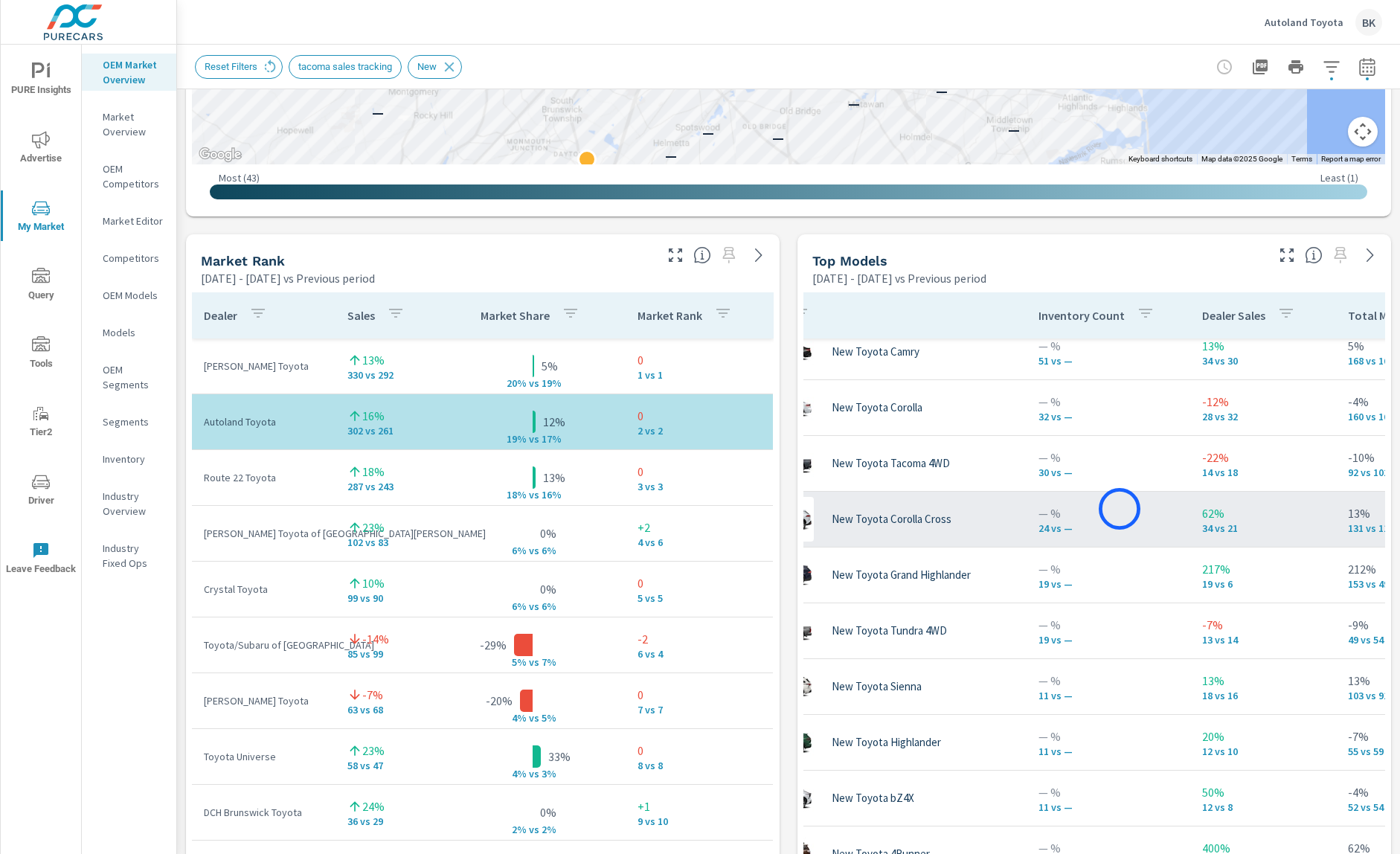
scroll to position [70, 68]
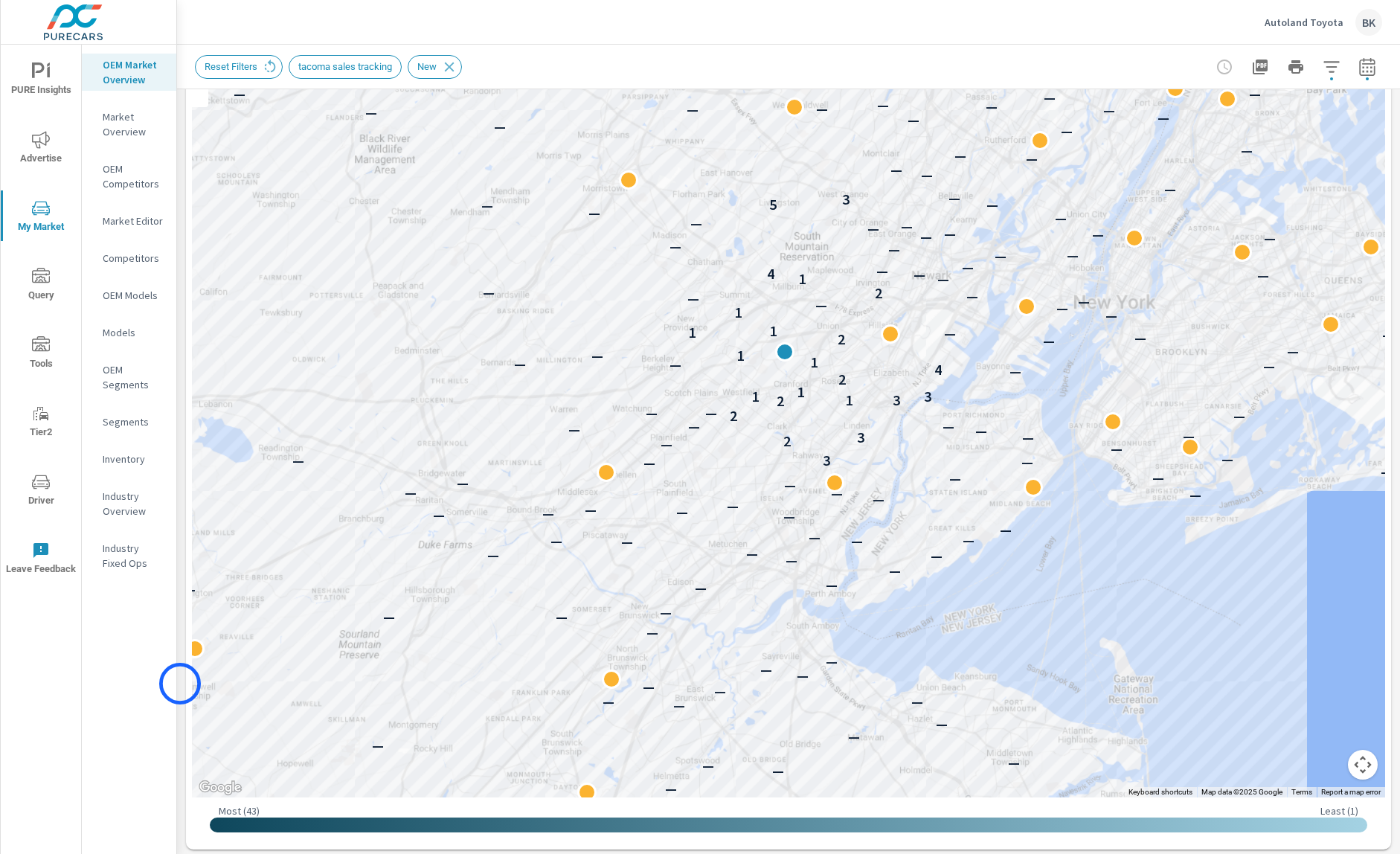
scroll to position [179, 0]
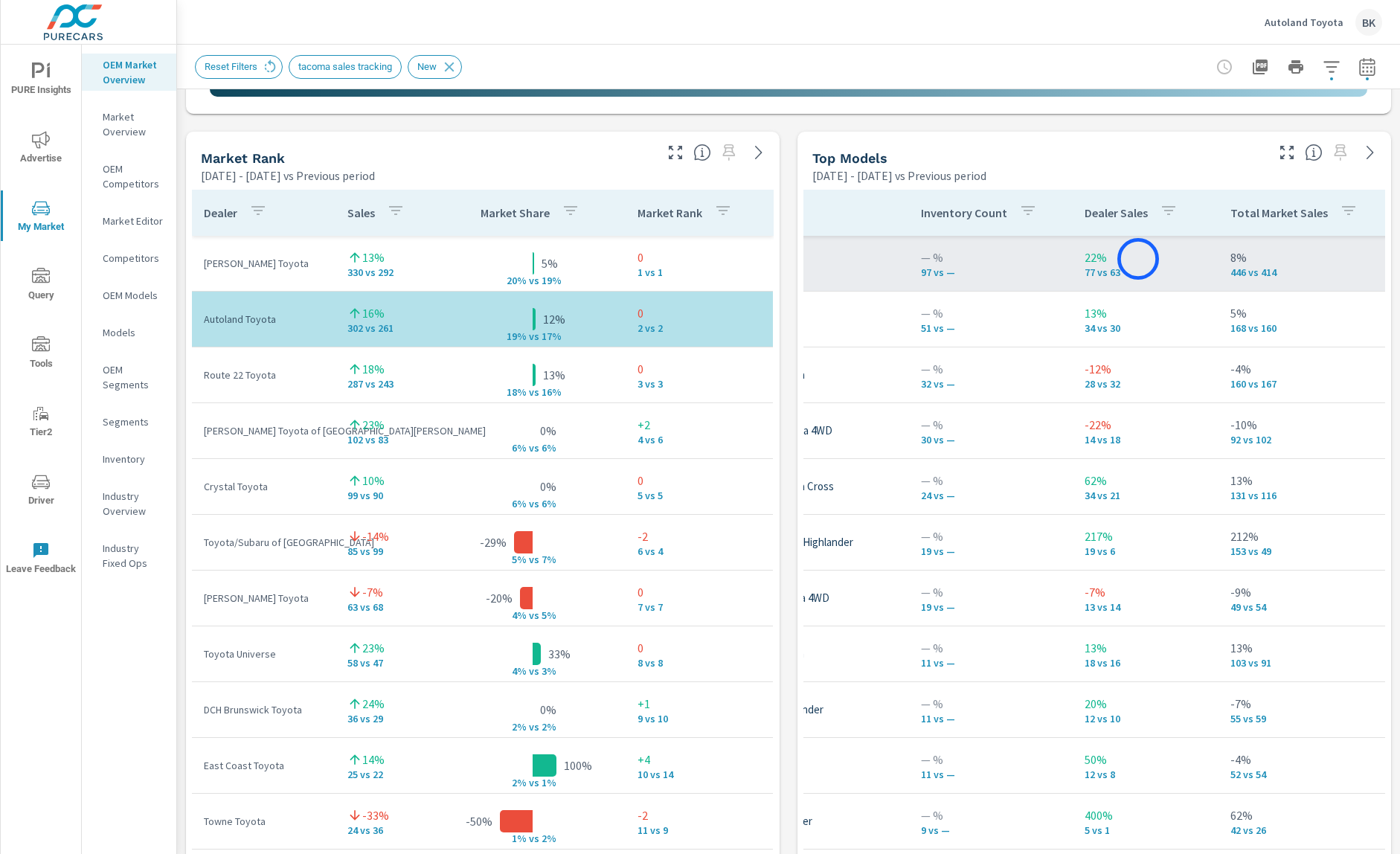
scroll to position [0, 185]
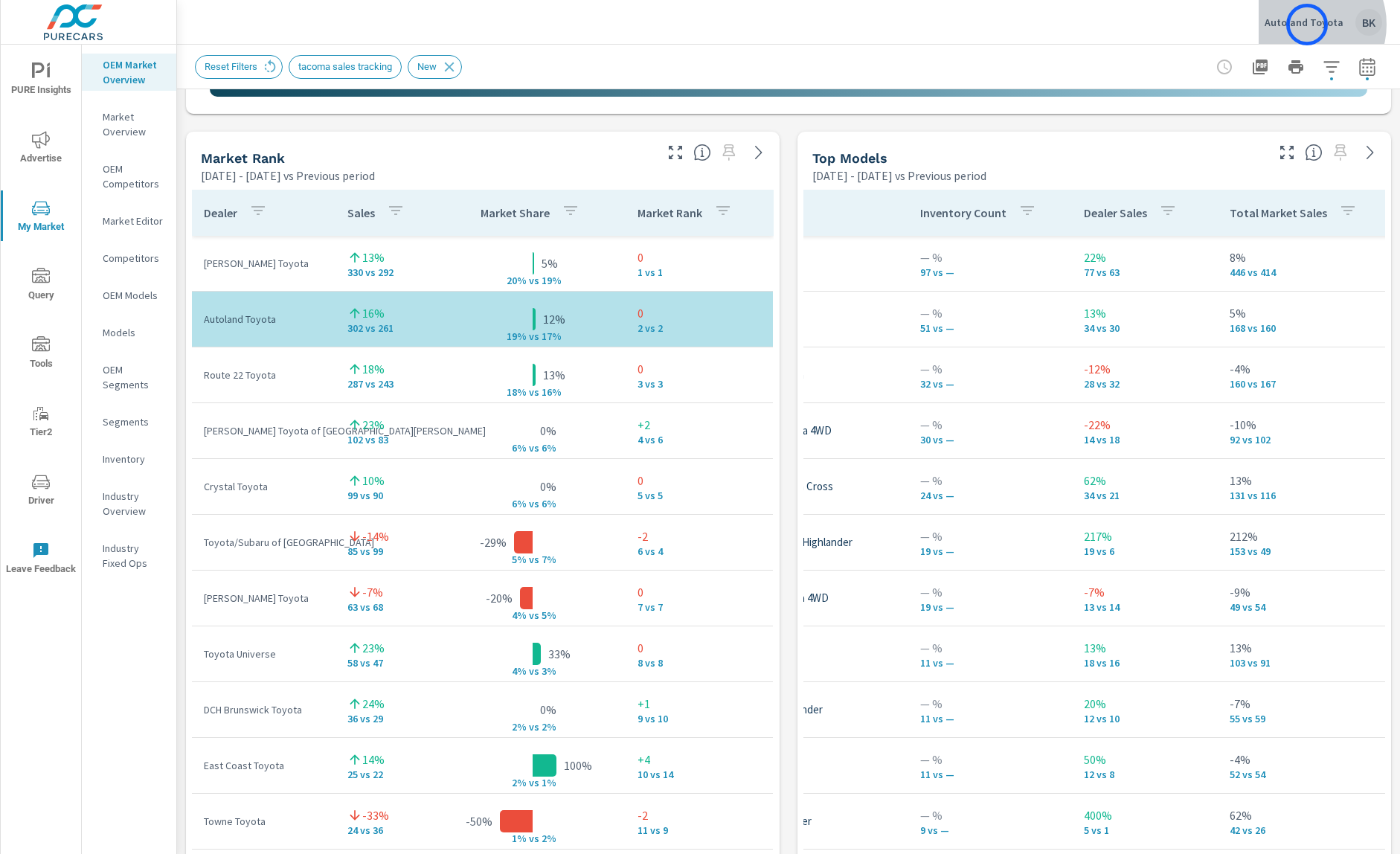
click at [1307, 25] on p "Autoland Toyota" at bounding box center [1304, 22] width 78 height 14
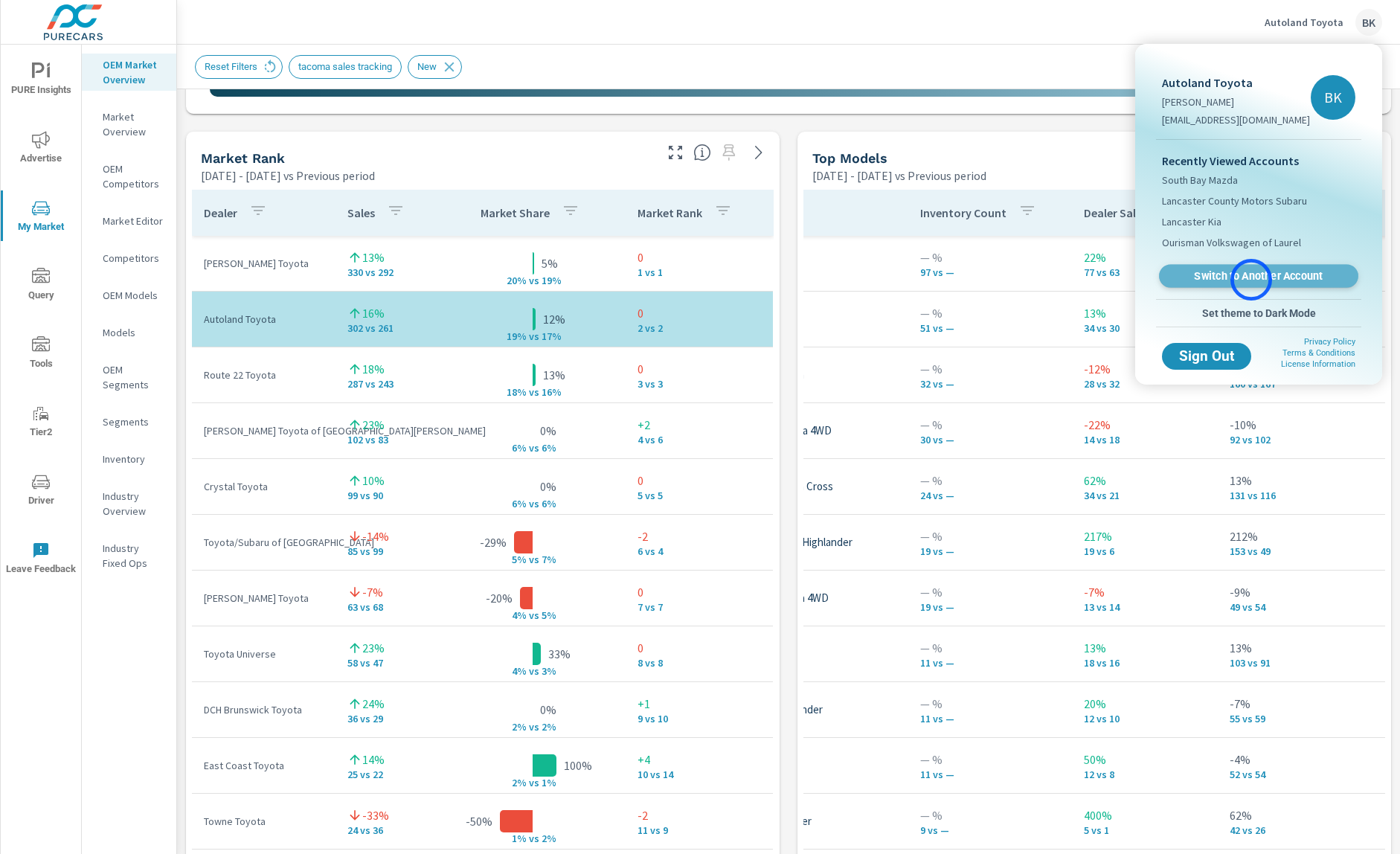
click at [1252, 280] on span "Switch to Another Account" at bounding box center [1259, 276] width 183 height 14
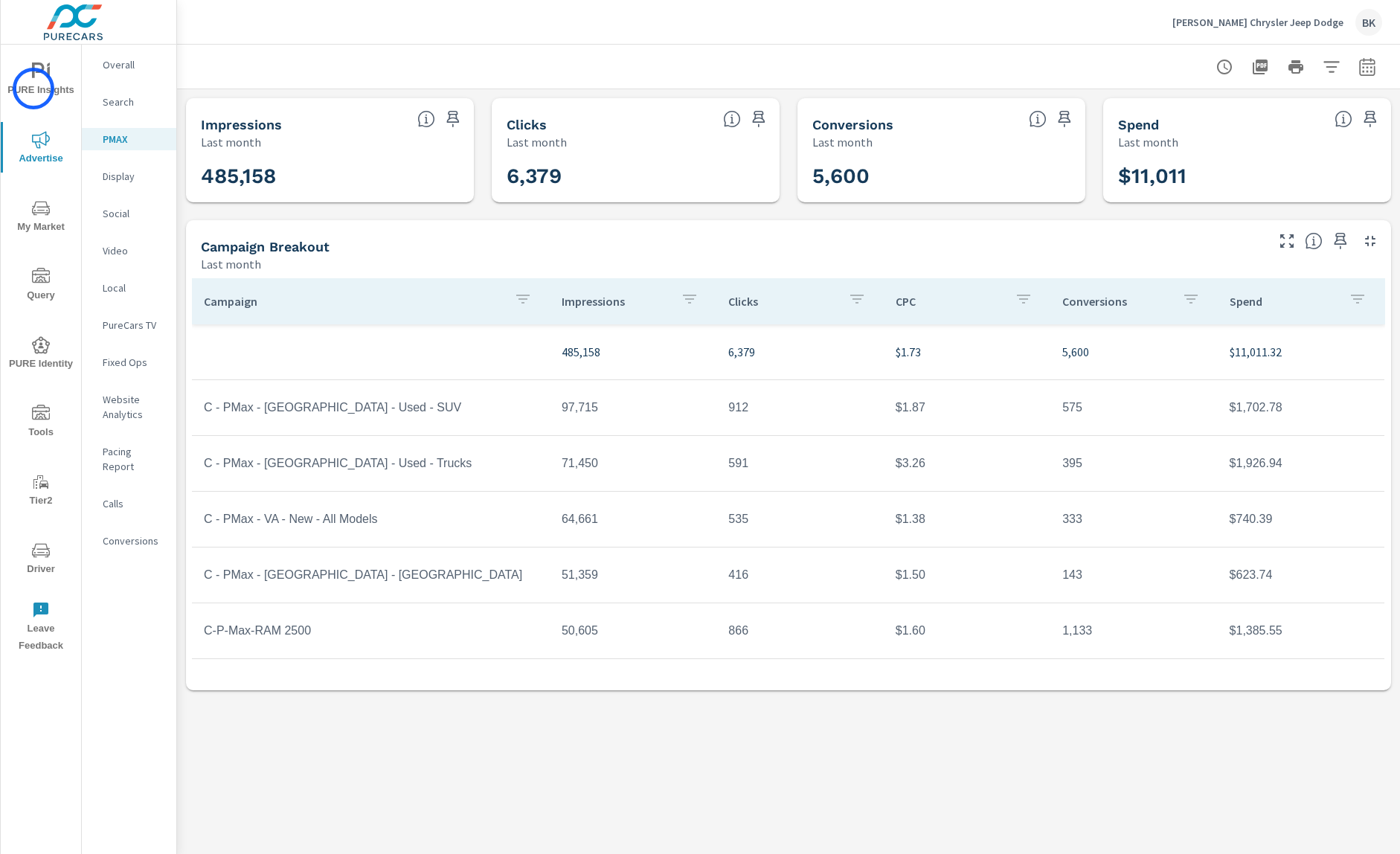
click at [38, 89] on span "PURE Insights" at bounding box center [41, 81] width 71 height 37
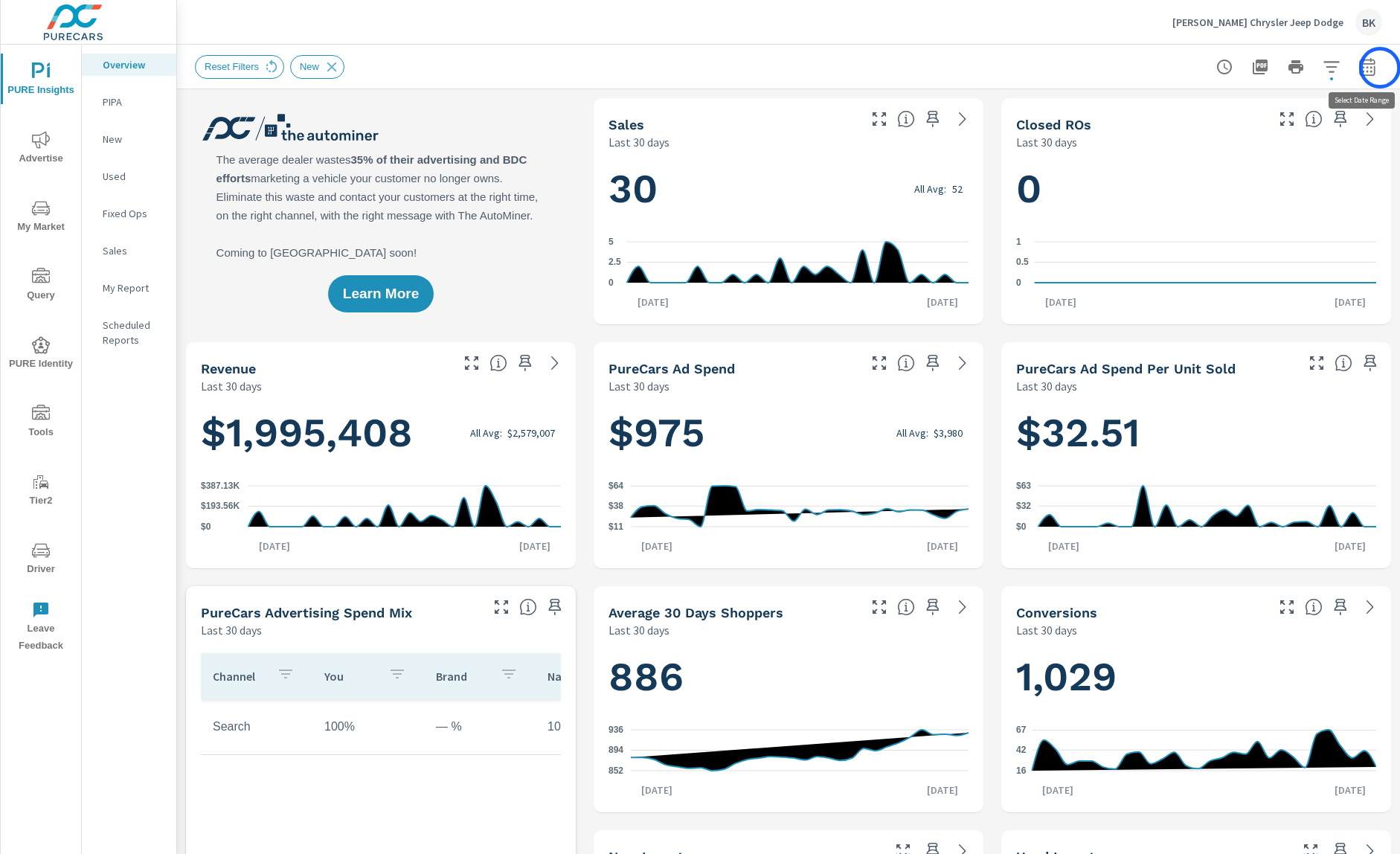
click at [1375, 69] on icon "button" at bounding box center [1367, 66] width 16 height 18
select select "Last 30 days"
click at [1243, 171] on p "+ Add comparison" at bounding box center [1263, 168] width 191 height 18
select select "Previous period"
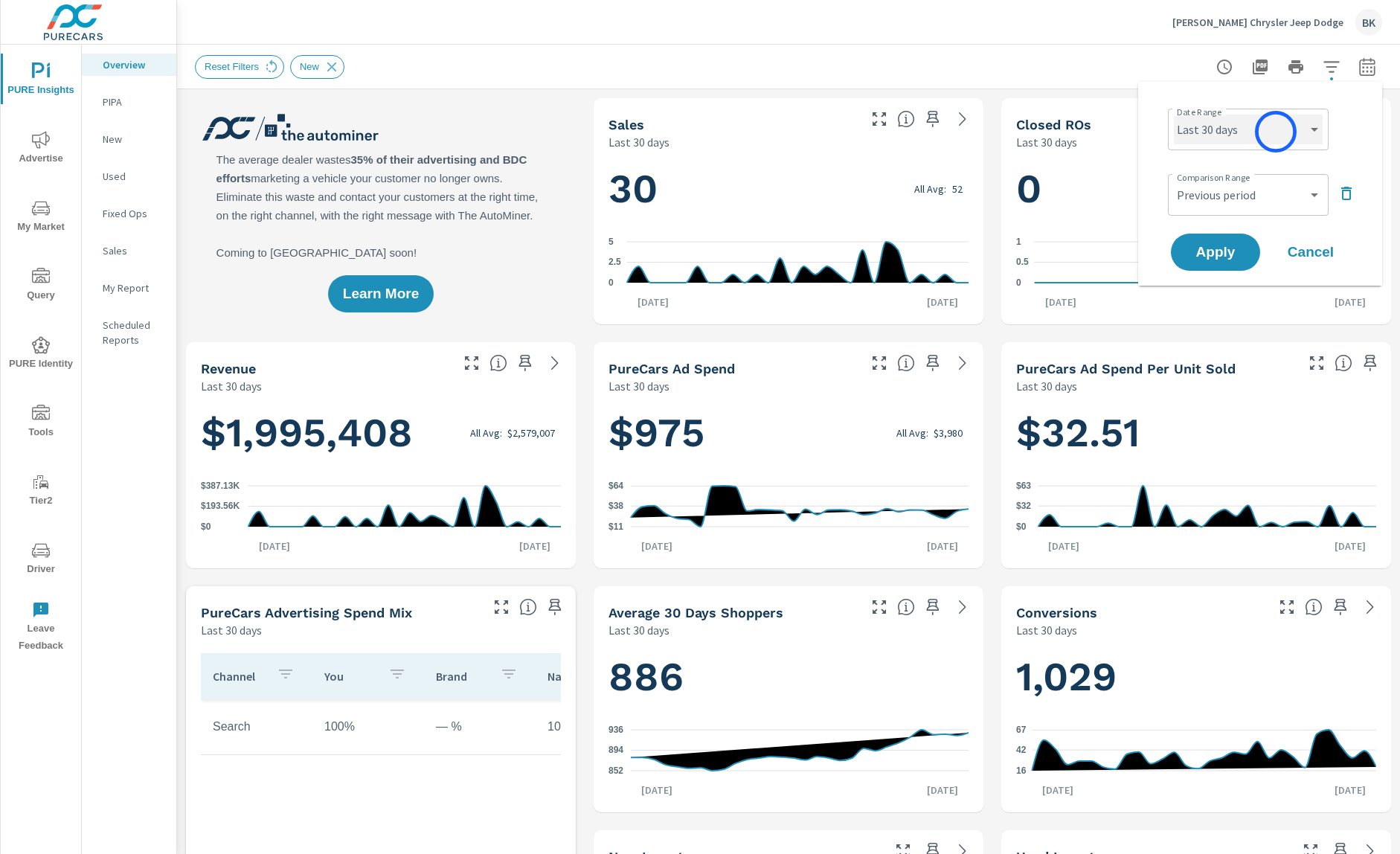
click at [1276, 131] on select "Custom [DATE] Last week Last 7 days Last 14 days Last 30 days Last 45 days Last…" at bounding box center [1249, 129] width 149 height 30
click at [1174, 115] on select "Custom [DATE] Last week Last 7 days Last 14 days Last 30 days Last 45 days Last…" at bounding box center [1249, 129] width 149 height 30
select select "custom"
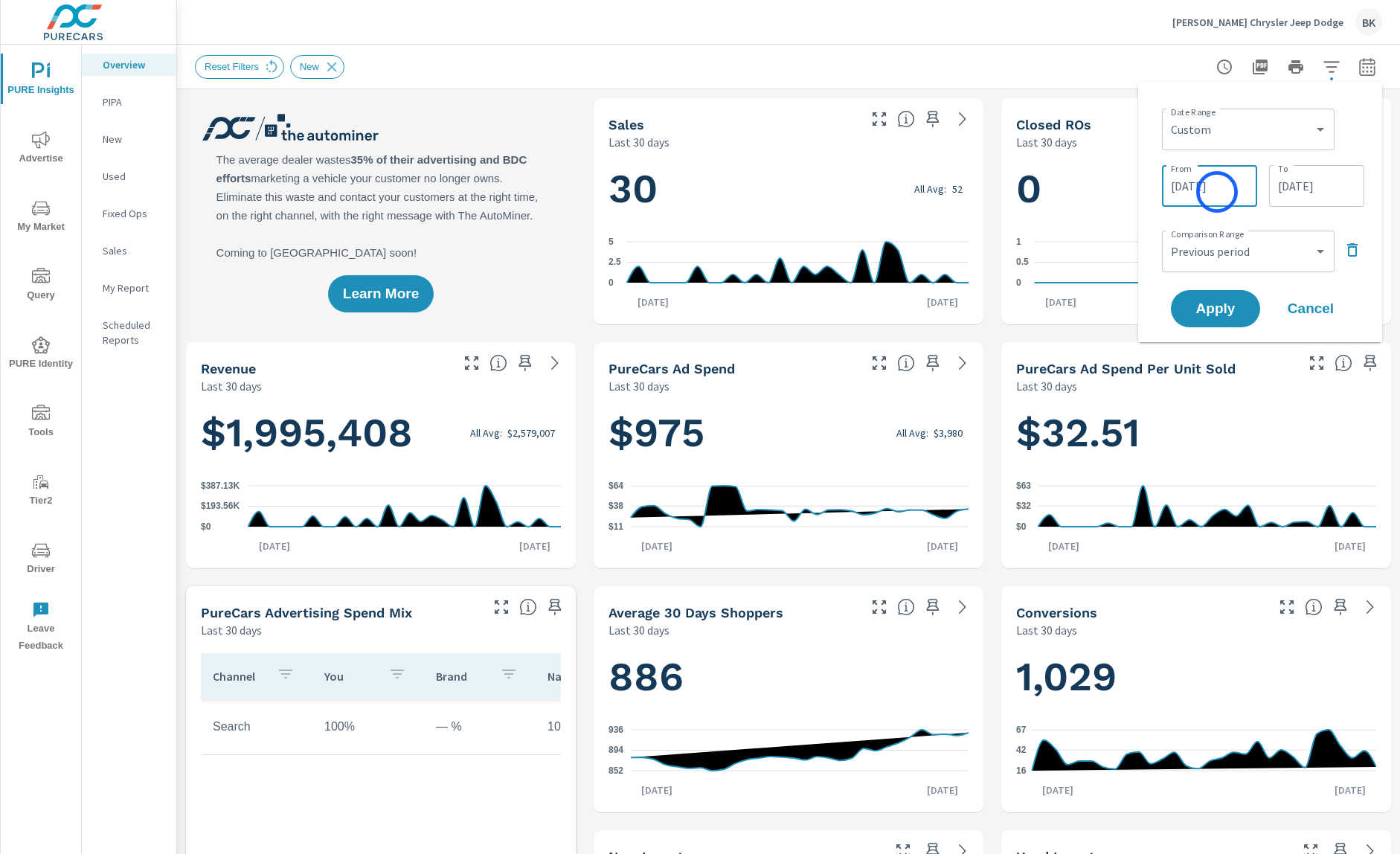
click at [1217, 192] on input "08/24/2025" at bounding box center [1209, 186] width 83 height 30
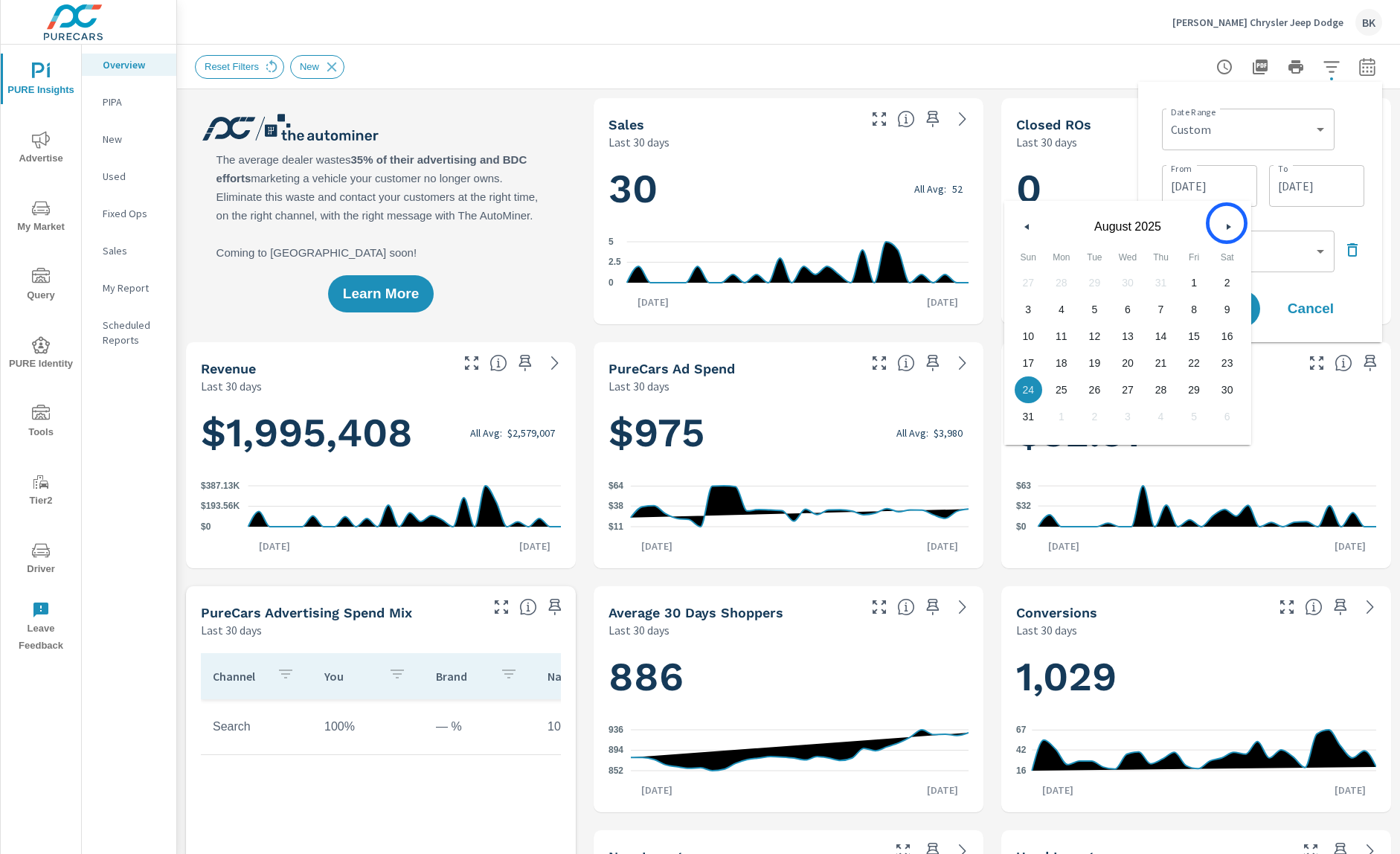
click at [1227, 224] on icon "button" at bounding box center [1230, 227] width 7 height 6
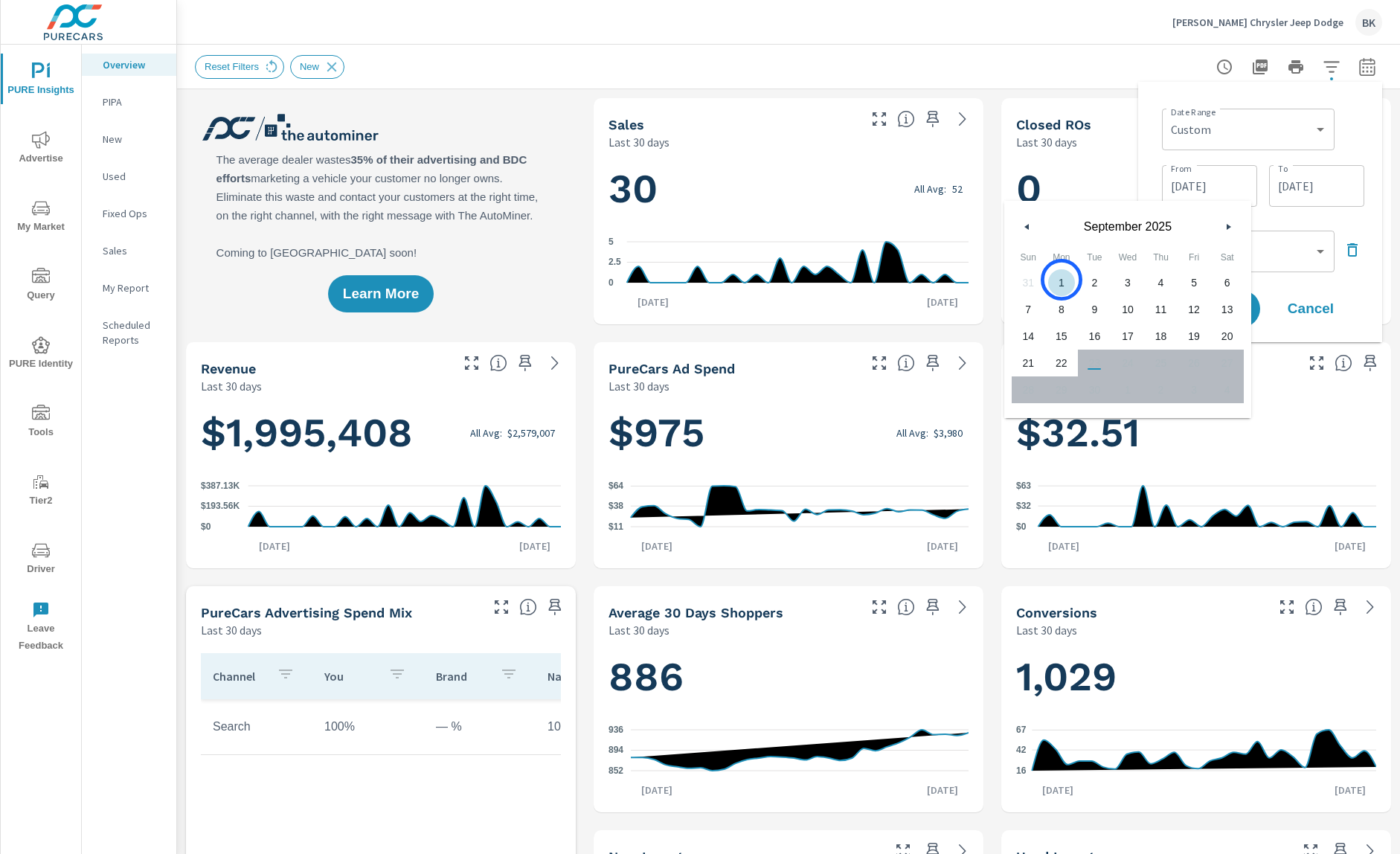
click at [1062, 280] on span "1" at bounding box center [1062, 283] width 34 height 19
type input "09/01/2025"
click at [1285, 187] on input "09/22/2025" at bounding box center [1317, 186] width 83 height 30
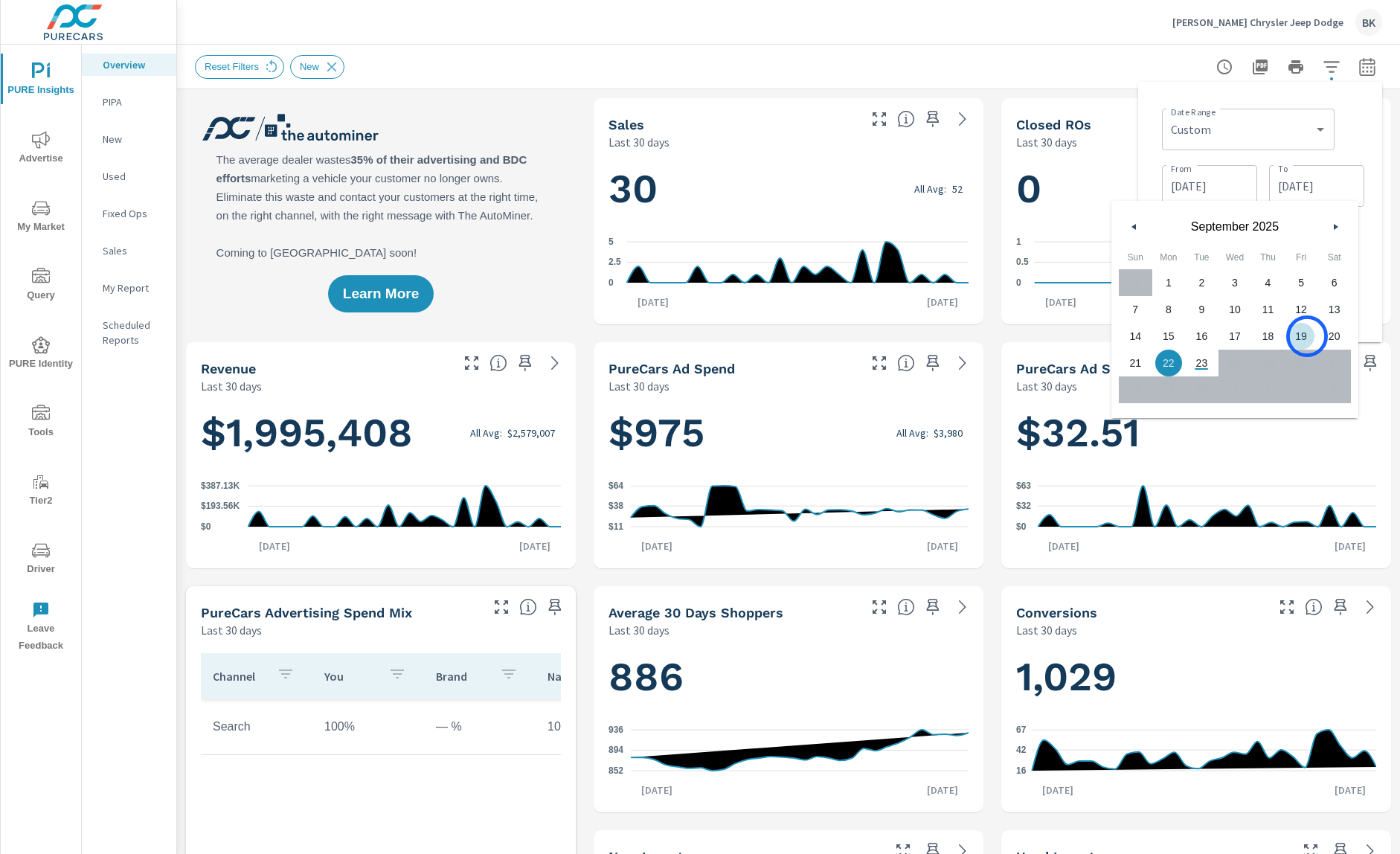
click at [1306, 336] on span "19" at bounding box center [1301, 336] width 34 height 19
type input "09/19/2025"
click at [1374, 246] on div "Date Range Custom Yesterday Last week Last 7 days Last 14 days Last 30 days Las…" at bounding box center [1260, 211] width 244 height 260
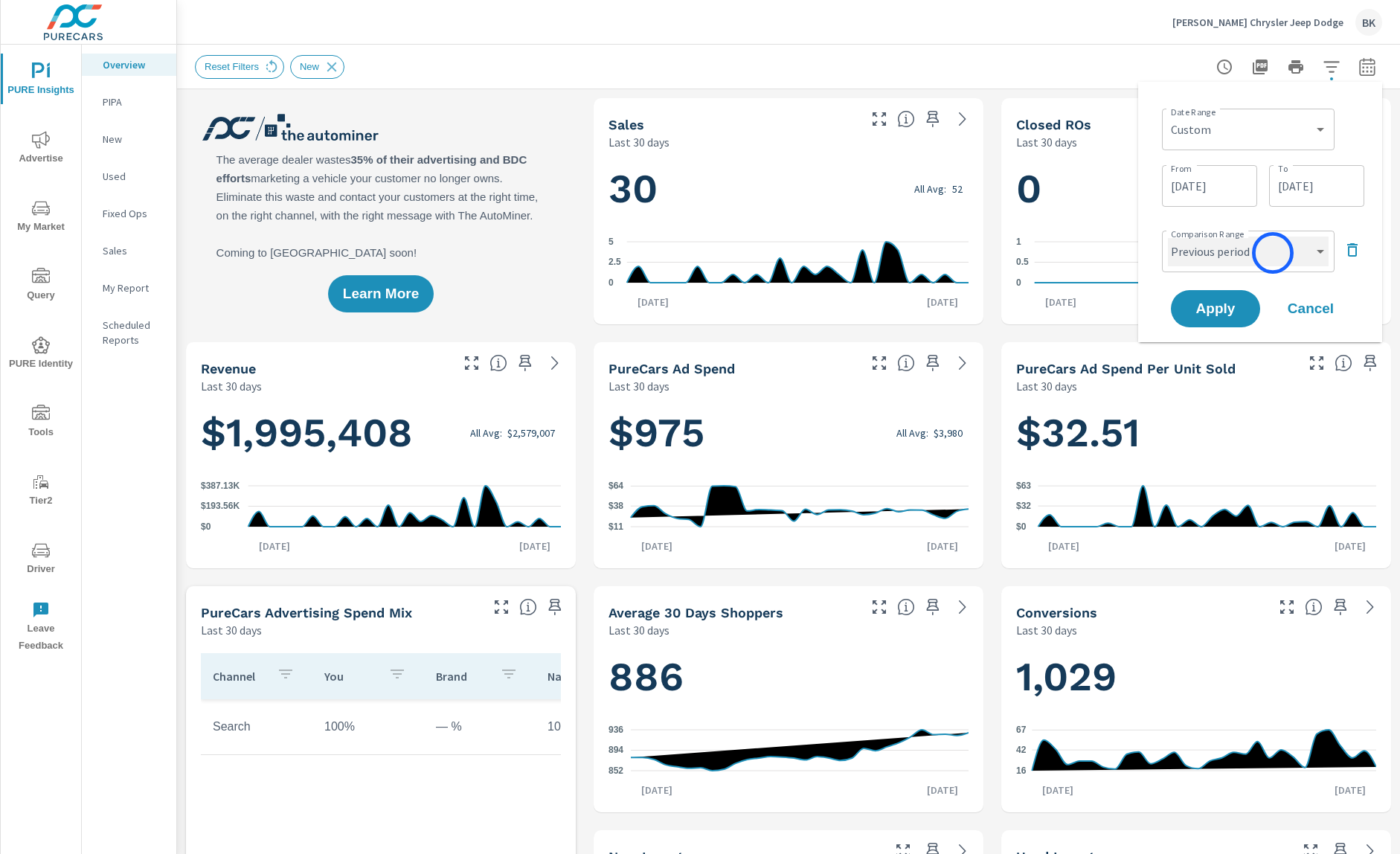
click at [1273, 253] on select "Custom Previous period Previous month Previous year" at bounding box center [1248, 251] width 161 height 30
click at [1168, 236] on select "Custom Previous period Previous month Previous year" at bounding box center [1248, 251] width 161 height 30
select select "Previous month"
click at [1227, 313] on span "Apply" at bounding box center [1216, 309] width 61 height 14
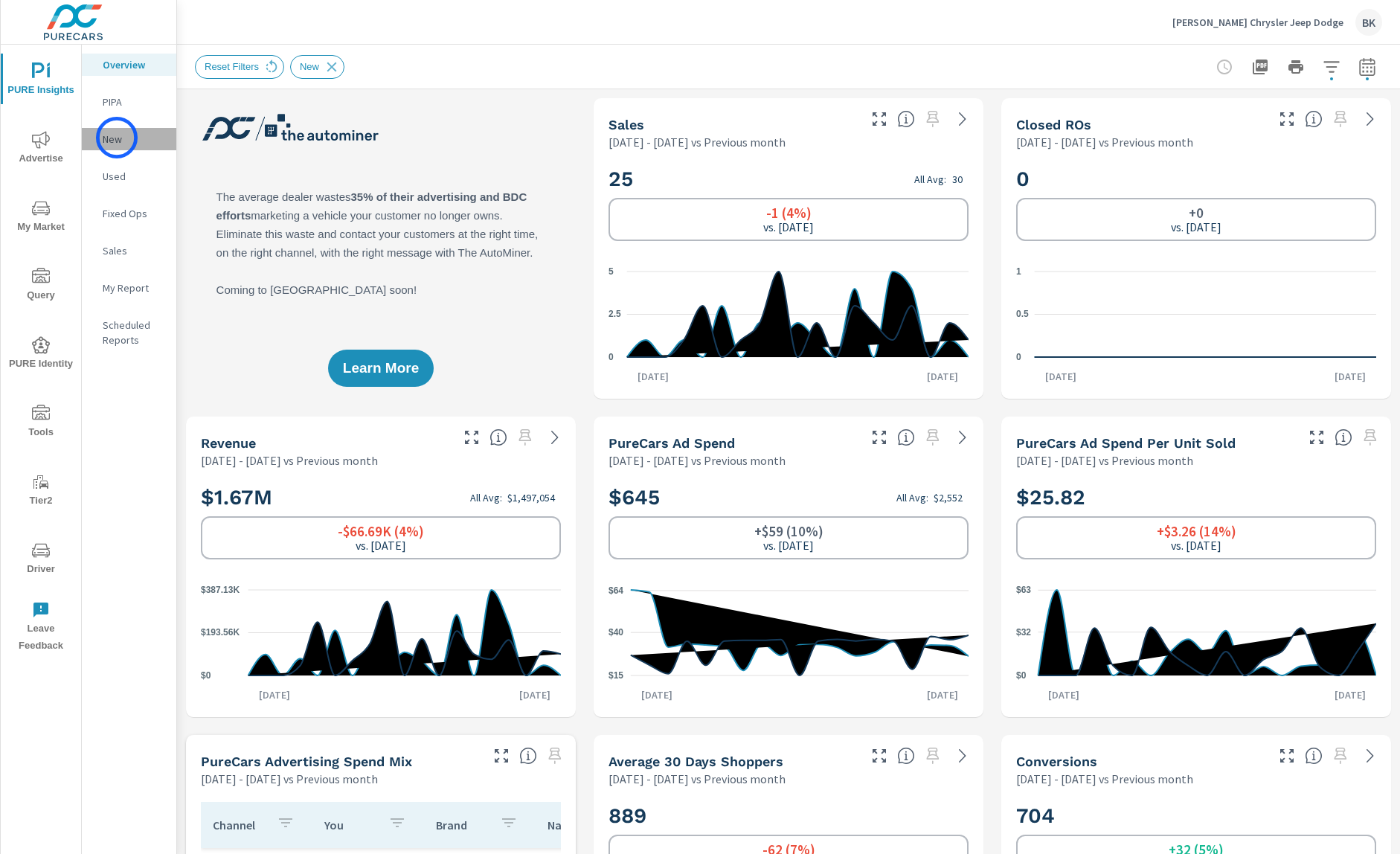
click at [117, 138] on p "New" at bounding box center [133, 139] width 62 height 15
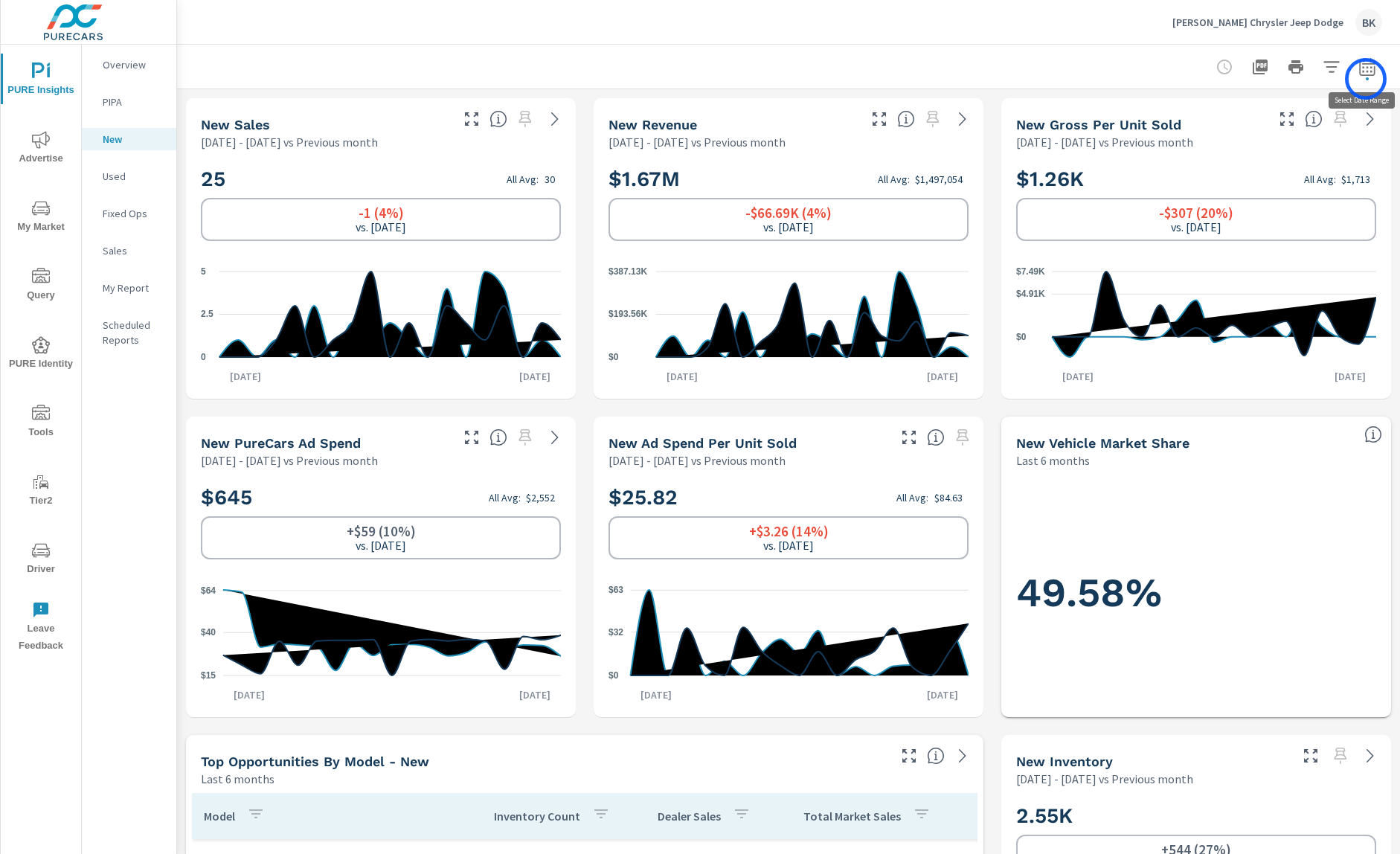
click at [1366, 78] on span "button" at bounding box center [1368, 79] width 3 height 3
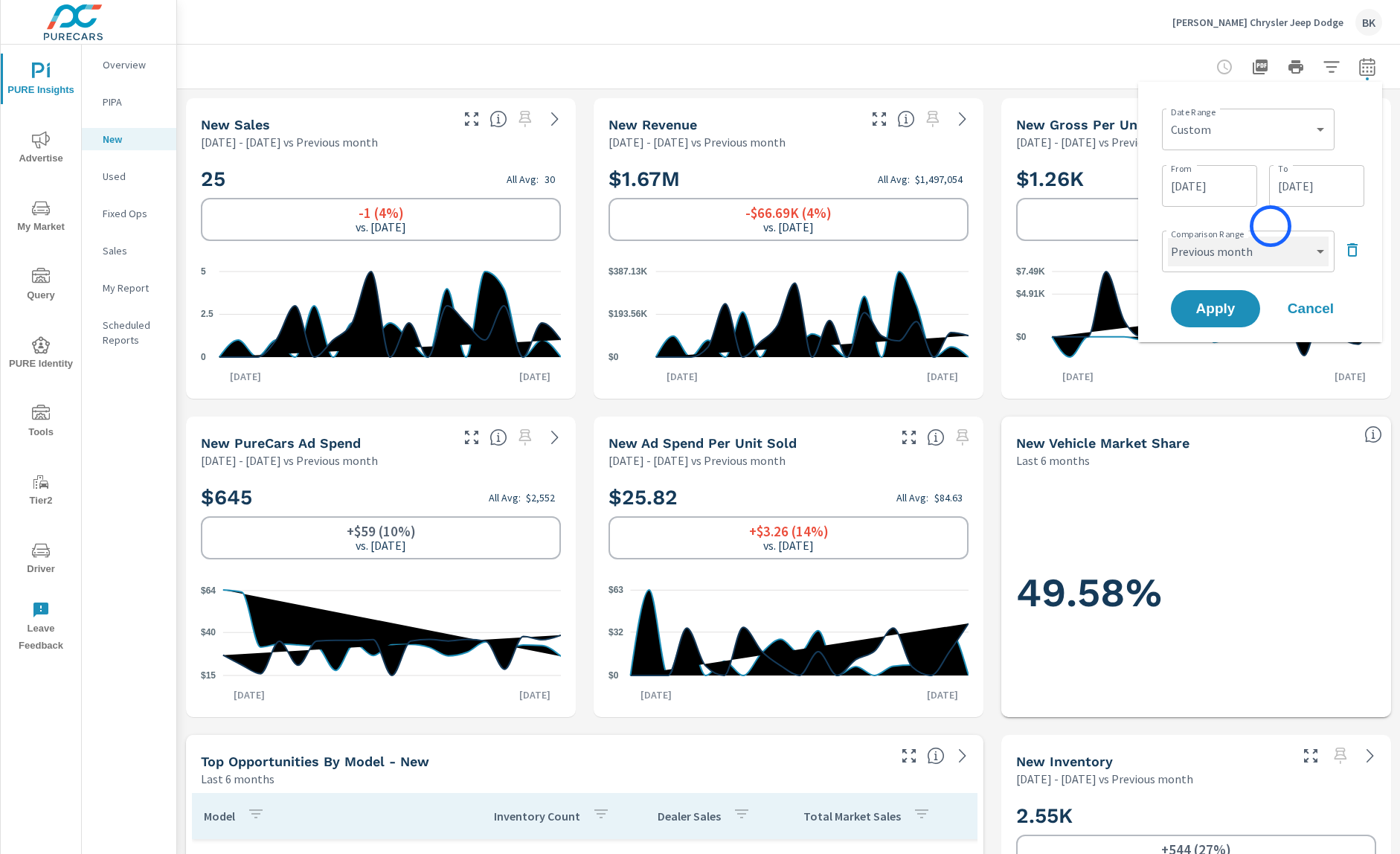
click at [1269, 240] on select "Custom Previous period Previous month Previous year" at bounding box center [1248, 251] width 161 height 30
click at [1168, 236] on select "Custom Previous period Previous month Previous year" at bounding box center [1248, 251] width 161 height 30
select select "Previous year"
click at [1225, 316] on span "Apply" at bounding box center [1216, 309] width 61 height 14
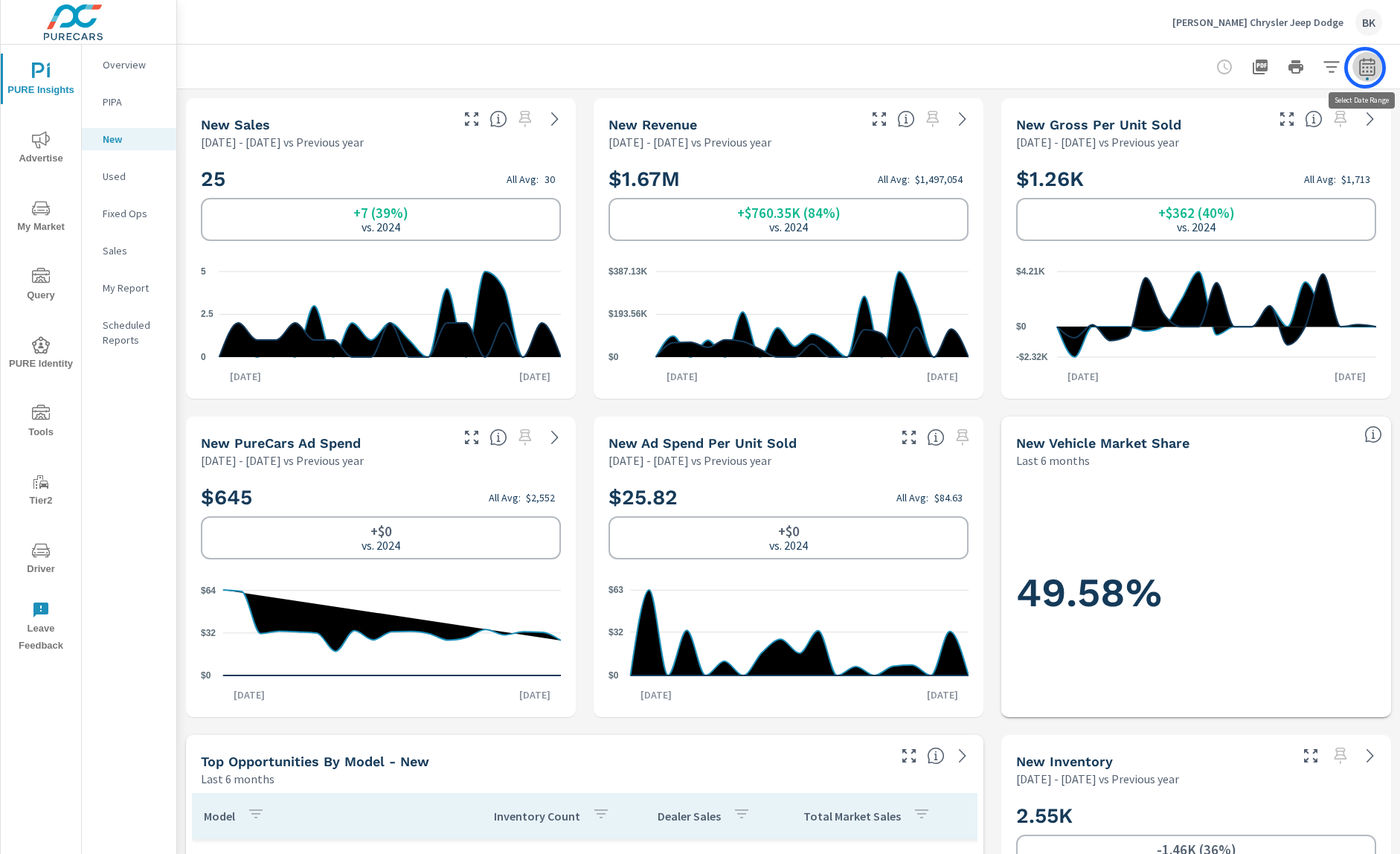
click at [1366, 68] on icon "button" at bounding box center [1367, 66] width 18 height 18
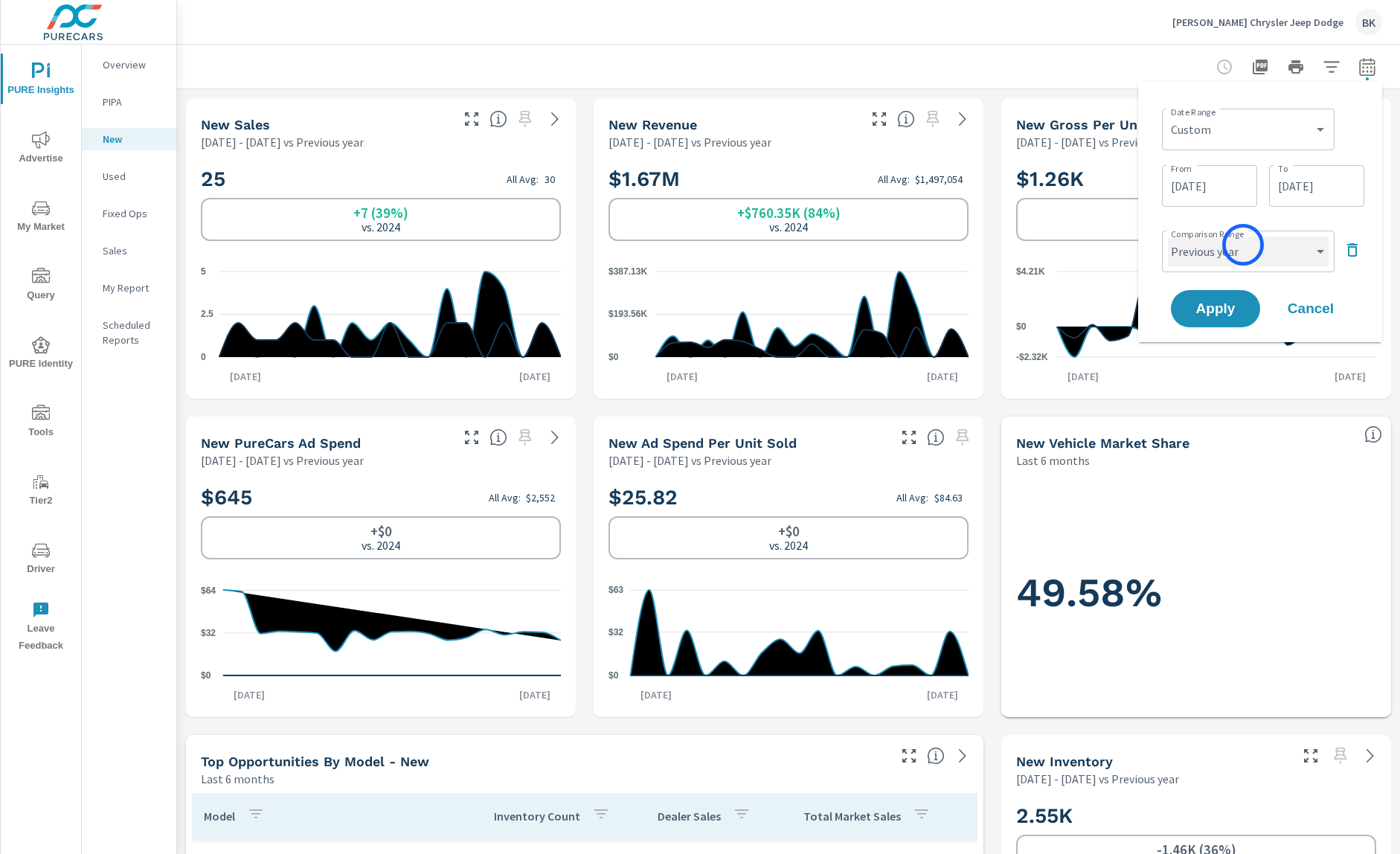
click at [1244, 244] on select "Custom Previous period Previous month Previous year" at bounding box center [1248, 251] width 161 height 30
click at [1168, 236] on select "Custom Previous period Previous month Previous year" at bounding box center [1248, 251] width 161 height 30
select select "Previous month"
click at [1217, 311] on span "Apply" at bounding box center [1216, 309] width 61 height 14
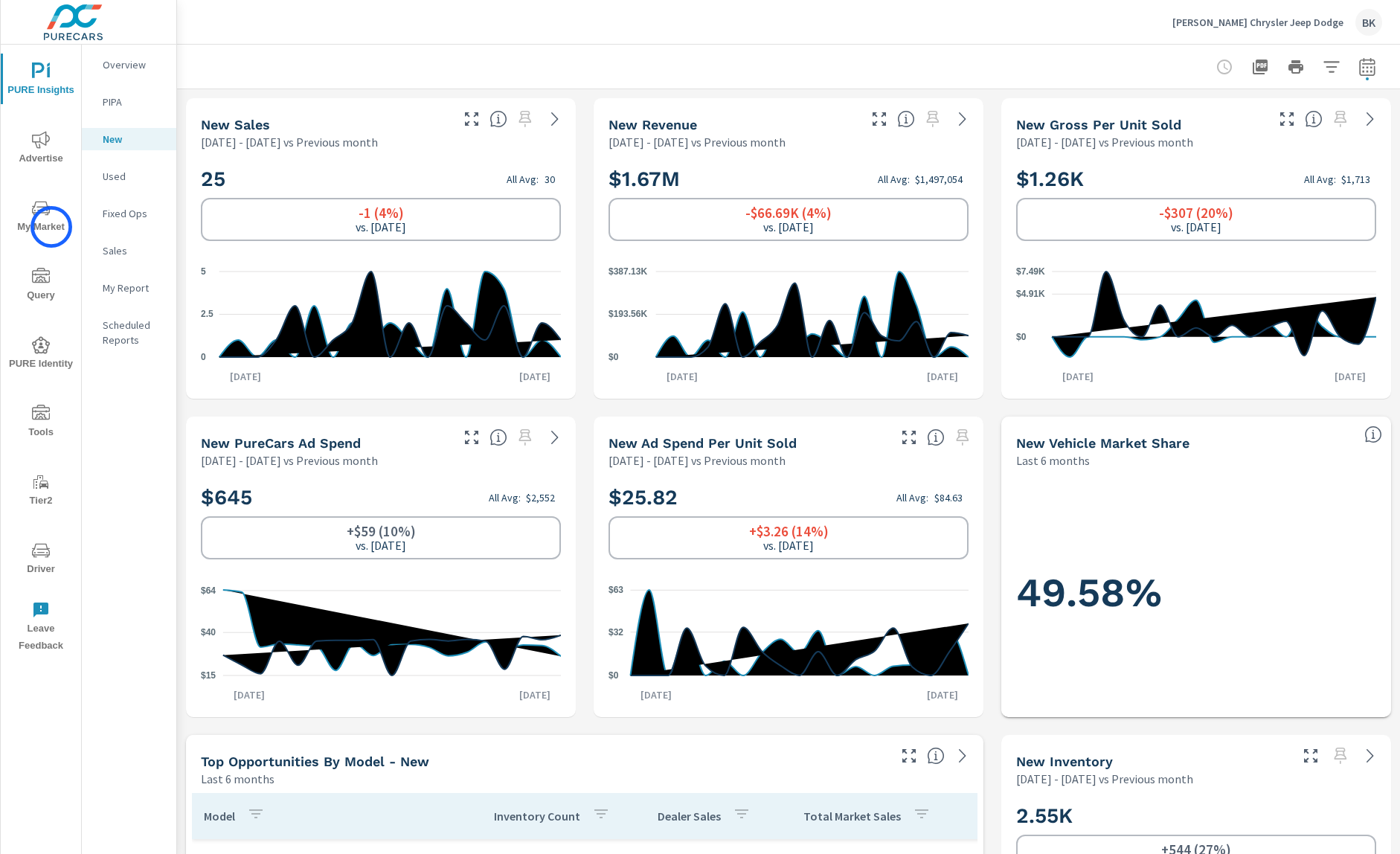
click at [51, 227] on span "My Market" at bounding box center [41, 218] width 71 height 37
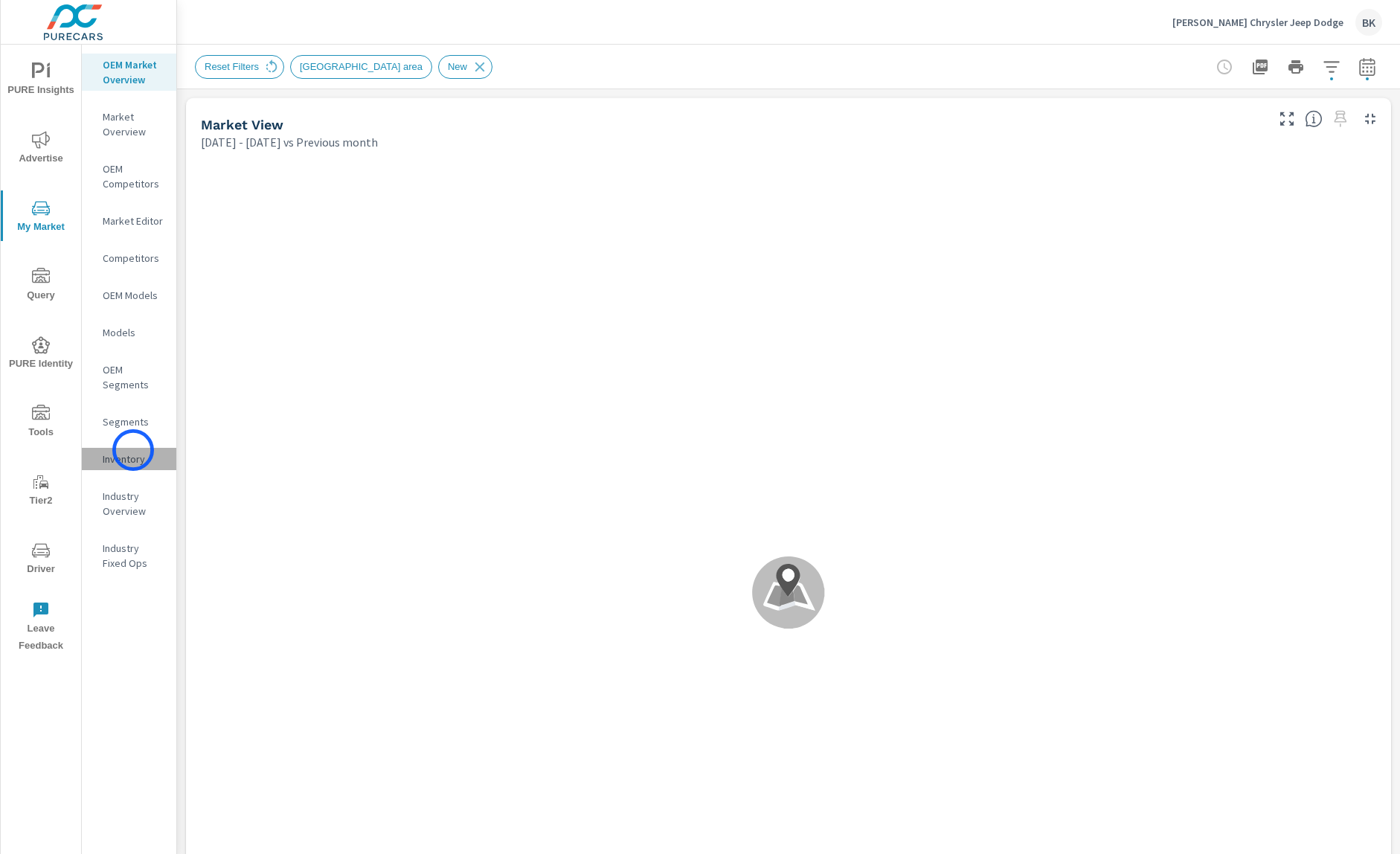
click at [133, 450] on div "Inventory" at bounding box center [129, 459] width 95 height 22
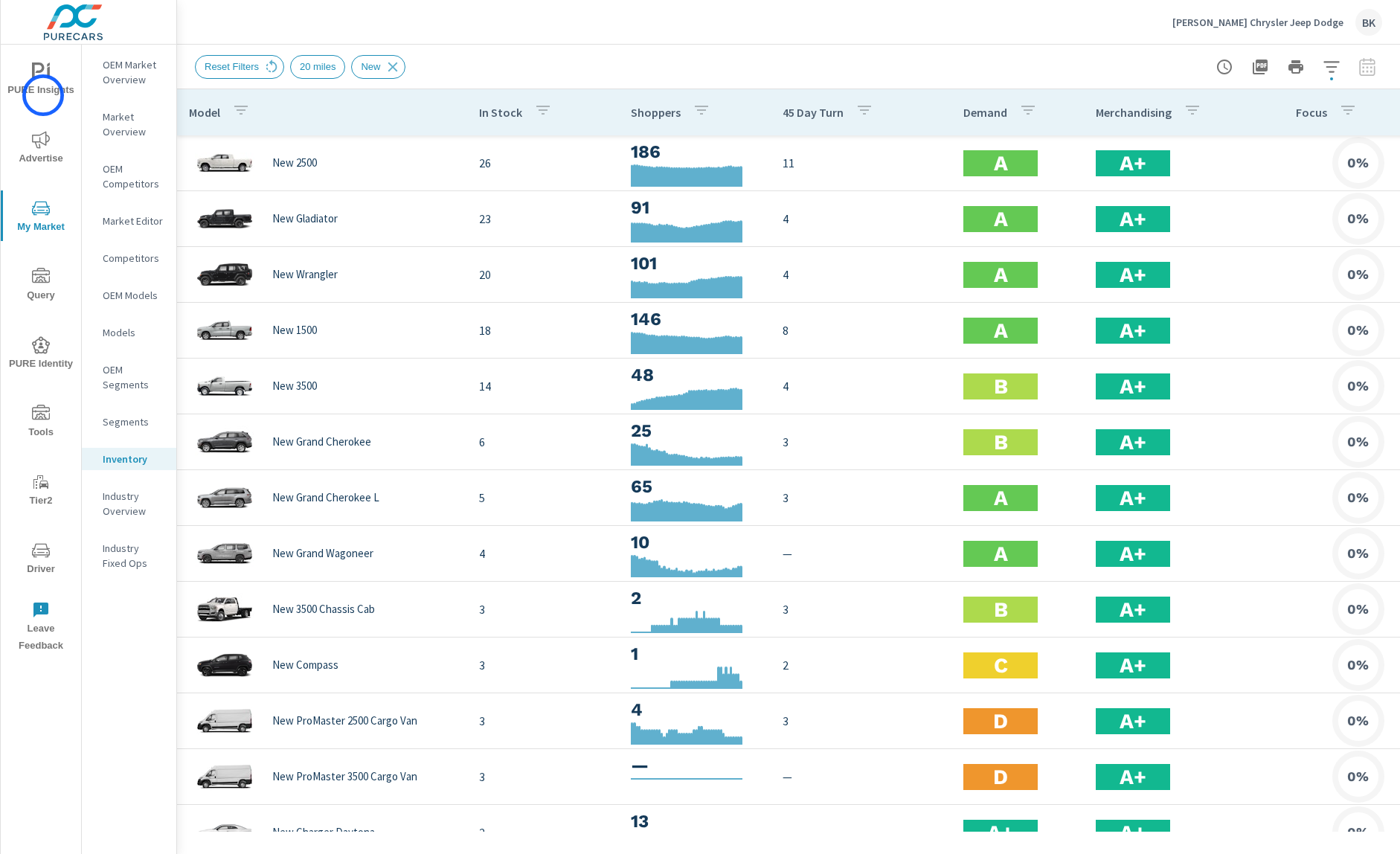
click at [43, 95] on span "PURE Insights" at bounding box center [41, 81] width 71 height 37
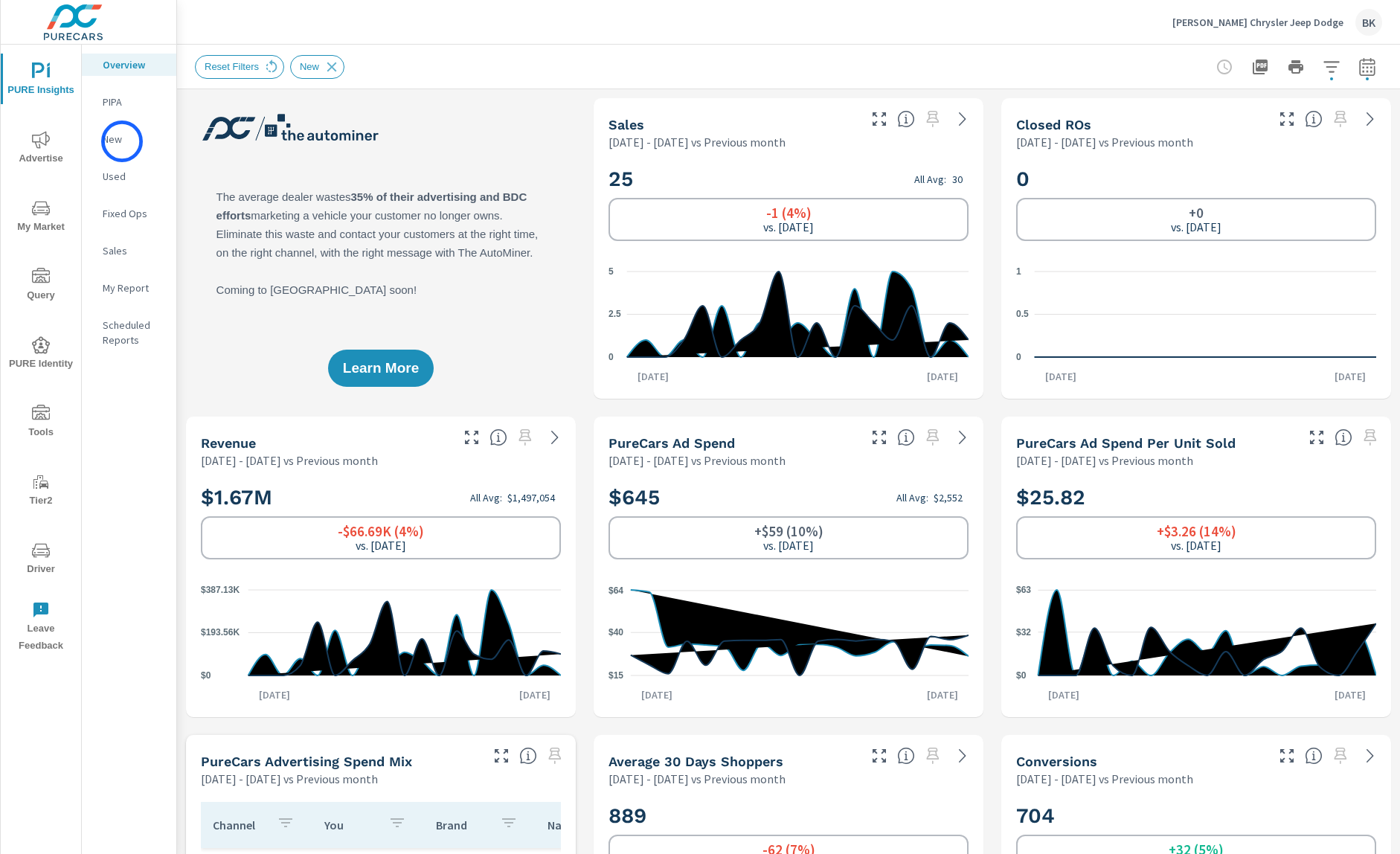
click at [122, 142] on p "New" at bounding box center [133, 139] width 62 height 15
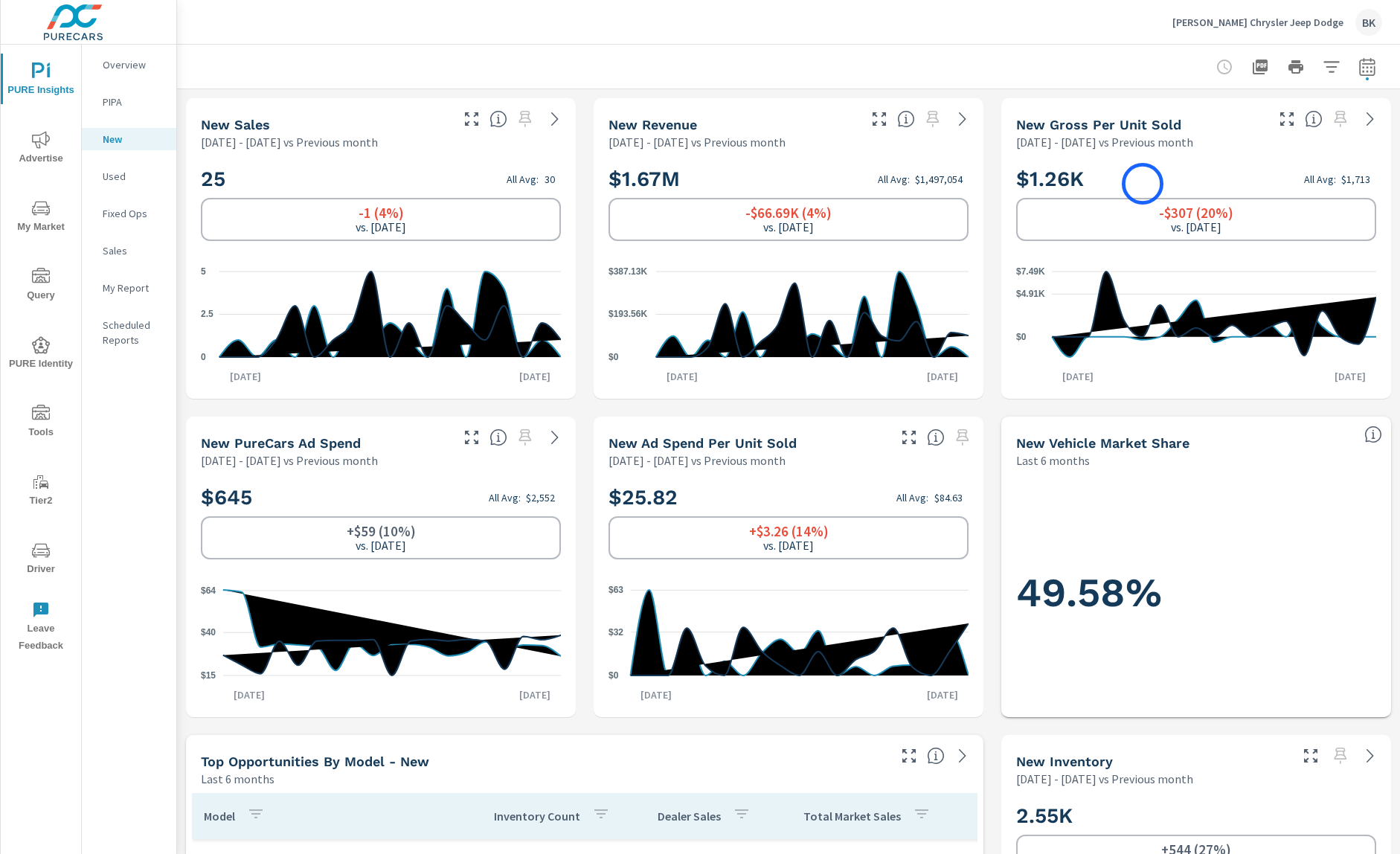
scroll to position [2, 0]
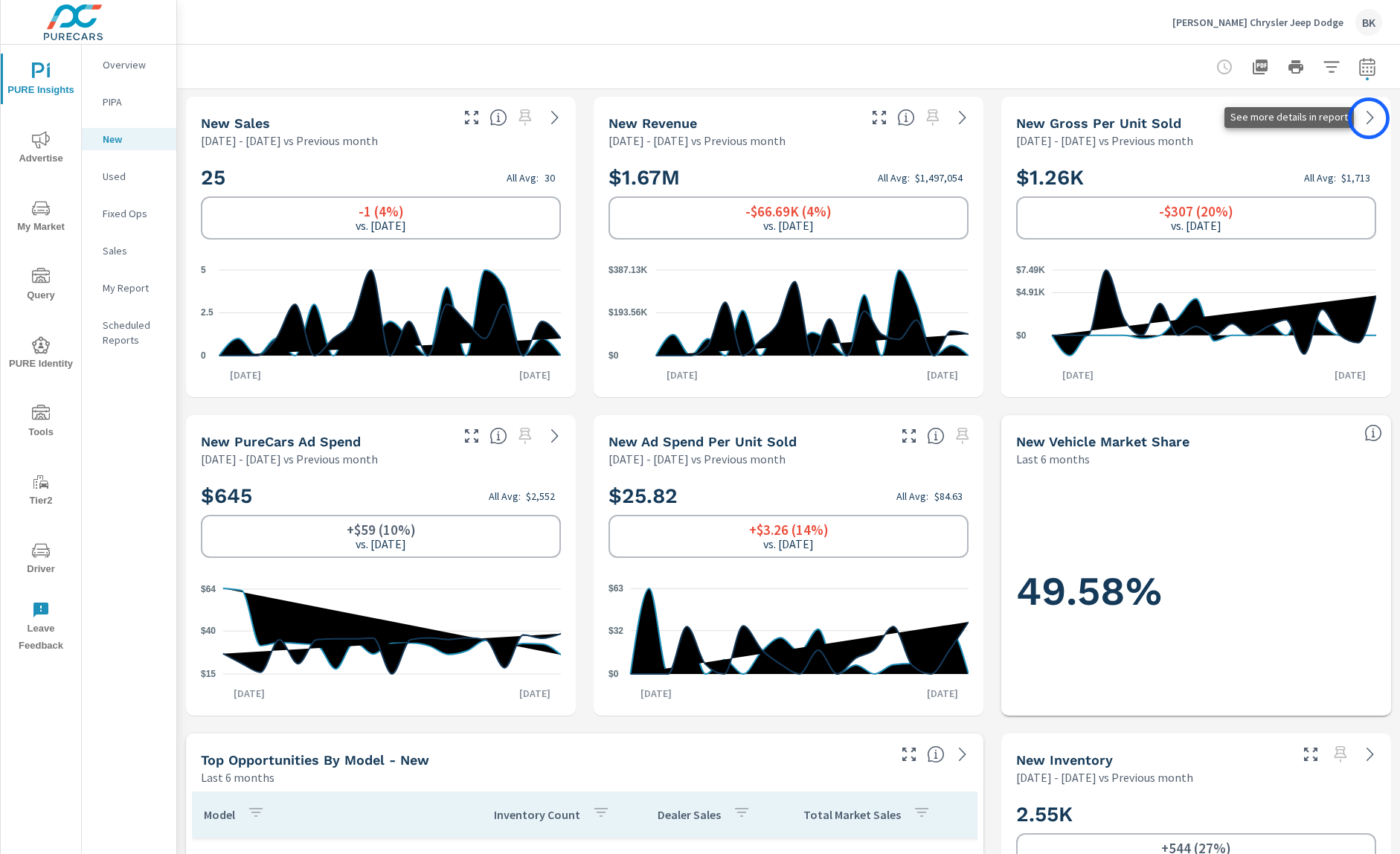
click at [1369, 119] on icon at bounding box center [1370, 118] width 18 height 18
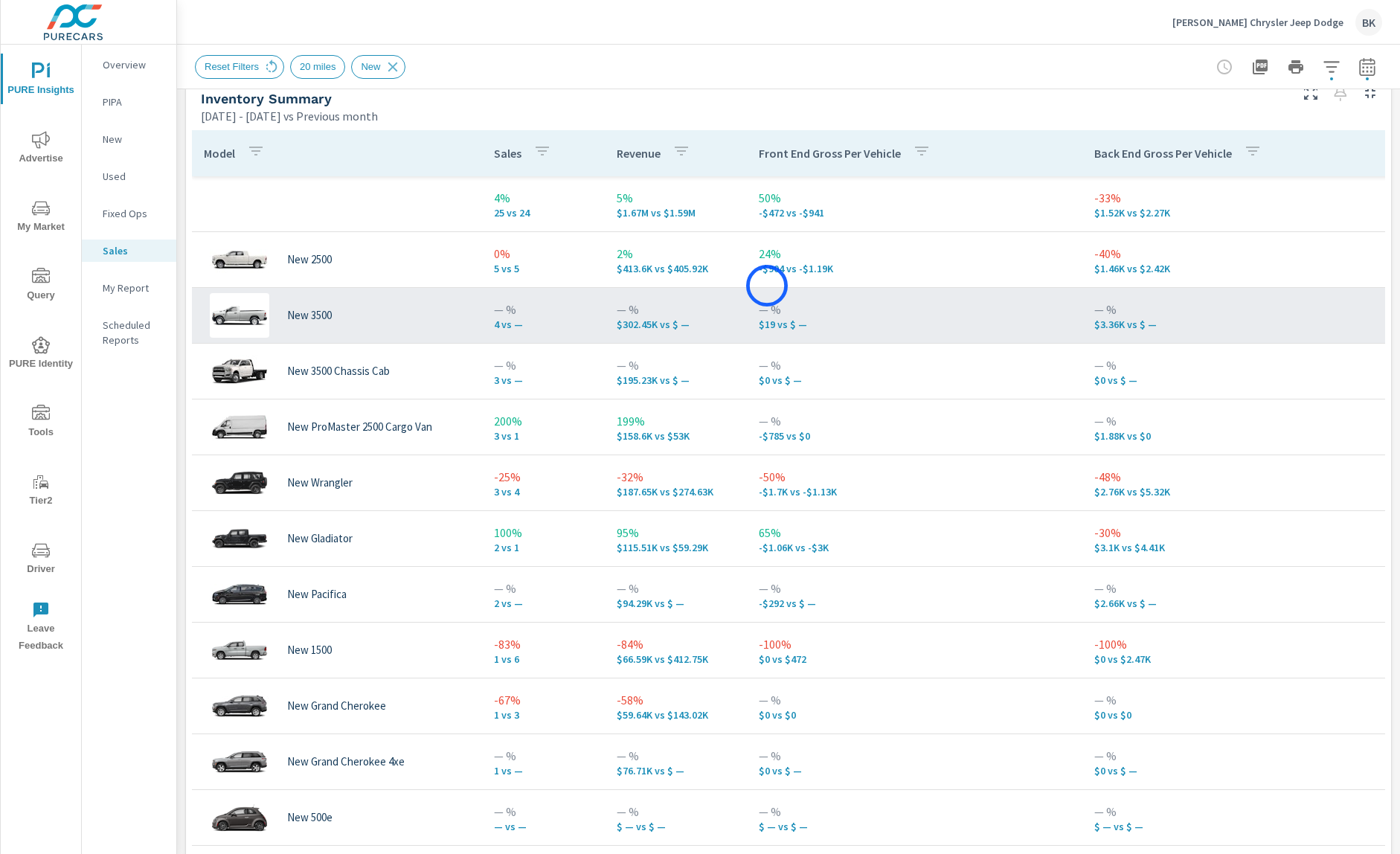
scroll to position [661, 0]
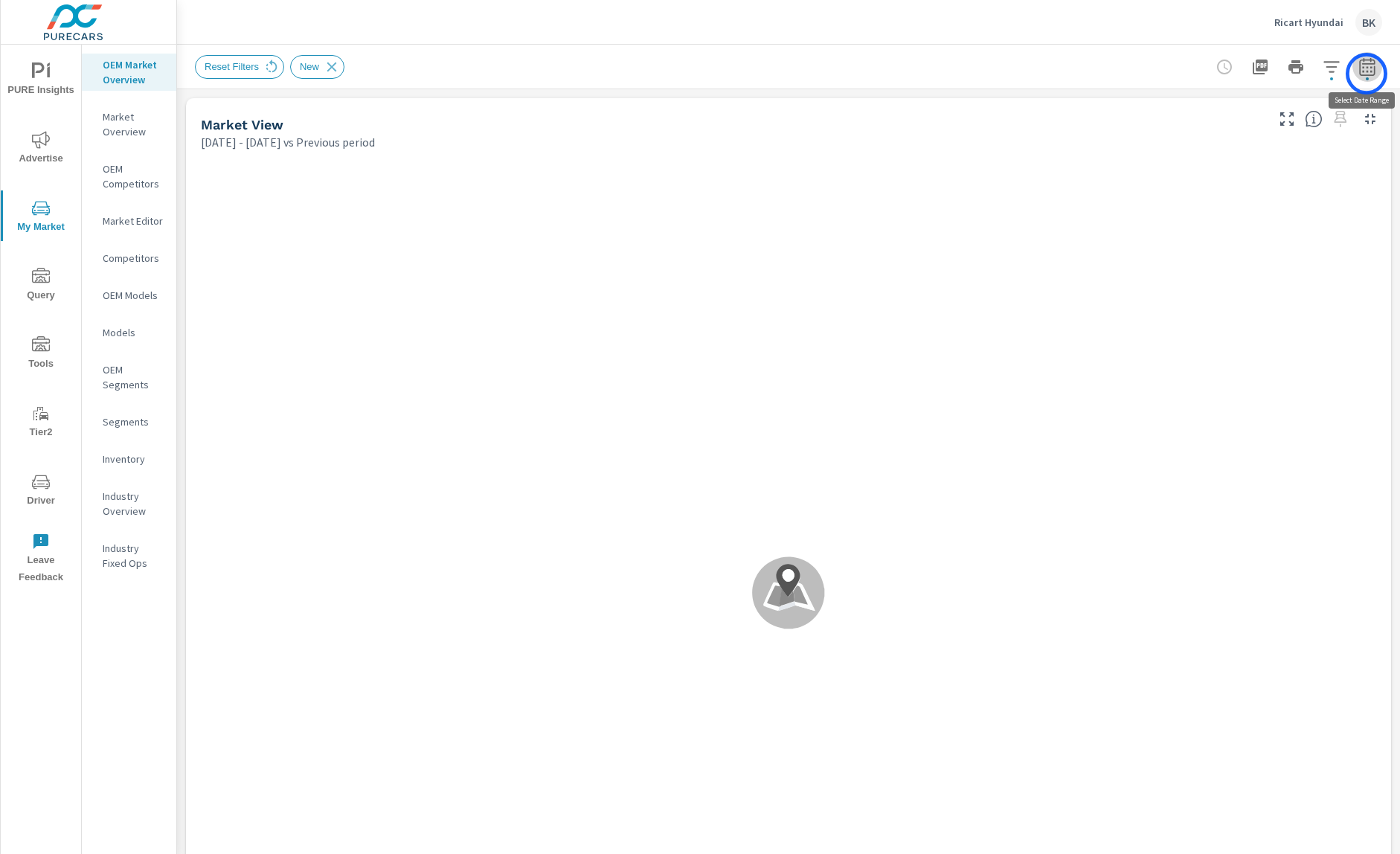
click at [1367, 74] on icon "button" at bounding box center [1367, 66] width 18 height 18
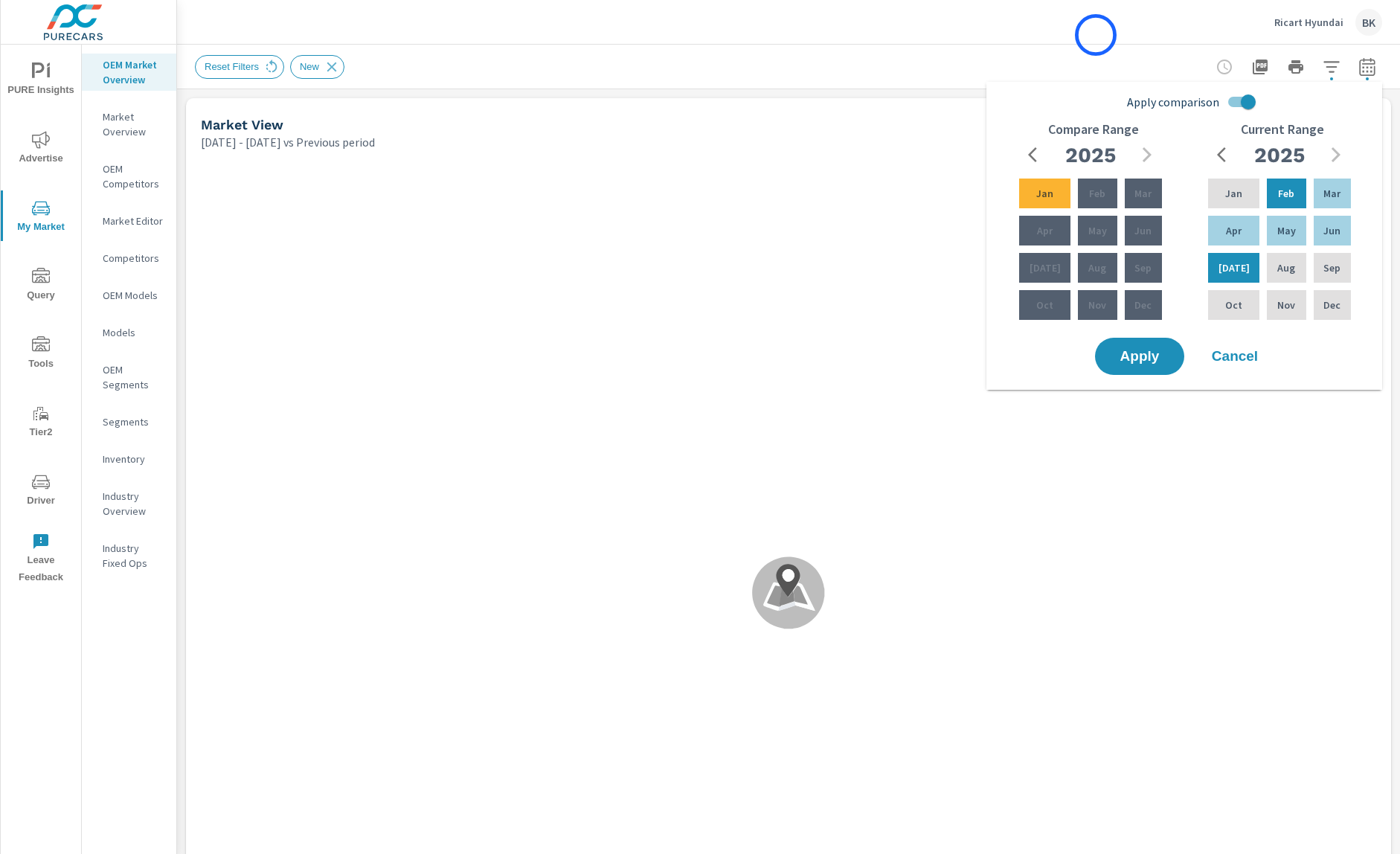
click at [1096, 35] on div "Ricart Hyundai BK" at bounding box center [788, 22] width 1188 height 44
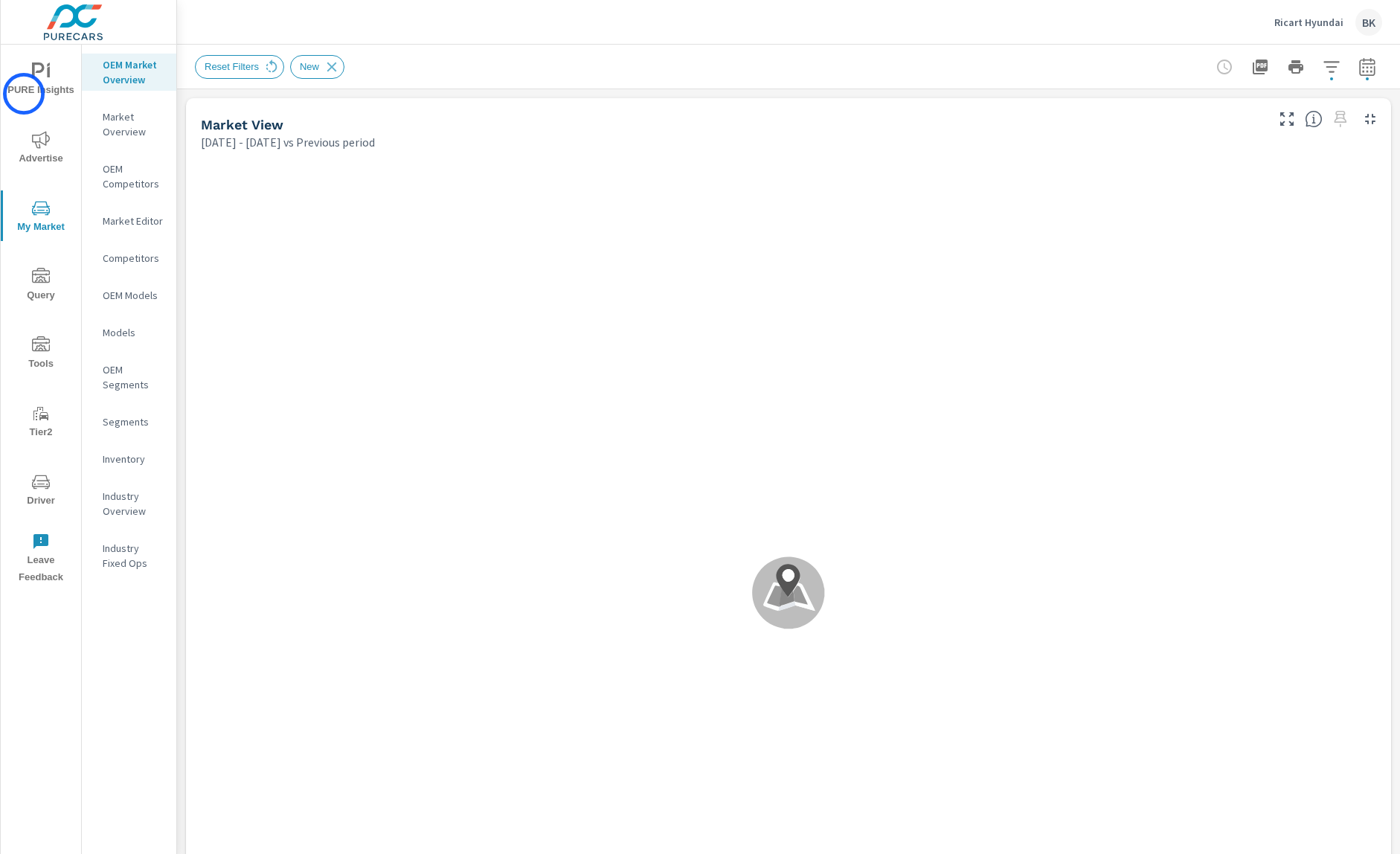
click at [24, 94] on span "PURE Insights" at bounding box center [41, 81] width 71 height 37
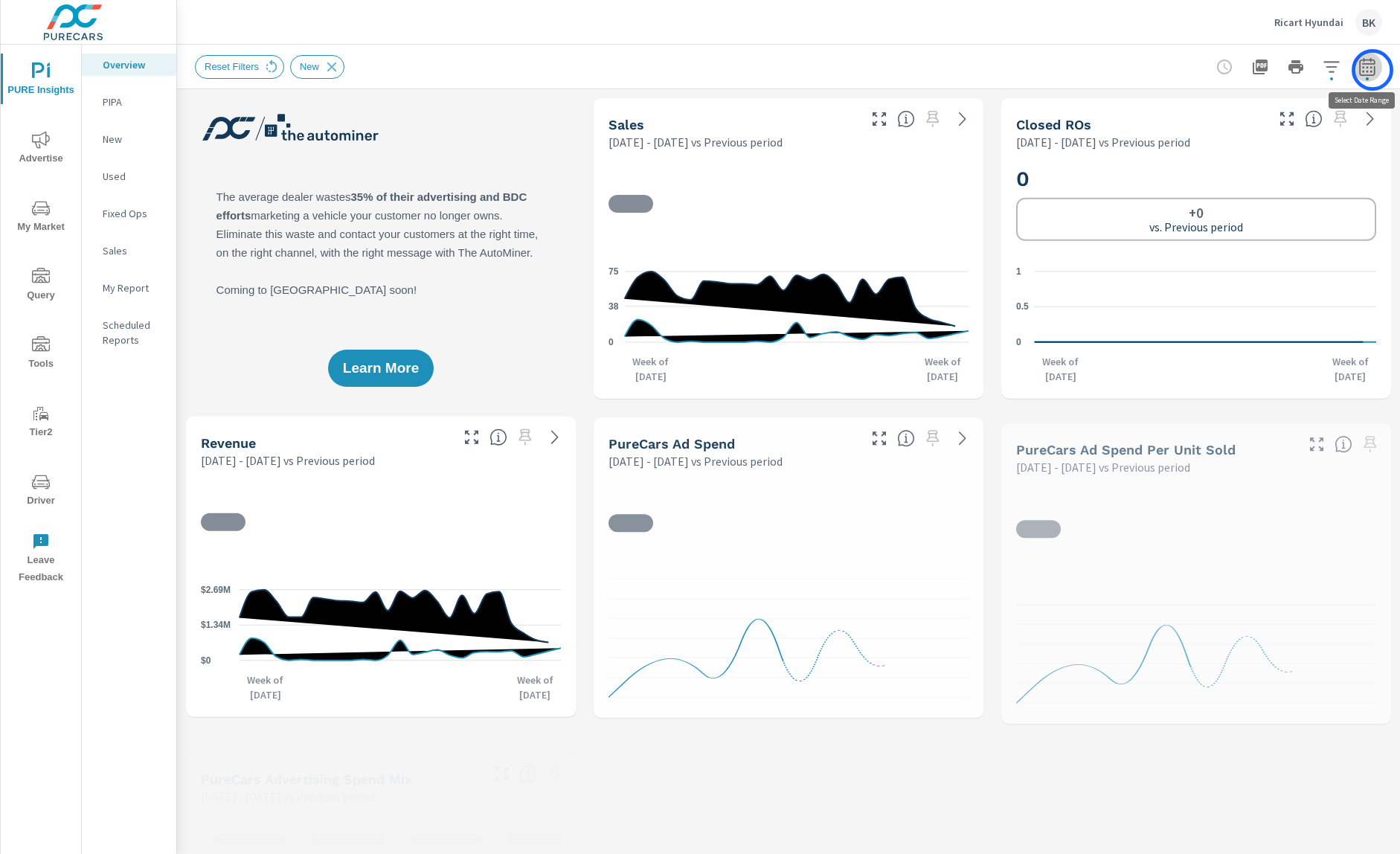
click at [1373, 70] on icon "button" at bounding box center [1367, 66] width 18 height 18
select select "Previous period"
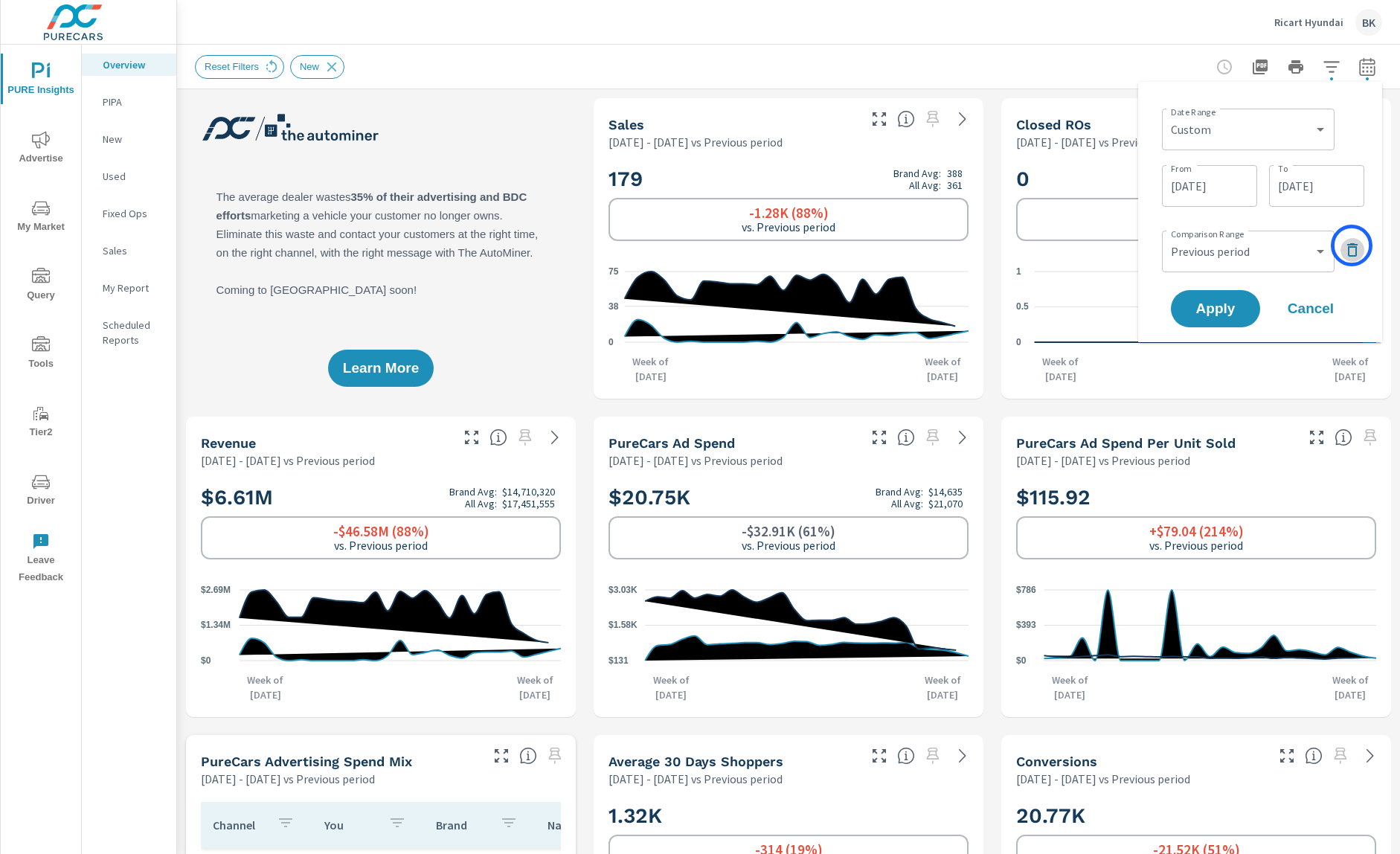
click at [1352, 246] on icon "button" at bounding box center [1353, 250] width 18 height 18
click at [1191, 183] on input "[DATE]" at bounding box center [1209, 186] width 83 height 30
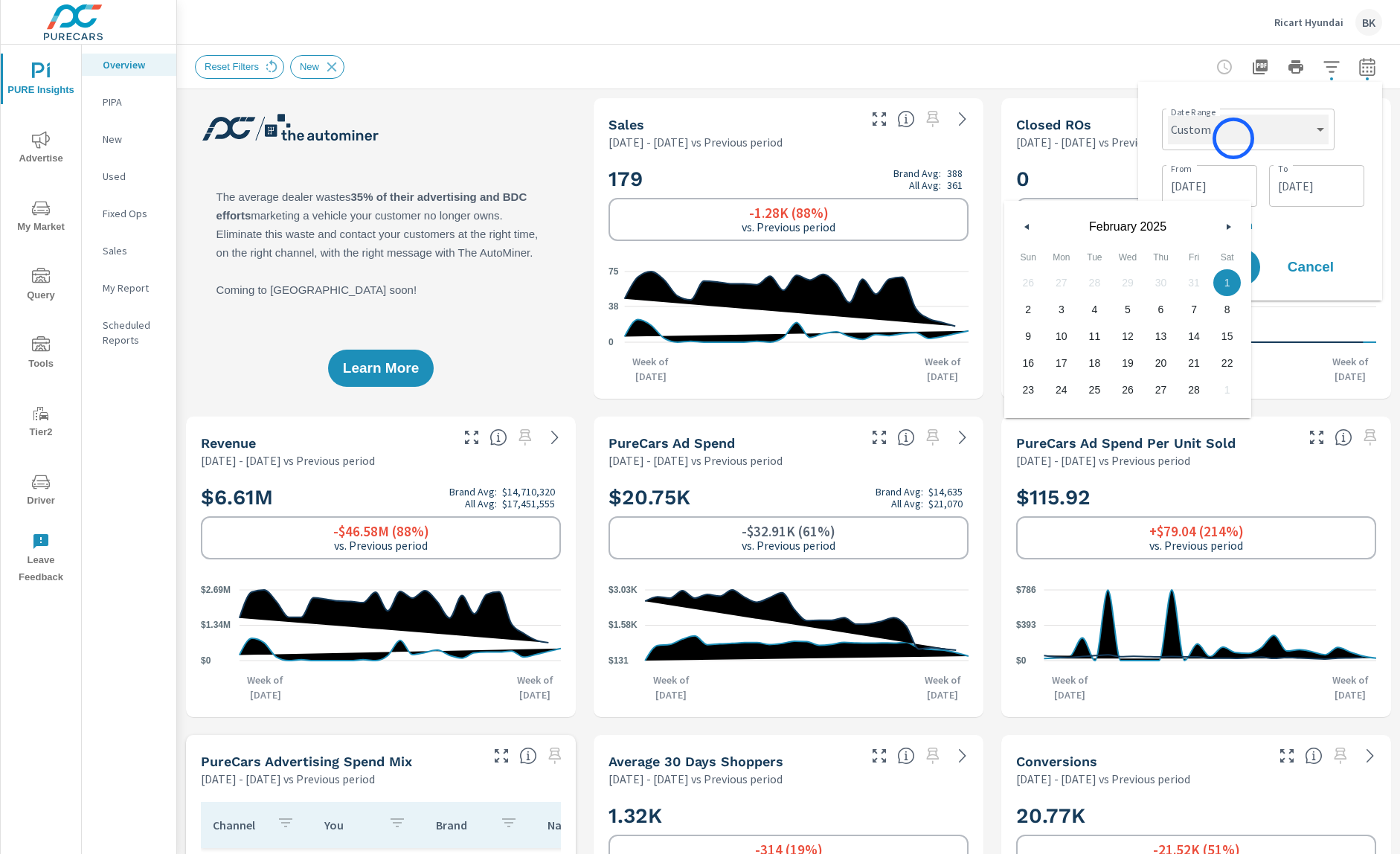
click at [1233, 139] on select "Custom [DATE] Last week Last 7 days Last 14 days Last 30 days Last 45 days Last…" at bounding box center [1248, 129] width 161 height 30
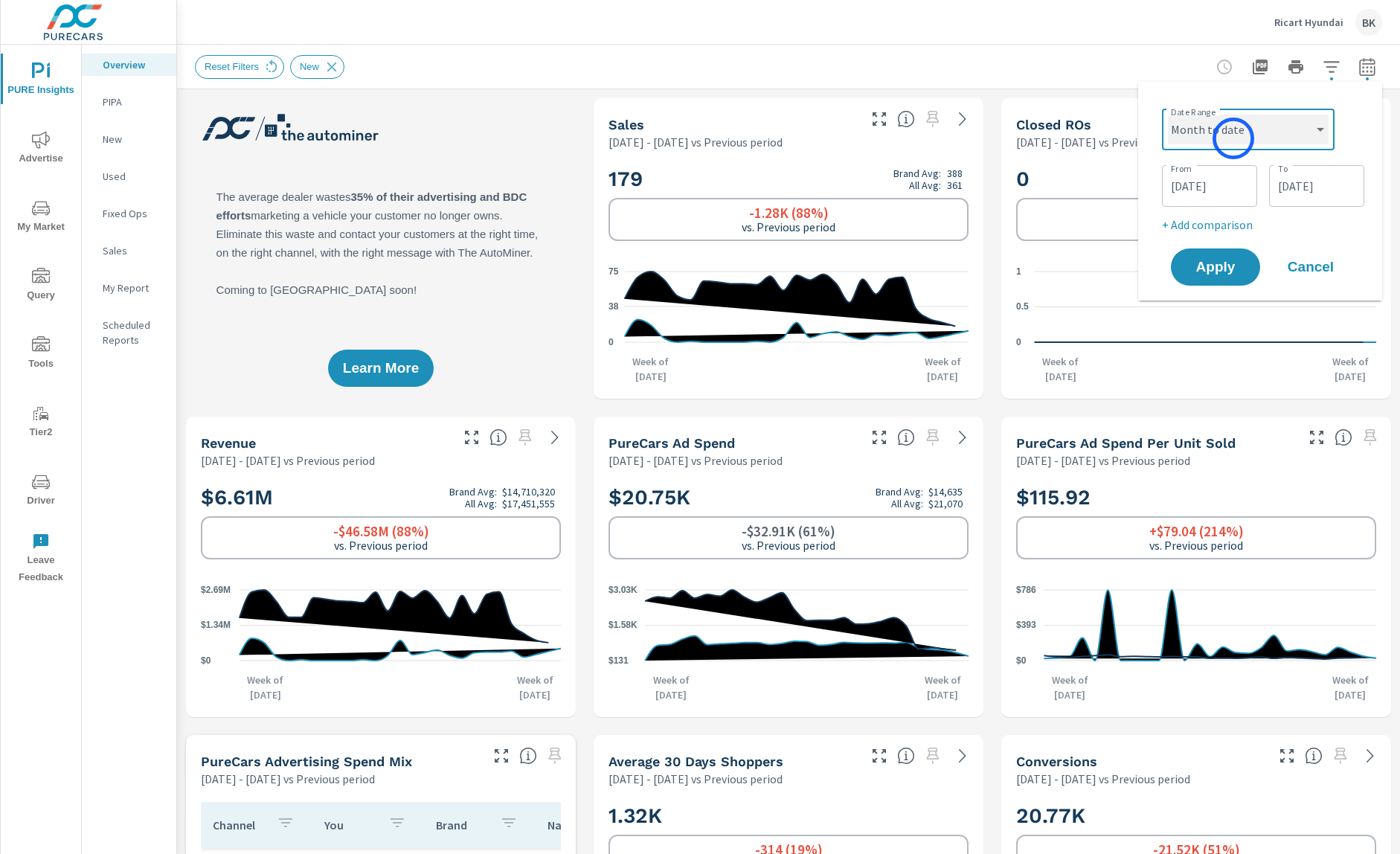
click at [1168, 115] on select "Custom [DATE] Last week Last 7 days Last 14 days Last 30 days Last 45 days Last…" at bounding box center [1248, 129] width 161 height 30
select select "Month to date"
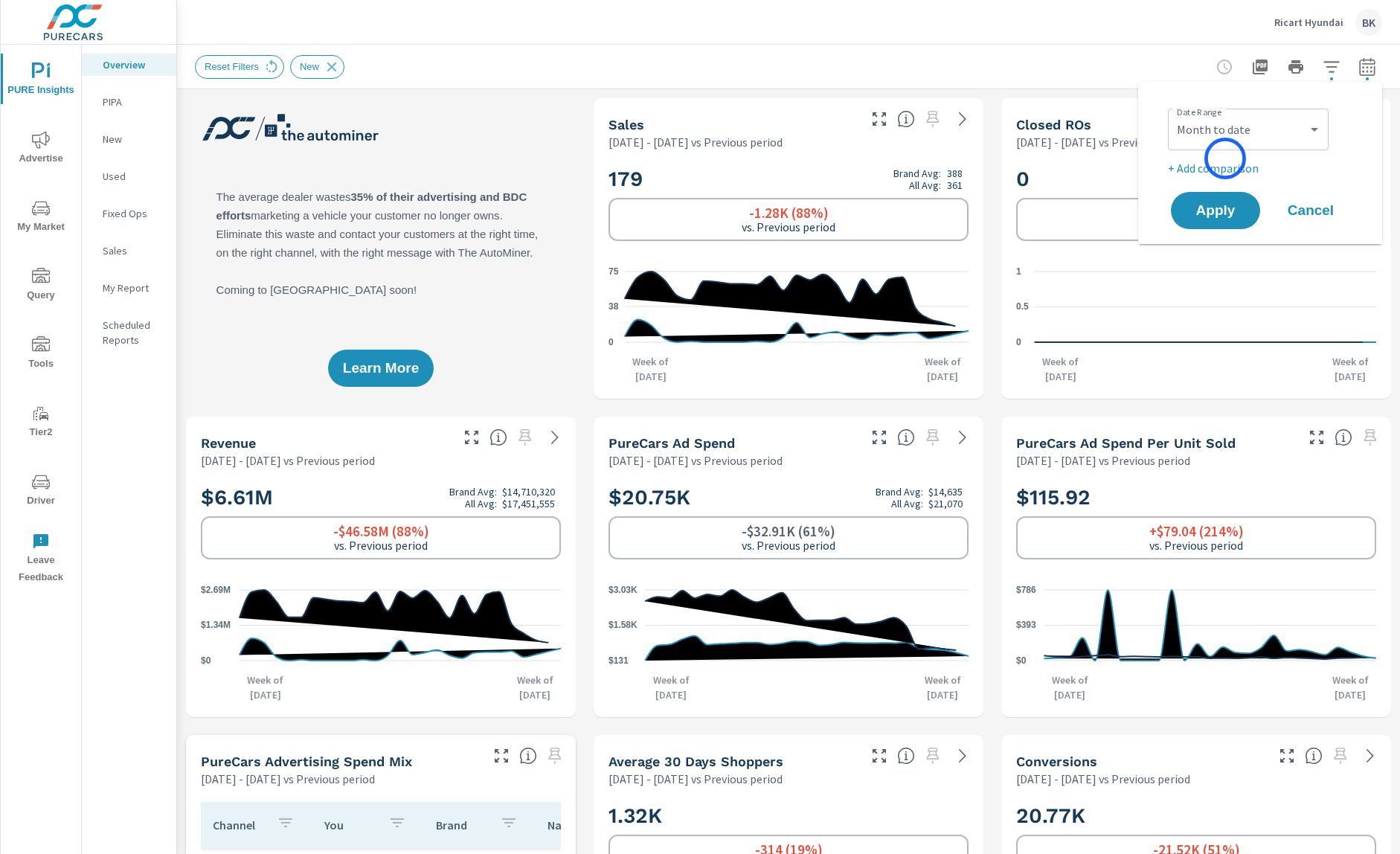
click at [1225, 159] on p "+ Add comparison" at bounding box center [1263, 168] width 191 height 18
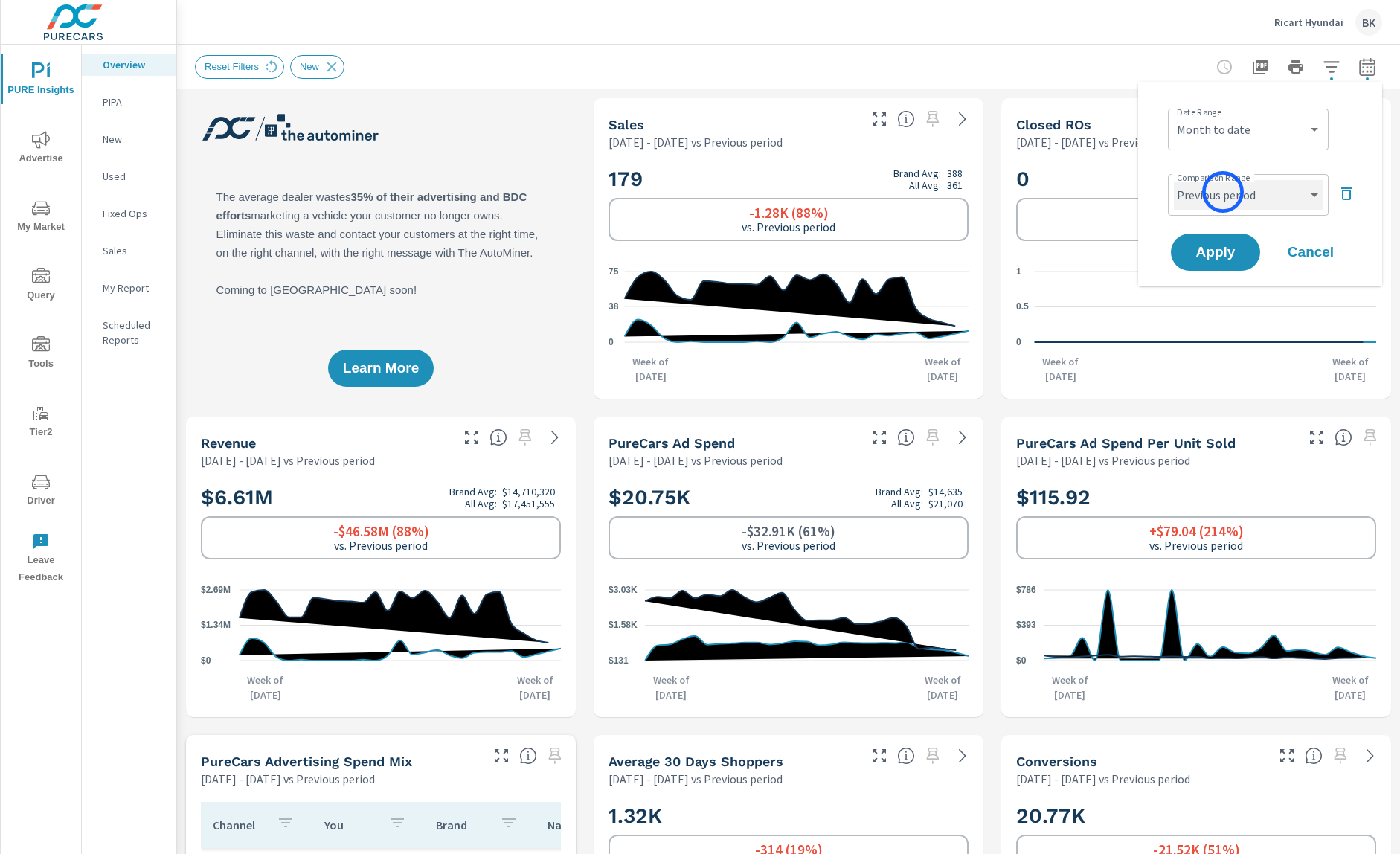
click at [1223, 193] on select "Custom Previous period Previous month Previous year" at bounding box center [1249, 195] width 149 height 30
click at [1174, 180] on select "Custom Previous period Previous month Previous year" at bounding box center [1249, 195] width 149 height 30
select select "Previous month"
click at [1217, 249] on span "Apply" at bounding box center [1216, 253] width 61 height 14
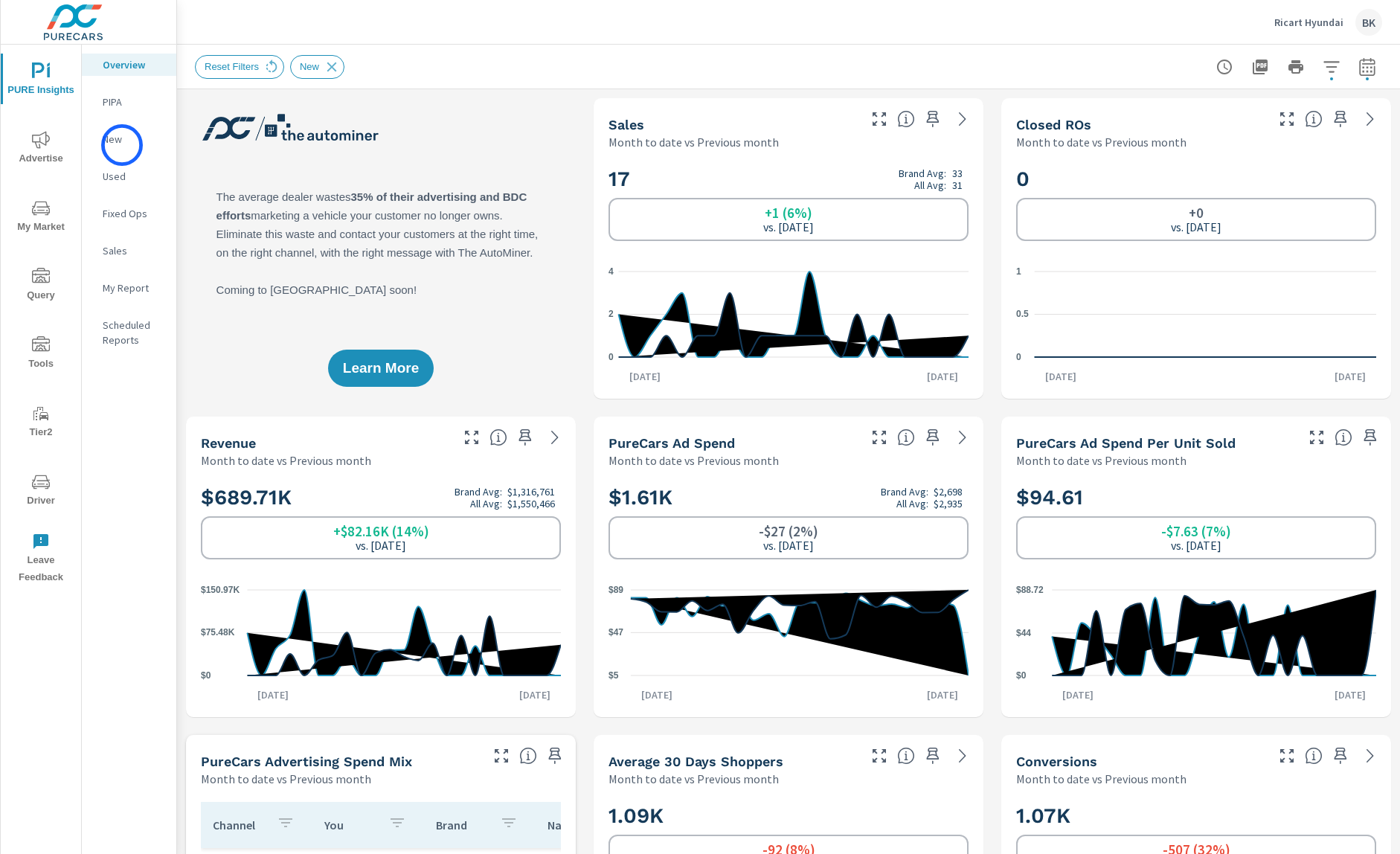
click at [122, 145] on p "New" at bounding box center [133, 139] width 62 height 15
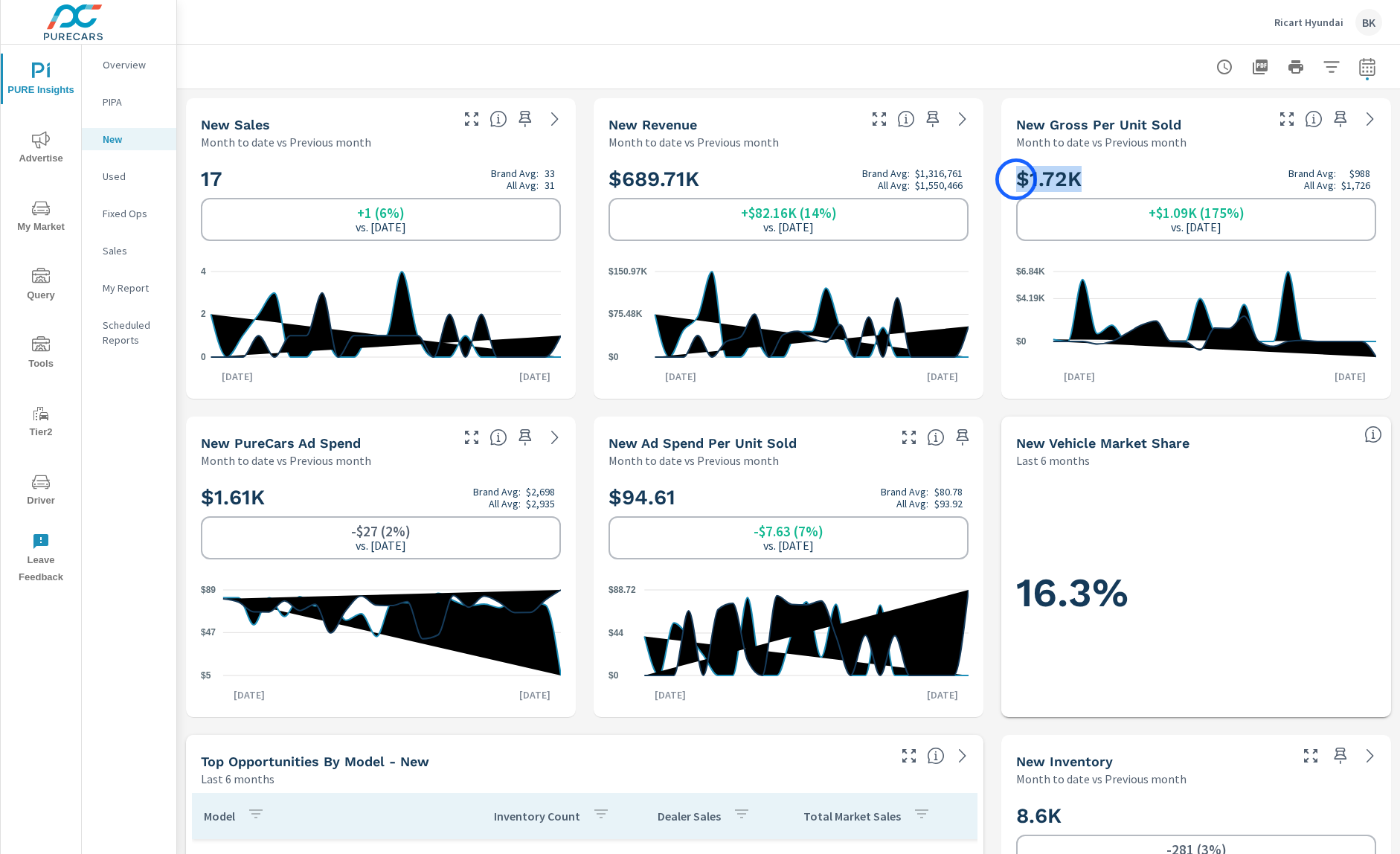
drag, startPoint x: 1088, startPoint y: 178, endPoint x: 1016, endPoint y: 179, distance: 72.0
click at [1016, 179] on h2 "$1.72K Brand Avg: $988 All Avg: $1,726" at bounding box center [1197, 179] width 360 height 26
drag, startPoint x: 1333, startPoint y: 172, endPoint x: 1370, endPoint y: 171, distance: 37.0
click at [1370, 171] on h2 "$1.72K Brand Avg: $988 All Avg: $1,726" at bounding box center [1197, 179] width 360 height 26
drag, startPoint x: 1098, startPoint y: 179, endPoint x: 1006, endPoint y: 179, distance: 92.0
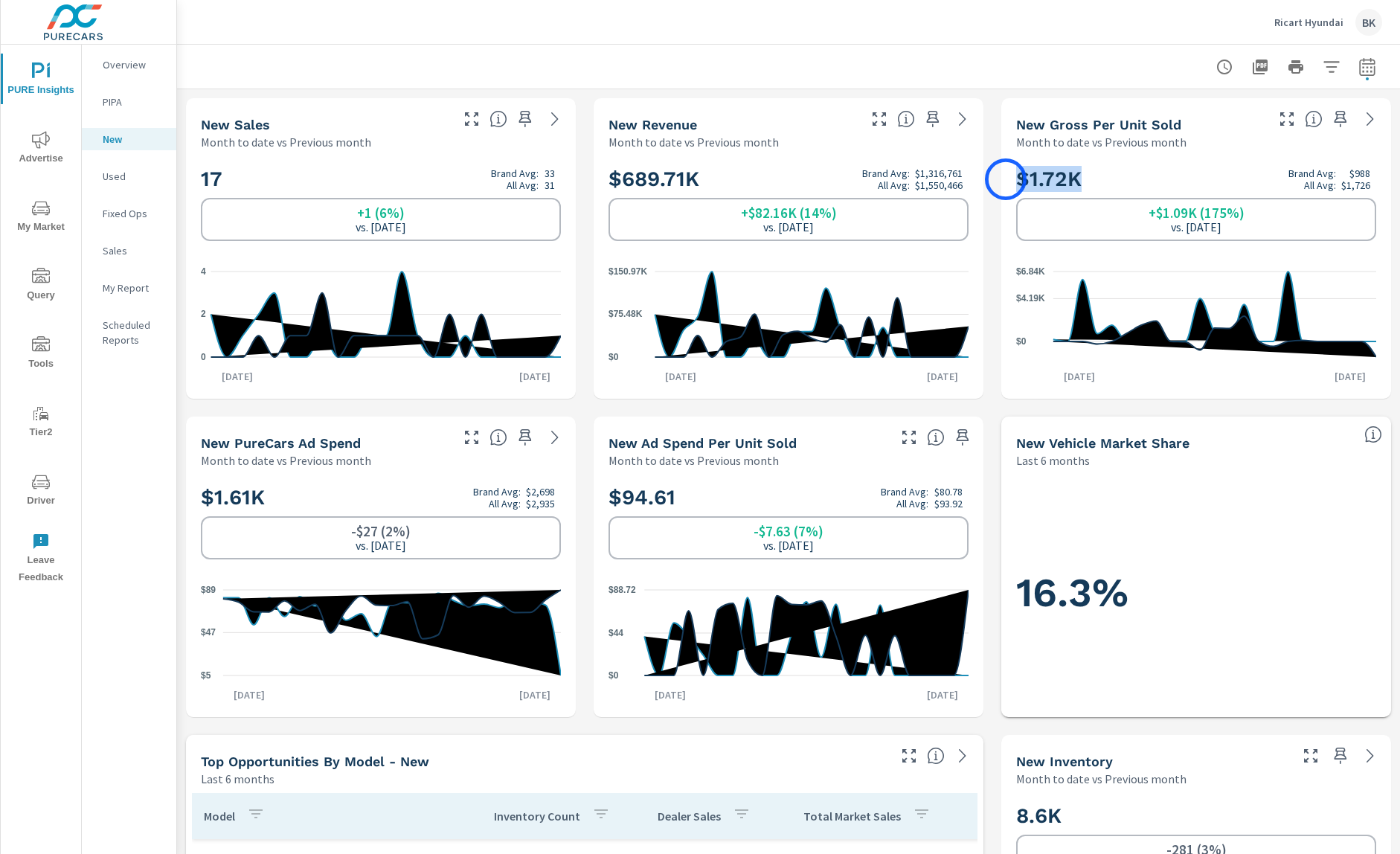
click at [1006, 179] on div "$1.72K Brand Avg: $988 All Avg: $1,726 +$1.09K (175%) vs. [DATE] $0 $4.19K $6.8…" at bounding box center [1196, 275] width 390 height 248
drag, startPoint x: 1370, startPoint y: 170, endPoint x: 1348, endPoint y: 171, distance: 22.0
click at [1348, 171] on div "$988" at bounding box center [1356, 173] width 28 height 12
click at [339, 215] on div "+1 (6%) vs. [DATE]" at bounding box center [381, 220] width 360 height 43
drag, startPoint x: 1375, startPoint y: 173, endPoint x: 1334, endPoint y: 183, distance: 42.2
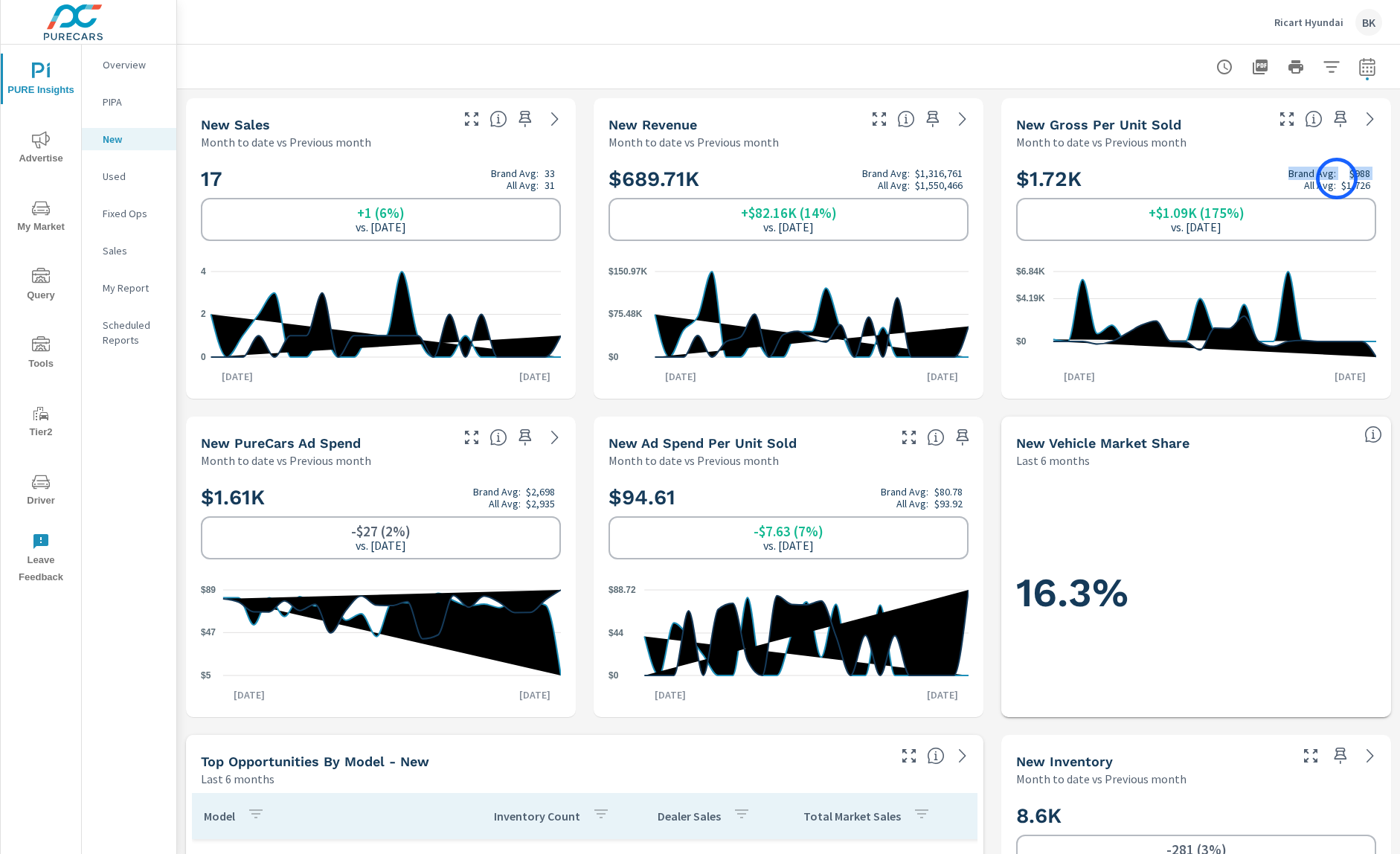
click at [1337, 179] on h2 "$1.72K Brand Avg: $988 All Avg: $1,726" at bounding box center [1197, 179] width 360 height 26
click at [1370, 117] on icon at bounding box center [1370, 119] width 18 height 18
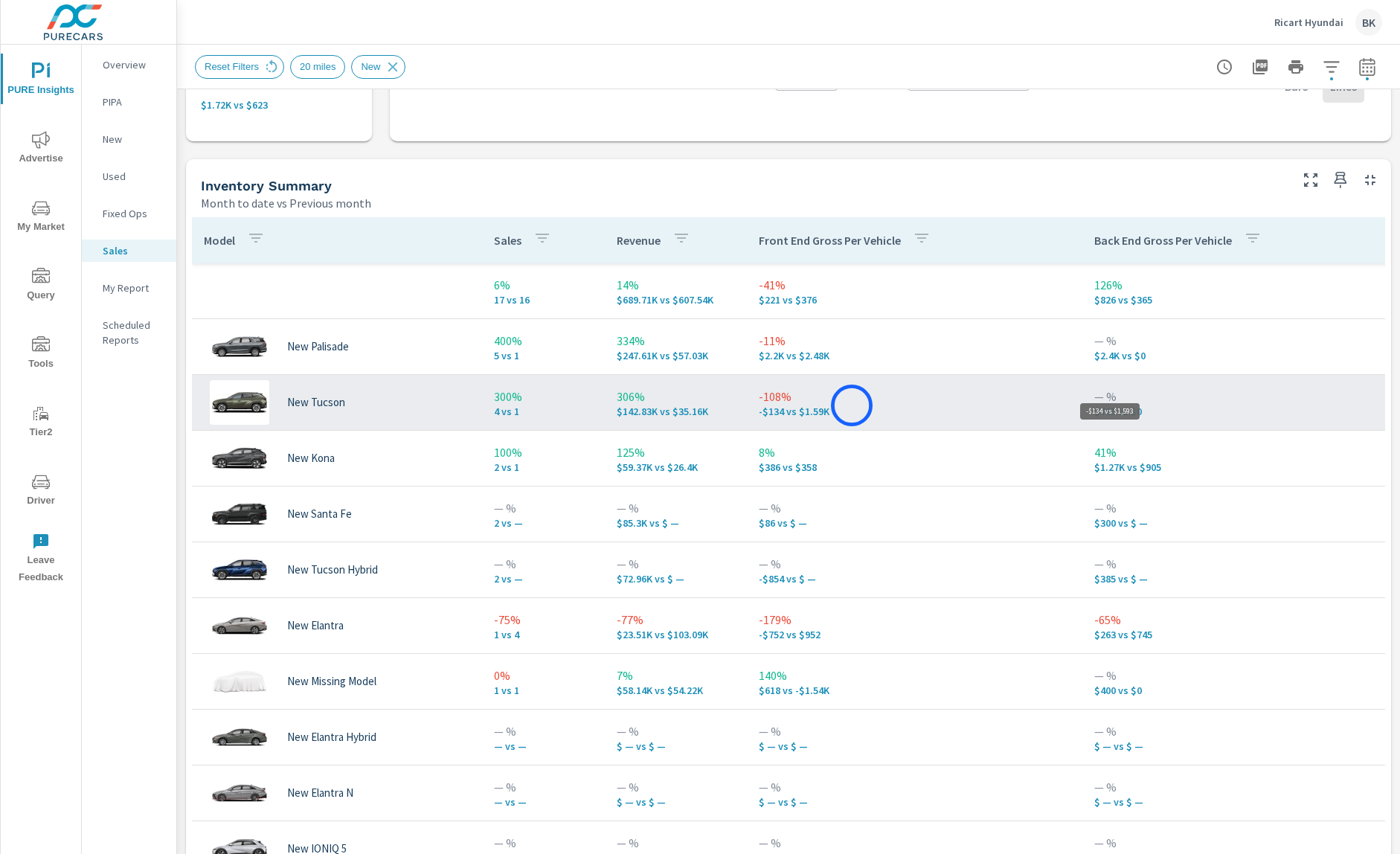
scroll to position [0, 11]
